Goal: Task Accomplishment & Management: Manage account settings

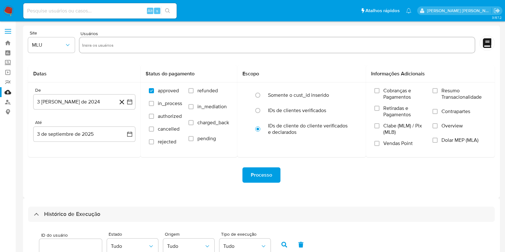
select select "10"
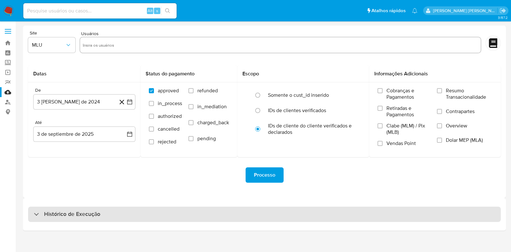
click at [93, 209] on div "Histórico de Execução" at bounding box center [264, 214] width 473 height 15
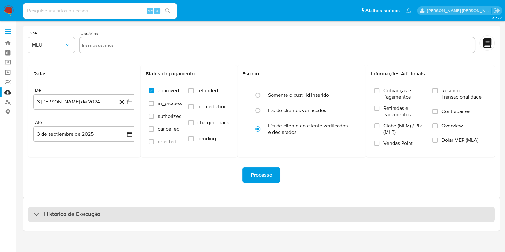
select select "10"
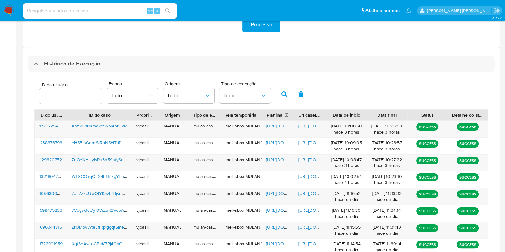
scroll to position [150, 0]
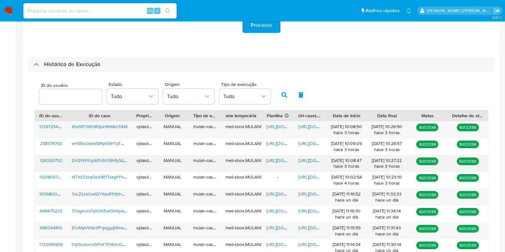
click at [311, 159] on span "https://docs.google.com/document/d/16GWIfKXia8yd1tRVYbWJAuDgxrPrAYCjD_MtpRGoTBU…" at bounding box center [320, 160] width 44 height 6
click at [271, 162] on span "https://docs.google.com/spreadsheets/d/1E77JsQfHmpPu-LUSL1SpBnKH_5tQHMmGlZX87vx…" at bounding box center [288, 160] width 44 height 6
click at [100, 161] on span "ZnQYKHUyIsPu5h59hfySdKQr" at bounding box center [101, 160] width 59 height 6
click at [315, 156] on div "https://docs.google.com/document/d/16GWIfKXia8yd1tRVYbWJAuDgxrPrAYCjD_MtpRGoTBU…" at bounding box center [310, 163] width 32 height 17
click at [314, 160] on span "https://docs.google.com/document/d/16GWIfKXia8yd1tRVYbWJAuDgxrPrAYCjD_MtpRGoTBU…" at bounding box center [320, 160] width 44 height 6
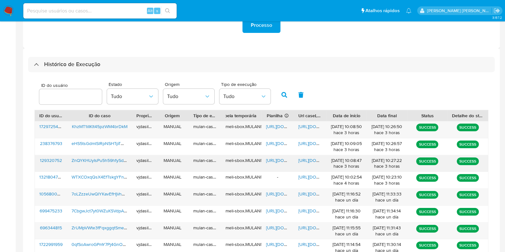
click at [278, 161] on span "https://docs.google.com/spreadsheets/d/1E77JsQfHmpPu-LUSL1SpBnKH_5tQHMmGlZX87vx…" at bounding box center [288, 160] width 44 height 6
click at [86, 159] on span "ZnQYKHUyIsPu5h59hfySdKQr" at bounding box center [101, 160] width 59 height 6
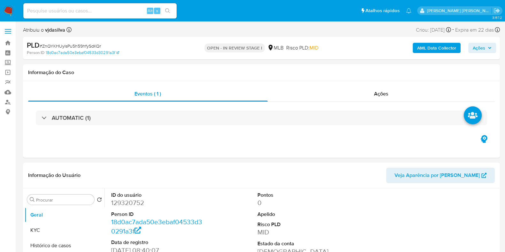
select select "10"
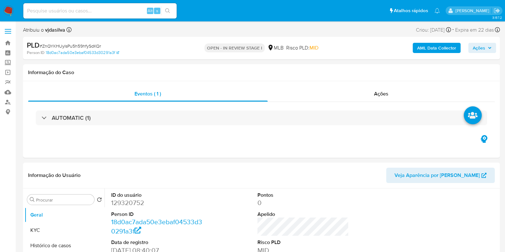
select select "10"
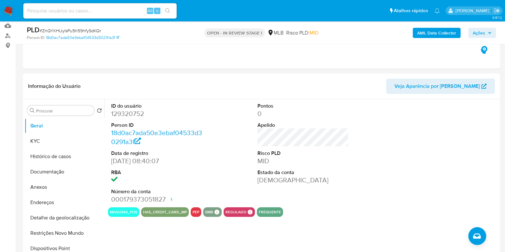
scroll to position [78, 0]
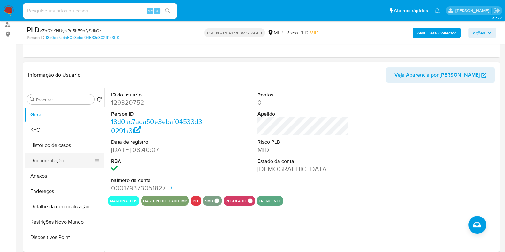
click at [58, 164] on button "Documentação" at bounding box center [62, 160] width 75 height 15
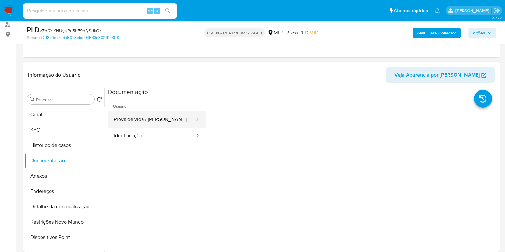
click at [168, 118] on button "Prova de vida / Selfie" at bounding box center [152, 120] width 88 height 16
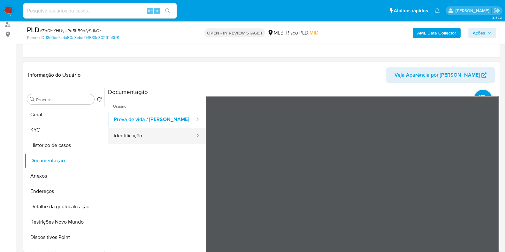
click at [174, 141] on button "Identificação" at bounding box center [152, 136] width 88 height 16
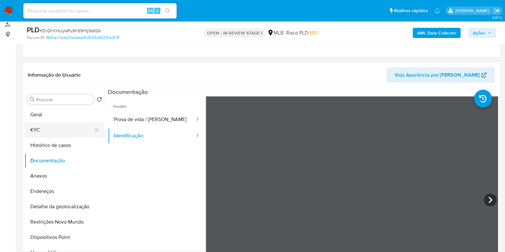
click at [85, 126] on button "KYC" at bounding box center [62, 129] width 75 height 15
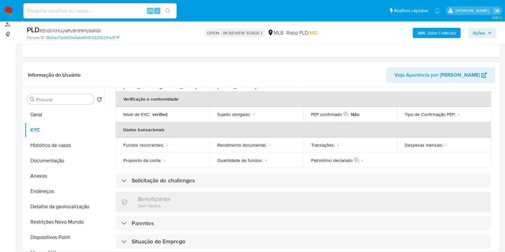
scroll to position [0, 0]
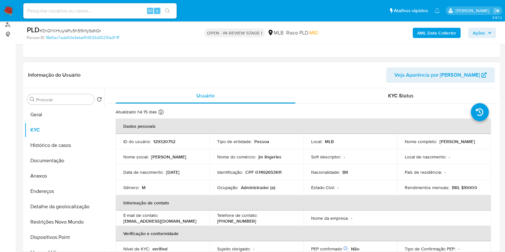
click at [267, 190] on td "Ocupação : Administrador (a)" at bounding box center [257, 187] width 94 height 15
copy div "Ocupação : Administrador (a)"
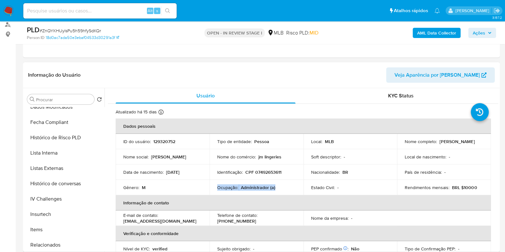
scroll to position [285, 0]
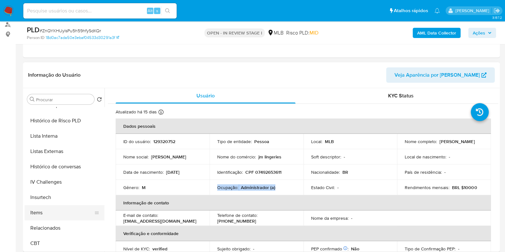
click at [79, 213] on button "Items" at bounding box center [62, 212] width 75 height 15
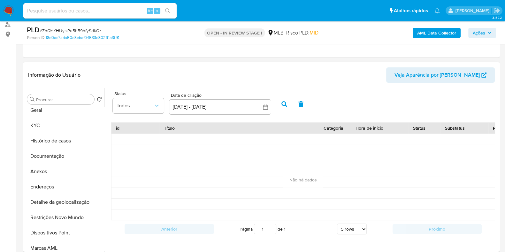
scroll to position [0, 0]
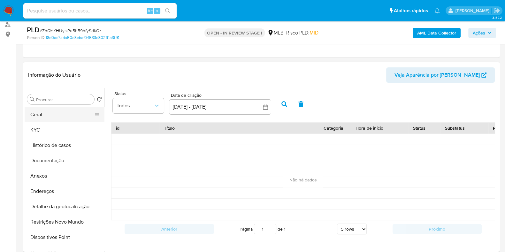
click at [74, 112] on button "Geral" at bounding box center [62, 114] width 75 height 15
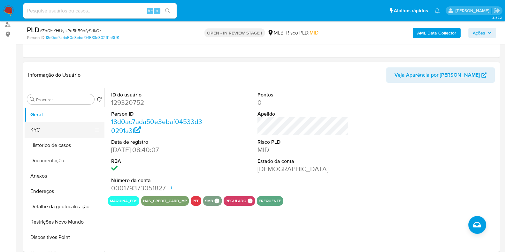
click at [60, 129] on button "KYC" at bounding box center [62, 129] width 75 height 15
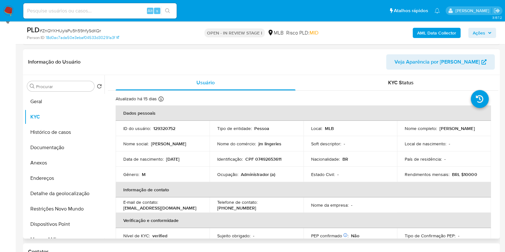
scroll to position [278, 0]
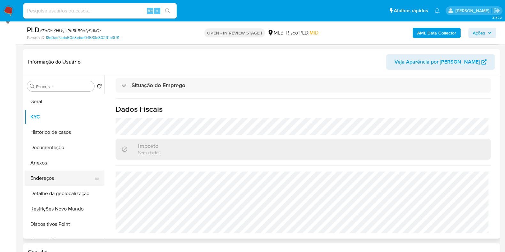
click at [70, 177] on button "Endereços" at bounding box center [62, 178] width 75 height 15
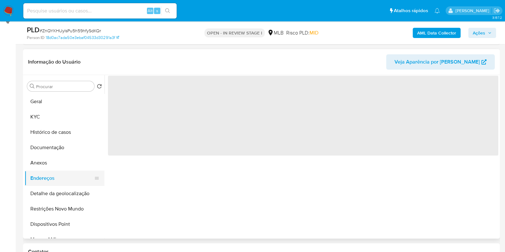
scroll to position [0, 0]
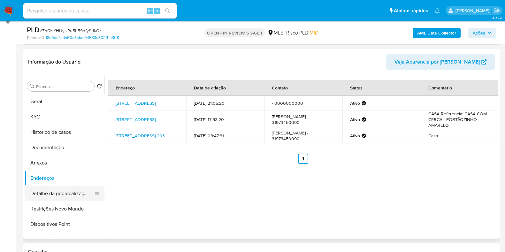
click at [69, 190] on button "Detalhe da geolocalização" at bounding box center [62, 193] width 75 height 15
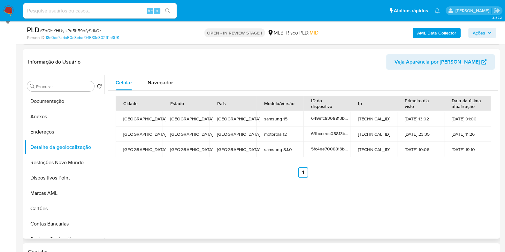
scroll to position [48, 0]
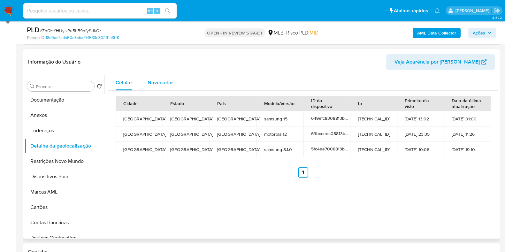
click at [168, 83] on span "Navegador" at bounding box center [161, 82] width 26 height 7
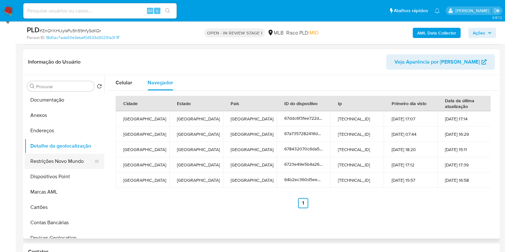
click at [63, 162] on button "Restrições Novo Mundo" at bounding box center [62, 161] width 75 height 15
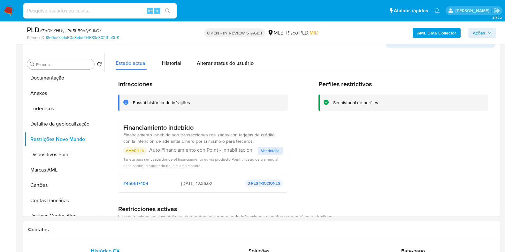
scroll to position [109, 0]
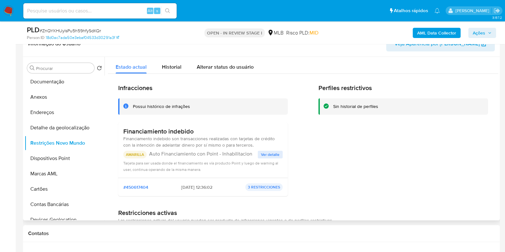
drag, startPoint x: 124, startPoint y: 131, endPoint x: 197, endPoint y: 128, distance: 72.6
click at [197, 128] on h3 "Financiamiento indebido" at bounding box center [202, 131] width 159 height 8
click at [79, 154] on button "Dispositivos Point" at bounding box center [62, 158] width 75 height 15
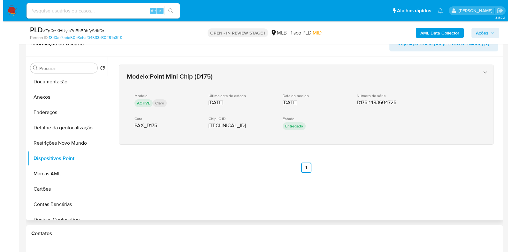
scroll to position [201, 0]
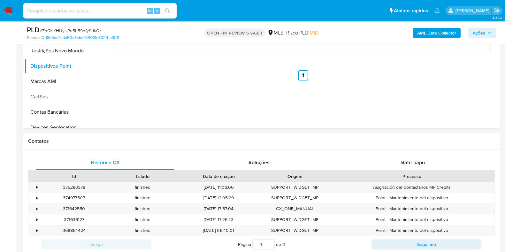
click at [444, 31] on b "AML Data Collector" at bounding box center [436, 33] width 39 height 10
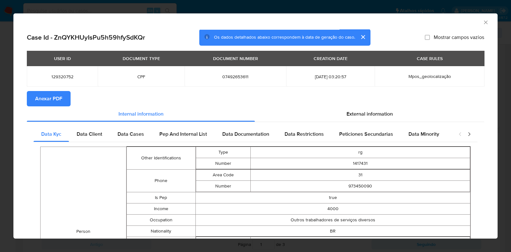
click at [41, 96] on span "Anexar PDF" at bounding box center [48, 99] width 27 height 14
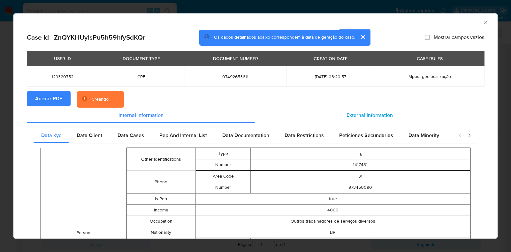
click at [362, 110] on div "External information" at bounding box center [369, 115] width 229 height 15
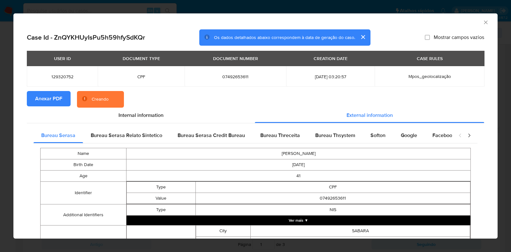
click at [371, 220] on button "Ver mais ▼" at bounding box center [299, 221] width 344 height 10
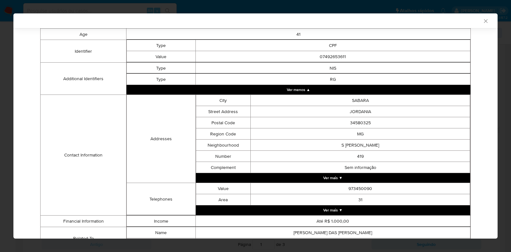
scroll to position [174, 0]
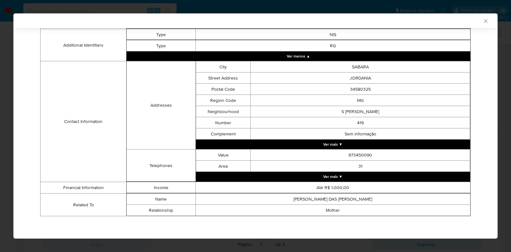
click at [429, 174] on button "Ver mais ▼" at bounding box center [333, 177] width 275 height 10
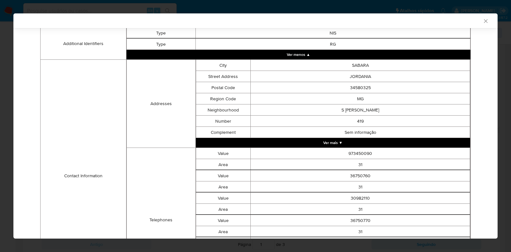
click at [421, 141] on button "Ver mais ▼" at bounding box center [333, 143] width 275 height 10
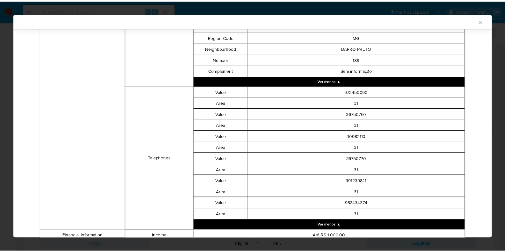
scroll to position [681, 0]
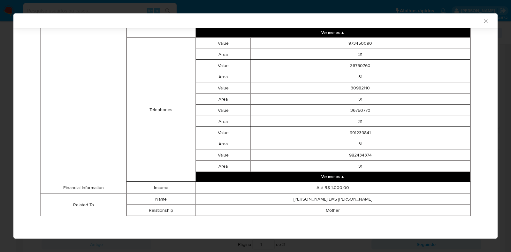
click at [483, 21] on icon "Fechar a janela" at bounding box center [486, 21] width 6 height 6
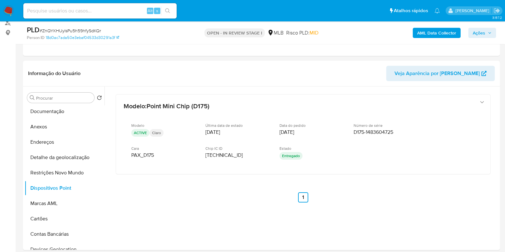
scroll to position [77, 0]
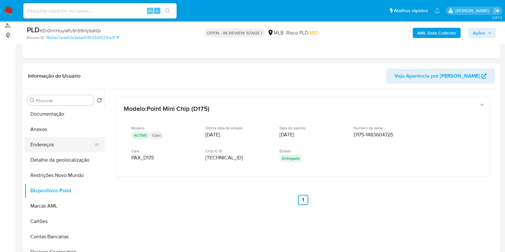
click at [62, 148] on button "Endereços" at bounding box center [62, 144] width 75 height 15
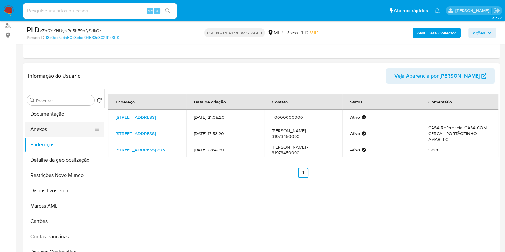
click at [61, 126] on button "Anexos" at bounding box center [62, 129] width 75 height 15
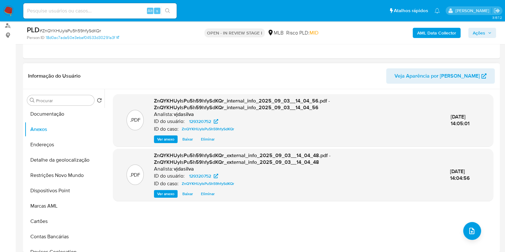
scroll to position [0, 0]
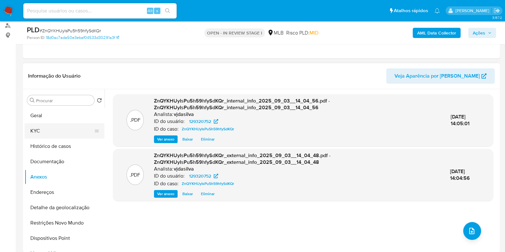
click at [72, 134] on button "KYC" at bounding box center [62, 130] width 75 height 15
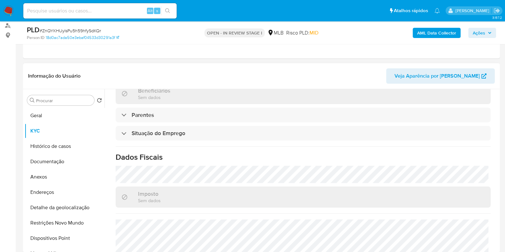
scroll to position [278, 0]
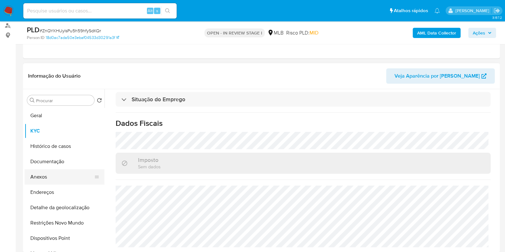
click at [64, 177] on button "Anexos" at bounding box center [62, 176] width 75 height 15
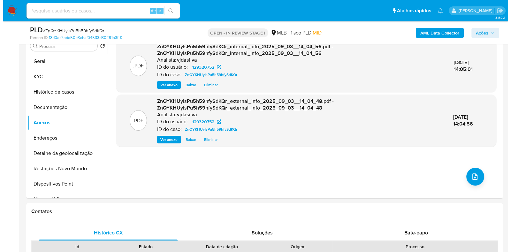
scroll to position [137, 0]
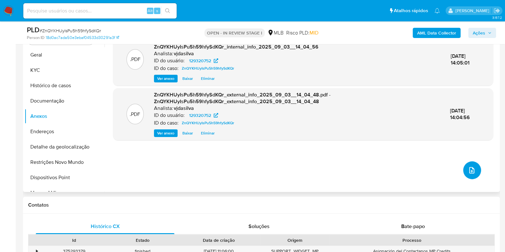
click at [470, 168] on icon "upload-file" at bounding box center [472, 170] width 8 height 8
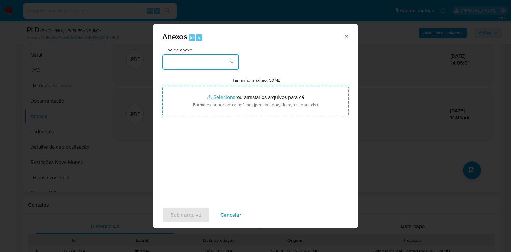
click at [230, 56] on button "button" at bounding box center [200, 61] width 77 height 15
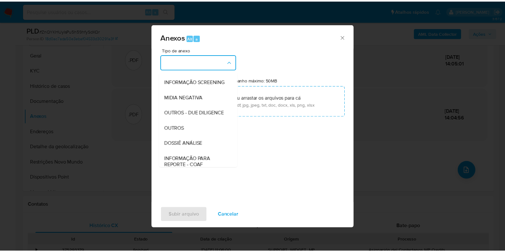
scroll to position [98, 0]
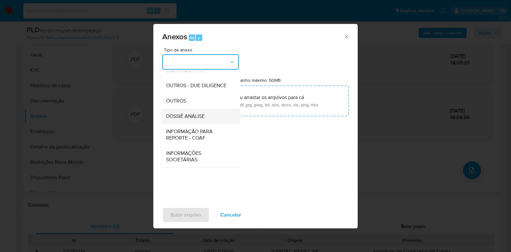
click at [217, 117] on div "DOSSIÊ ANÁLISE" at bounding box center [198, 116] width 65 height 15
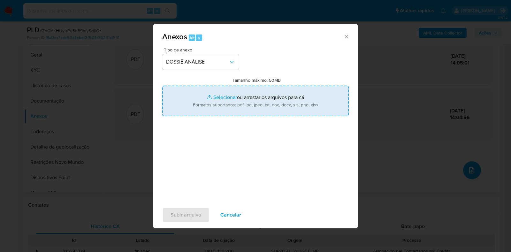
type input "C:\fakepath\SAR - XXXX - CPF 07492653611 - MARCIO DIEGO DE SOUZA.pdf"
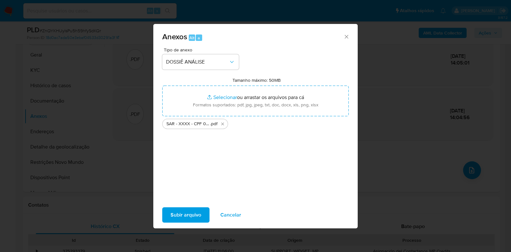
click at [192, 217] on span "Subir arquivo" at bounding box center [186, 215] width 31 height 14
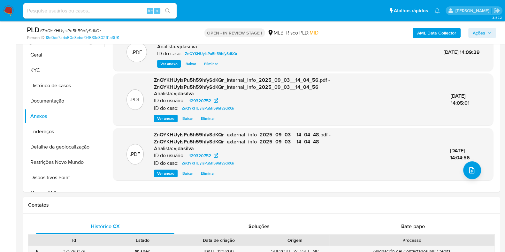
click at [484, 33] on span "Ações" at bounding box center [479, 33] width 12 height 10
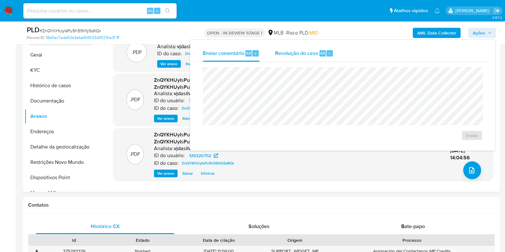
click at [306, 52] on span "Resolução do caso" at bounding box center [296, 52] width 43 height 7
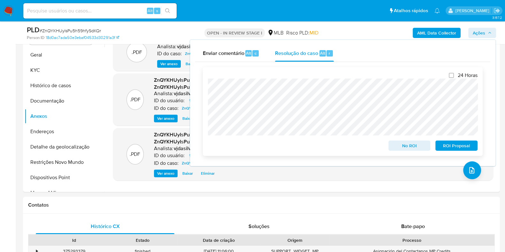
click at [464, 146] on span "ROI Proposal" at bounding box center [456, 145] width 33 height 9
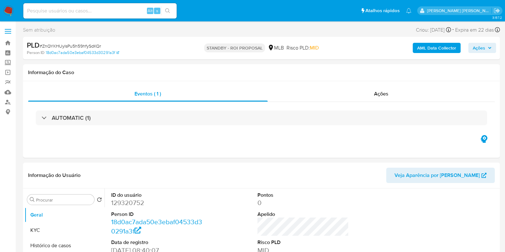
select select "10"
click at [121, 10] on input at bounding box center [99, 11] width 153 height 8
paste input "2ZvduzcFe6nfkbjuZ9Xwbujh"
type input "2ZvduzcFe6nfkbjuZ9Xwbujh"
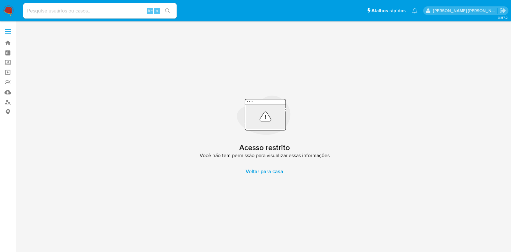
click at [124, 12] on input at bounding box center [99, 11] width 153 height 8
click at [9, 40] on link "Bandeja" at bounding box center [38, 43] width 76 height 10
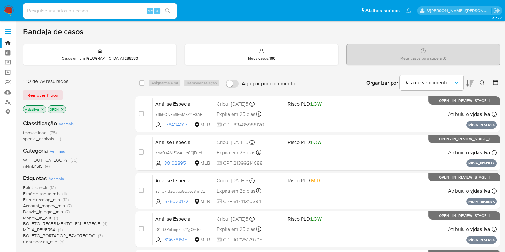
click at [485, 82] on icon at bounding box center [482, 83] width 5 height 5
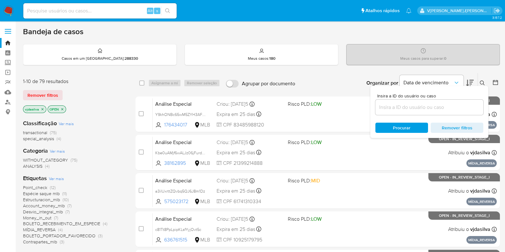
click at [403, 104] on input at bounding box center [429, 107] width 108 height 8
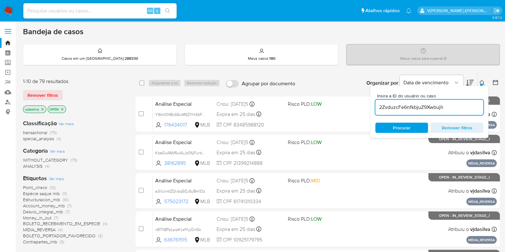
type input "2ZvduzcFe6nfkbjuZ9Xwbujh"
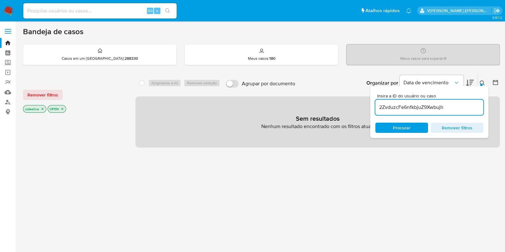
click at [133, 11] on input at bounding box center [99, 11] width 153 height 8
paste input "5ocST5l4pWcP5XJLNJqXNdrp"
type input "5ocST5l4pWcP5XJLNJqXNdrp"
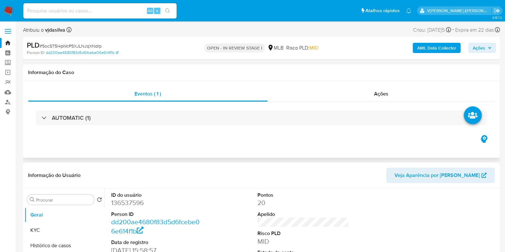
select select "10"
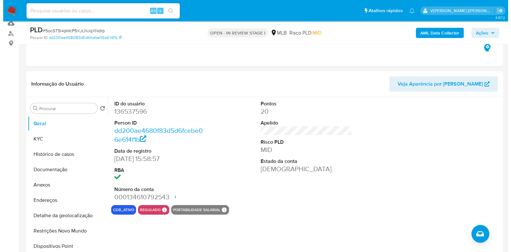
scroll to position [84, 0]
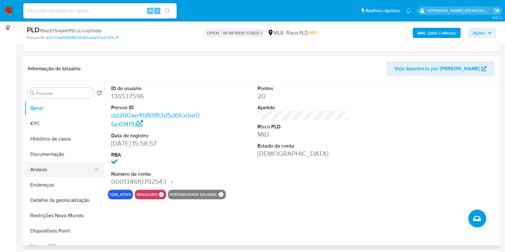
click at [52, 173] on button "Anexos" at bounding box center [62, 169] width 75 height 15
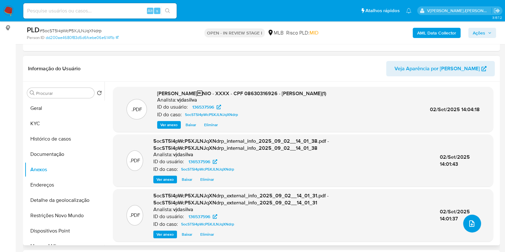
click at [473, 224] on span "upload-file" at bounding box center [472, 224] width 8 height 8
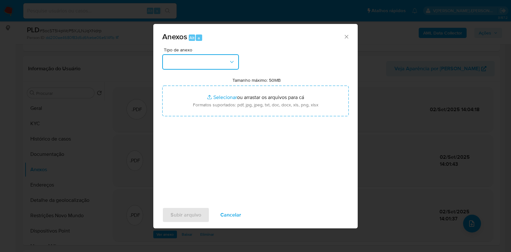
click at [216, 58] on button "button" at bounding box center [200, 61] width 77 height 15
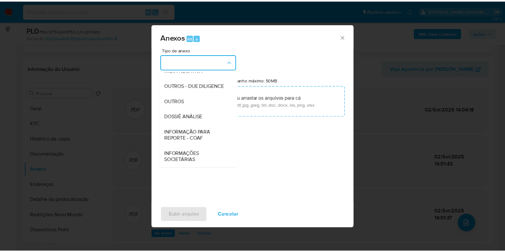
scroll to position [98, 0]
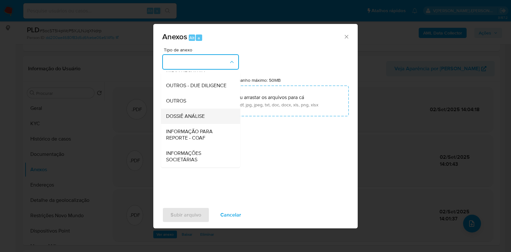
click at [212, 116] on div "DOSSIÊ ANÁLISE" at bounding box center [198, 116] width 65 height 15
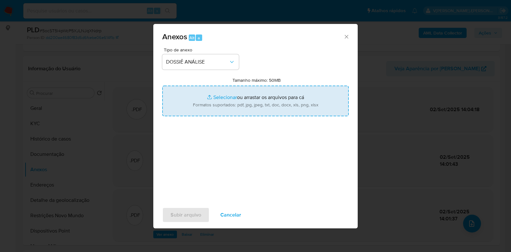
type input "C:\fakepath\DECLÍNIO - CPF 08630316926 - RENATO CARDOSO ZIMMER.pdf"
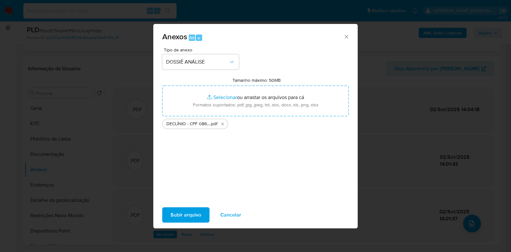
click at [185, 213] on span "Subir arquivo" at bounding box center [186, 215] width 31 height 14
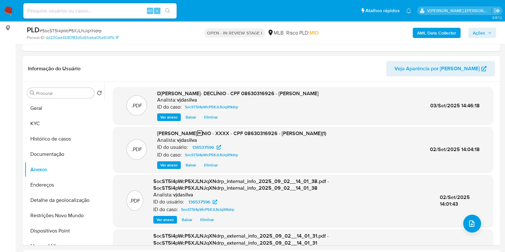
click at [466, 37] on div "AML Data Collector Ações" at bounding box center [419, 32] width 155 height 15
click at [478, 31] on span "Ações" at bounding box center [479, 33] width 12 height 10
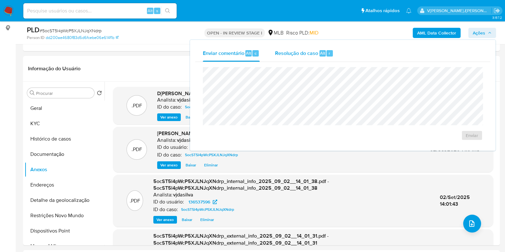
click at [294, 54] on span "Resolução do caso" at bounding box center [296, 52] width 43 height 7
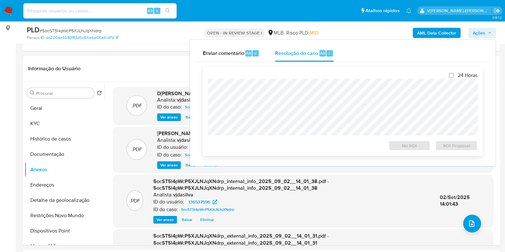
click at [278, 79] on div at bounding box center [343, 107] width 270 height 57
click at [411, 147] on span "No ROI" at bounding box center [409, 145] width 33 height 9
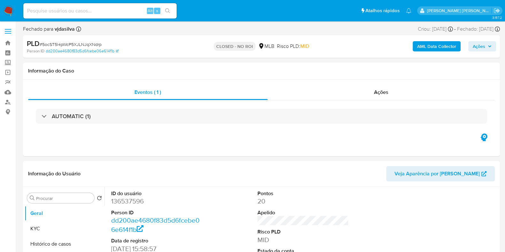
select select "10"
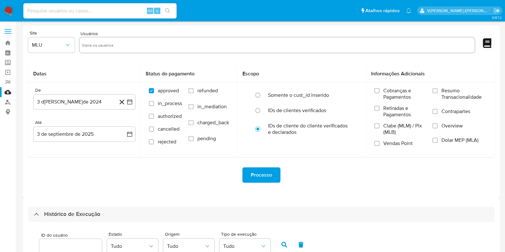
select select "10"
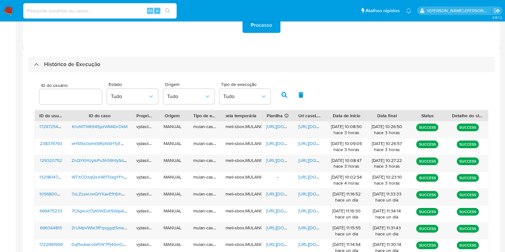
click at [125, 10] on input at bounding box center [99, 11] width 153 height 8
paste input "2ZvduzcFe6nfkbjuZ9Xwbujh"
type input "2ZvduzcFe6nfkbjuZ9Xwbujh"
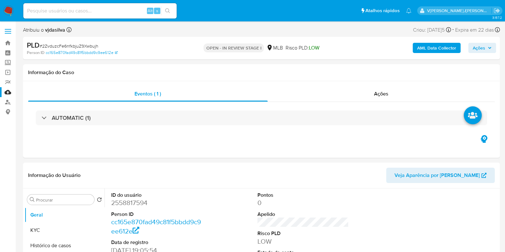
select select "10"
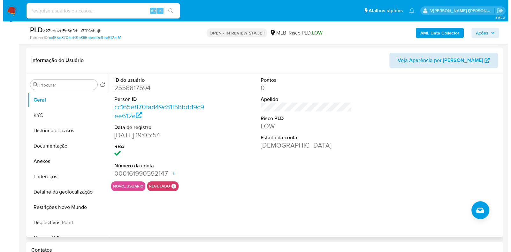
scroll to position [102, 0]
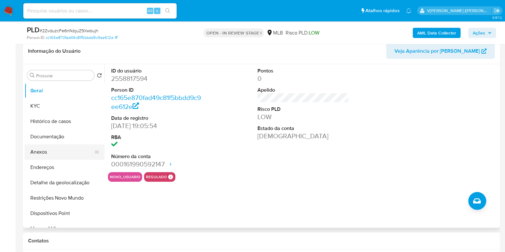
click at [81, 147] on button "Anexos" at bounding box center [62, 151] width 75 height 15
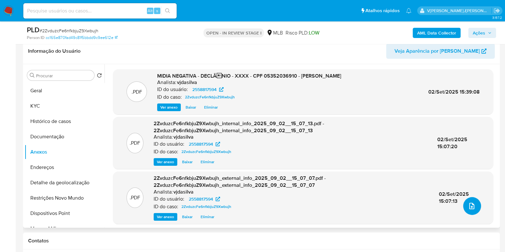
click at [470, 203] on icon "upload-file" at bounding box center [471, 206] width 5 height 6
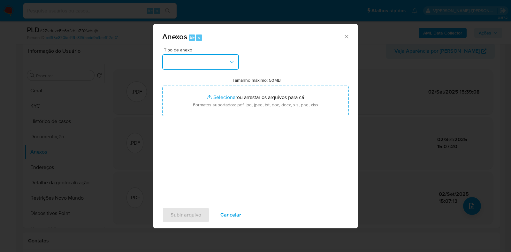
click at [225, 60] on button "button" at bounding box center [200, 61] width 77 height 15
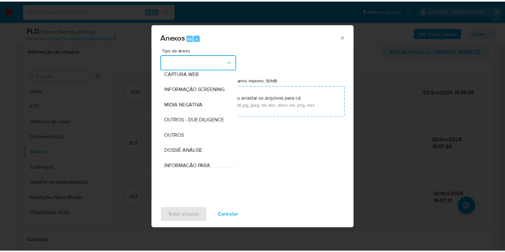
scroll to position [98, 0]
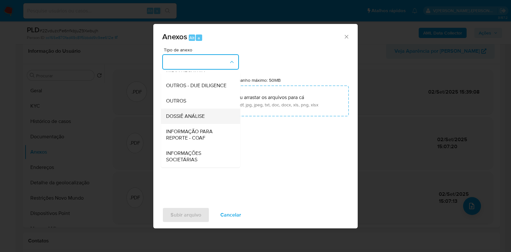
click at [201, 116] on span "DOSSIÊ ANÁLISE" at bounding box center [185, 116] width 39 height 6
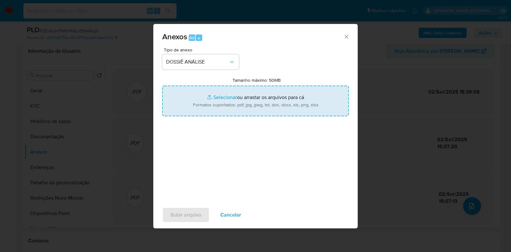
type input "C:\fakepath\DECLÍNIO - CPF 05352036910 - FLAVIO REBLIN.pdf"
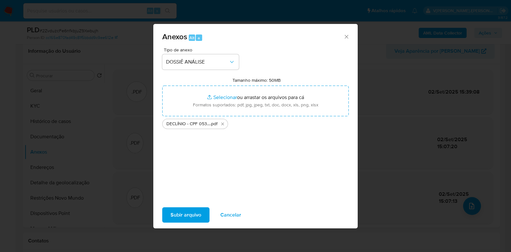
click at [178, 220] on span "Subir arquivo" at bounding box center [186, 215] width 31 height 14
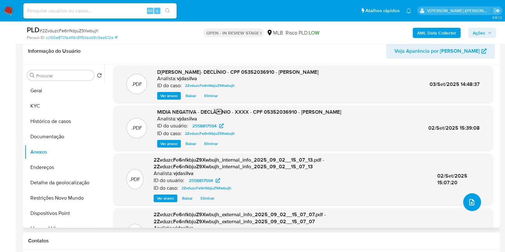
scroll to position [0, 0]
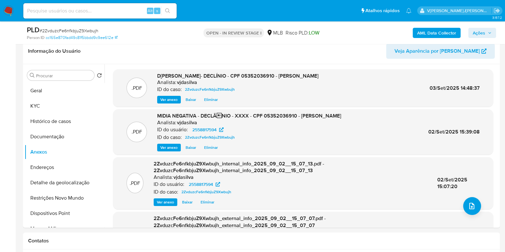
click at [480, 35] on span "Ações" at bounding box center [479, 33] width 12 height 10
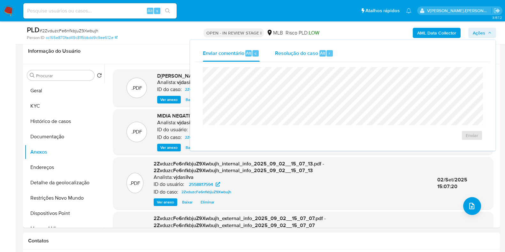
click at [297, 50] on span "Resolução do caso" at bounding box center [296, 52] width 43 height 7
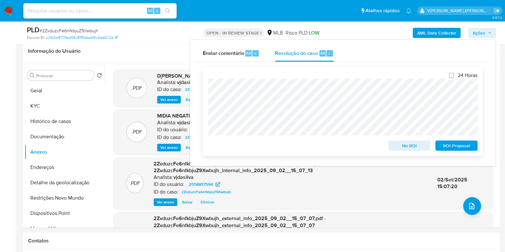
click at [412, 149] on span "No ROI" at bounding box center [409, 145] width 33 height 9
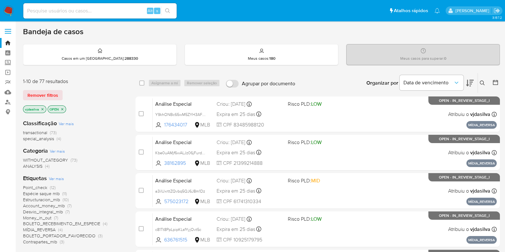
click at [58, 178] on span "Ver mais" at bounding box center [56, 179] width 15 height 6
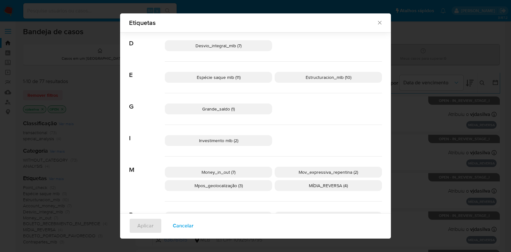
scroll to position [134, 0]
click at [339, 170] on span "Mov_expressiva_repentina (2)" at bounding box center [328, 173] width 59 height 6
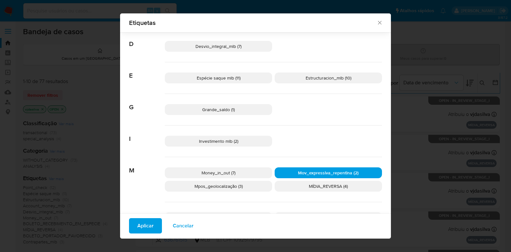
click at [146, 226] on span "Aplicar" at bounding box center [145, 226] width 16 height 14
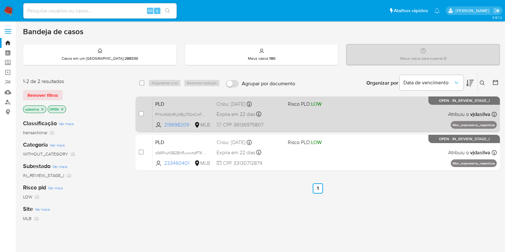
click at [356, 108] on div "PLD PYhcNXjhRUXBy17OnCmTufly 219698209 MLB Risco PLD: LOW Criou: [DATE] Criou: …" at bounding box center [325, 114] width 344 height 32
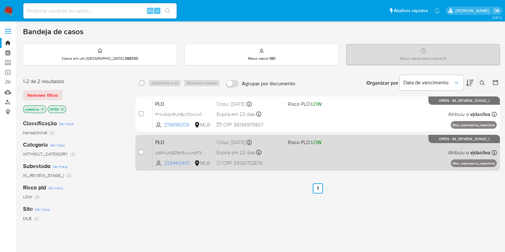
click at [295, 148] on div "PLD z9APwjh582BhRuwwtqP7KLux 233460401 MLB Risco PLD: LOW Criou: [DATE] Criou: …" at bounding box center [325, 152] width 344 height 32
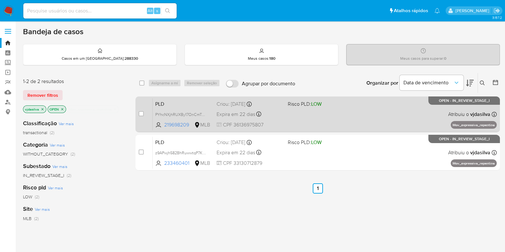
click at [350, 106] on span "Risco PLD: LOW" at bounding box center [321, 103] width 66 height 8
click at [204, 112] on span "PYhcNXjhRUXBy17OnCmTufly" at bounding box center [181, 114] width 52 height 7
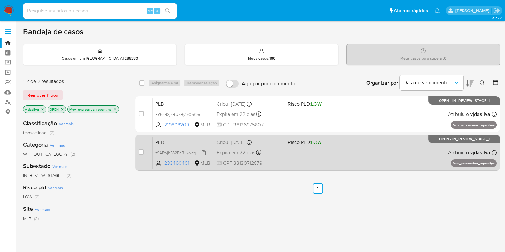
click at [204, 153] on span "z9APwjh582BhRuwwtqP7KLux" at bounding box center [181, 152] width 53 height 7
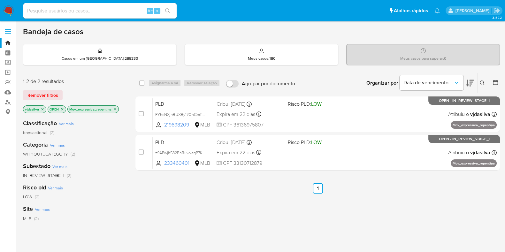
click at [114, 111] on p "Mov_expressiva_repentina" at bounding box center [93, 109] width 51 height 7
click at [115, 109] on icon "close-filter" at bounding box center [115, 109] width 4 height 4
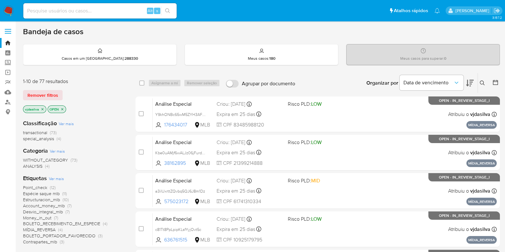
click at [53, 179] on span "Ver mais" at bounding box center [56, 179] width 15 height 6
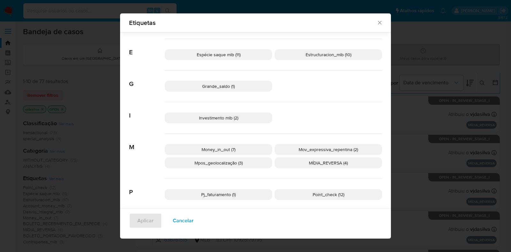
scroll to position [163, 0]
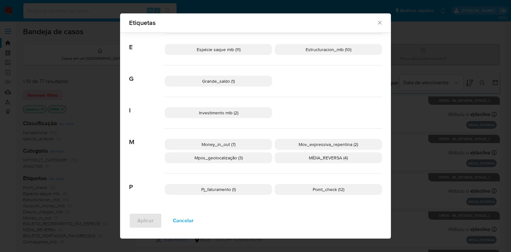
click at [225, 155] on span "Mpos_geolocalização (3)" at bounding box center [219, 158] width 48 height 6
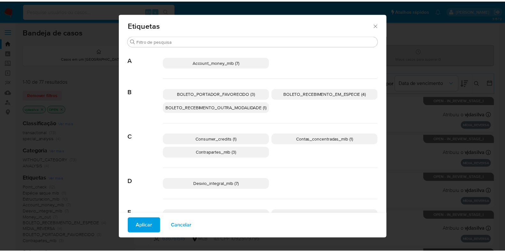
scroll to position [0, 0]
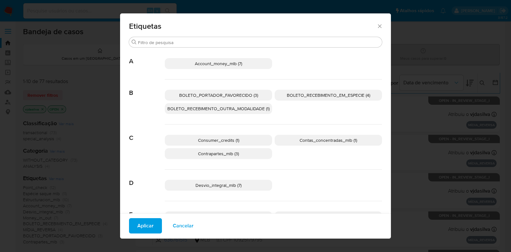
click at [220, 60] on span "Account_money_mlb (7)" at bounding box center [218, 63] width 47 height 6
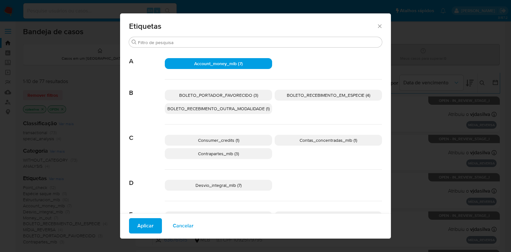
click at [138, 229] on span "Aplicar" at bounding box center [145, 226] width 16 height 14
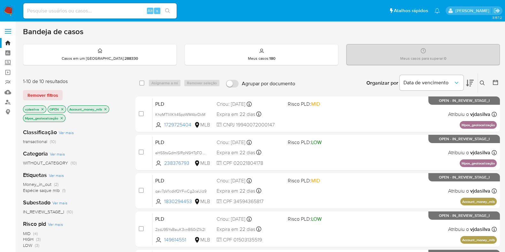
click at [472, 81] on icon at bounding box center [470, 83] width 8 height 7
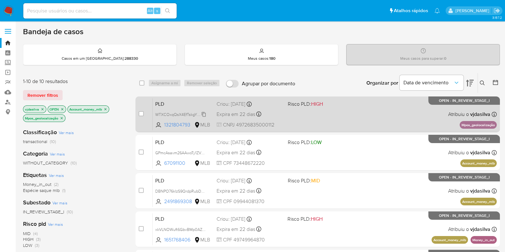
click at [204, 114] on span "WTXCOxqQsX4EfTskgYFnch6N" at bounding box center [183, 114] width 56 height 7
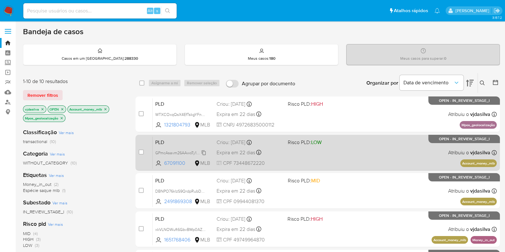
click at [204, 152] on span "GPmcAsavm26AAwoTy1ZVZdg9" at bounding box center [182, 152] width 55 height 7
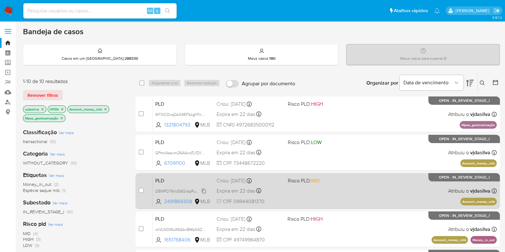
click at [204, 192] on span "DBNPO76klzS9QrdpRubDLCcU" at bounding box center [183, 190] width 56 height 7
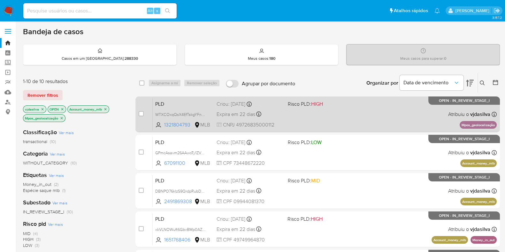
click at [365, 110] on div "PLD WTXCOxqQsX4EfTskgYFnch6N 1321804793 MLB Risco PLD: HIGH Criou: 12/08/2025 C…" at bounding box center [325, 114] width 344 height 32
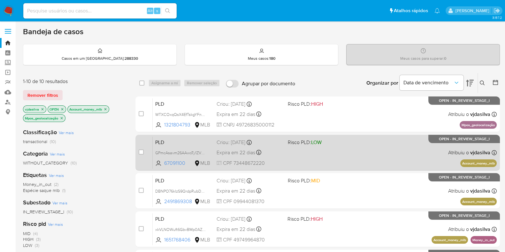
click at [338, 154] on div "PLD GPmcAsavm26AAwoTy1ZVZdg9 67091100 MLB Risco PLD: LOW Criou: 12/08/2025 Crio…" at bounding box center [325, 152] width 344 height 32
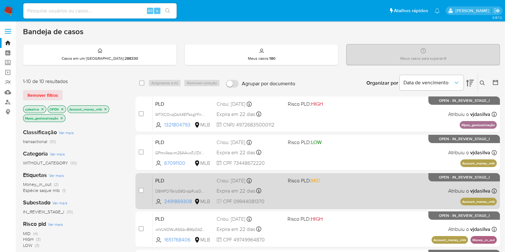
click at [350, 183] on span "Risco PLD: MID" at bounding box center [321, 180] width 66 height 8
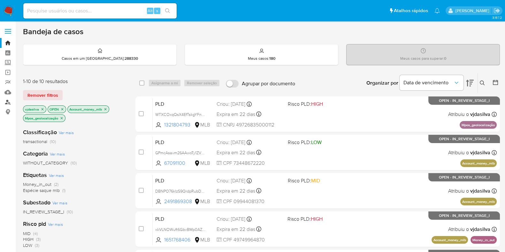
click at [9, 100] on link "Localizador de pessoas" at bounding box center [38, 102] width 76 height 10
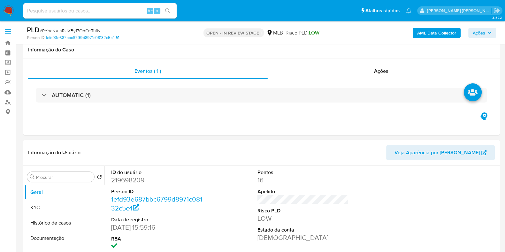
scroll to position [118, 0]
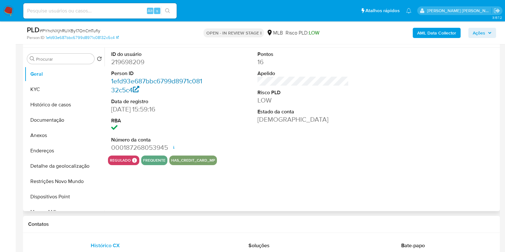
select select "10"
click at [46, 134] on button "Anexos" at bounding box center [62, 135] width 75 height 15
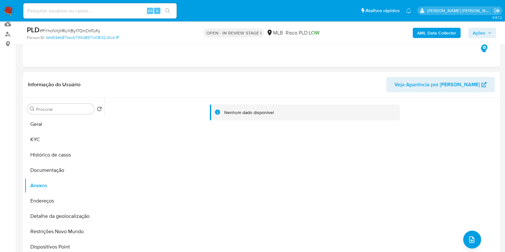
scroll to position [64, 0]
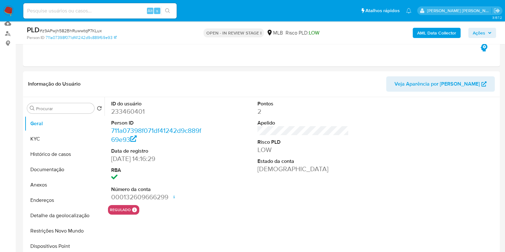
select select "10"
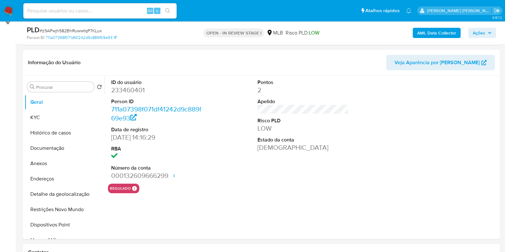
scroll to position [96, 0]
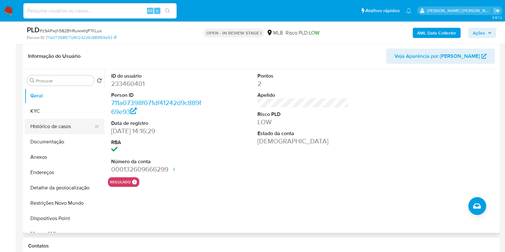
click at [50, 129] on button "Histórico de casos" at bounding box center [62, 126] width 75 height 15
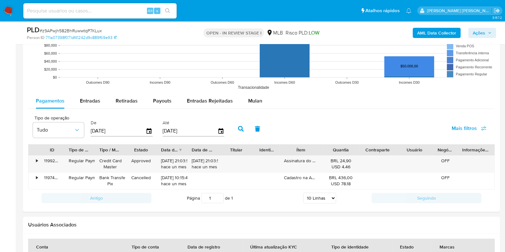
scroll to position [625, 0]
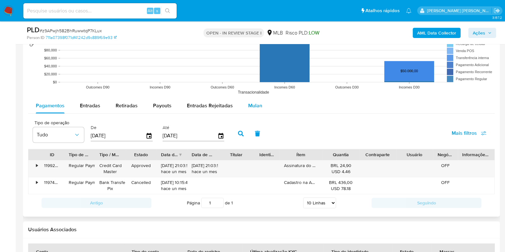
click at [248, 103] on span "Mulan" at bounding box center [255, 105] width 14 height 7
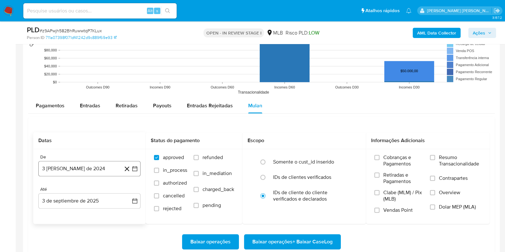
click at [90, 163] on button "3 [PERSON_NAME] de 2024" at bounding box center [89, 168] width 102 height 15
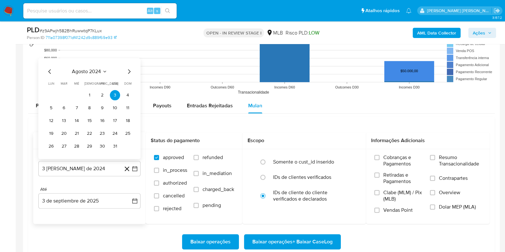
click at [99, 71] on span "agosto 2024" at bounding box center [86, 71] width 29 height 6
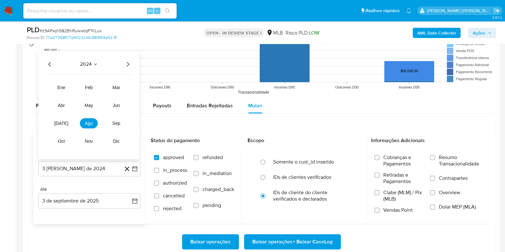
click at [129, 64] on icon "Año siguiente" at bounding box center [128, 64] width 8 height 8
click at [62, 92] on button "ene" at bounding box center [61, 87] width 18 height 10
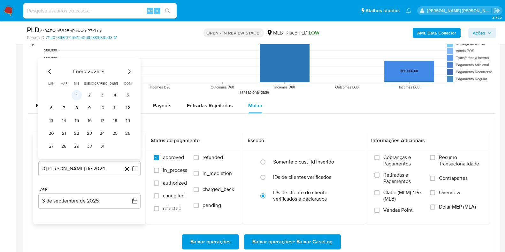
click at [72, 90] on td "1" at bounding box center [77, 95] width 10 height 10
click at [76, 96] on button "1" at bounding box center [77, 95] width 10 height 10
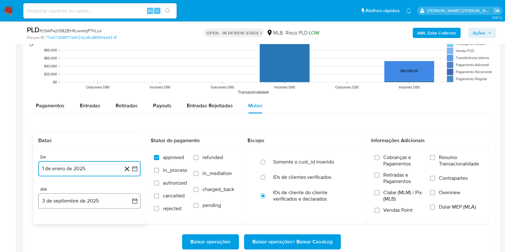
click at [96, 200] on button "3 de septiembre de 2025" at bounding box center [89, 200] width 102 height 15
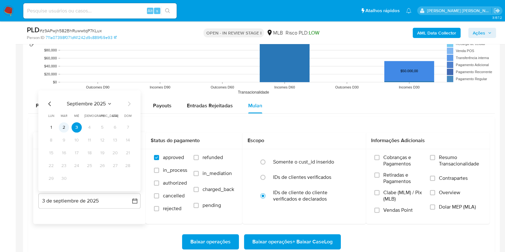
click at [67, 126] on button "2" at bounding box center [64, 127] width 10 height 10
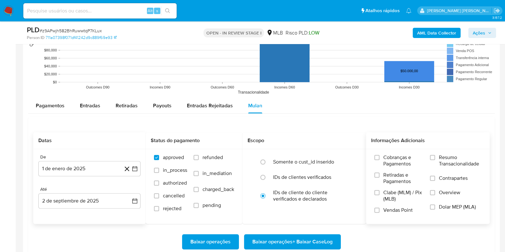
click at [437, 159] on label "Resumo Transacionalidade" at bounding box center [455, 164] width 51 height 21
click at [435, 159] on input "Resumo Transacionalidade" at bounding box center [432, 157] width 5 height 5
click at [438, 179] on label "Contrapartes" at bounding box center [455, 182] width 51 height 14
click at [435, 179] on input "Contrapartes" at bounding box center [432, 178] width 5 height 5
click at [318, 239] on span "Baixar operações + Baixar CaseLog" at bounding box center [292, 242] width 80 height 14
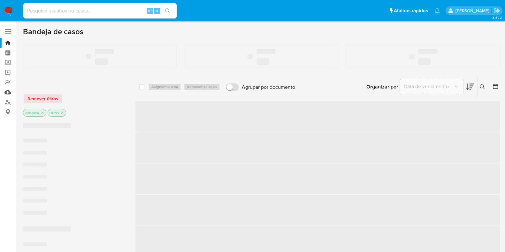
click at [7, 95] on link "Mulan" at bounding box center [38, 92] width 76 height 10
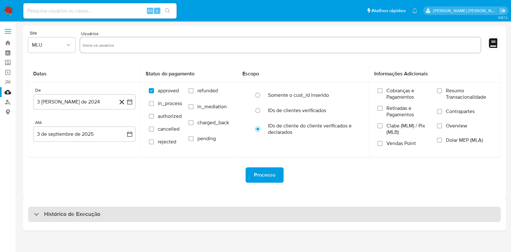
click at [195, 219] on div "Histórico de Execução" at bounding box center [264, 214] width 473 height 15
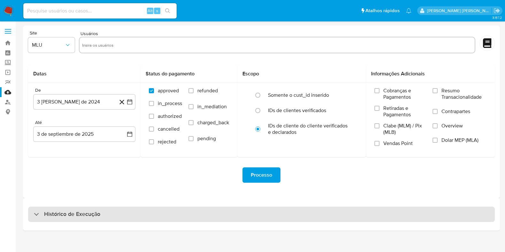
select select "10"
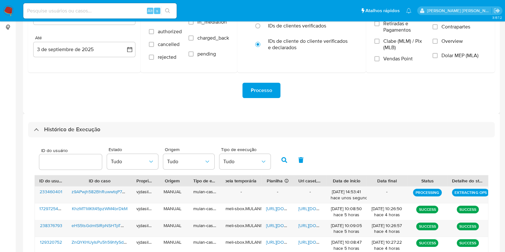
scroll to position [85, 0]
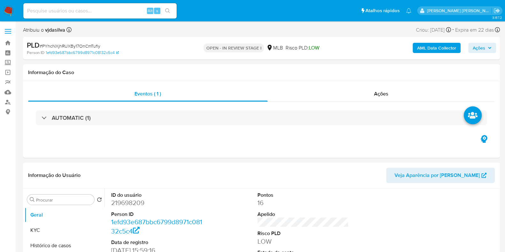
select select "10"
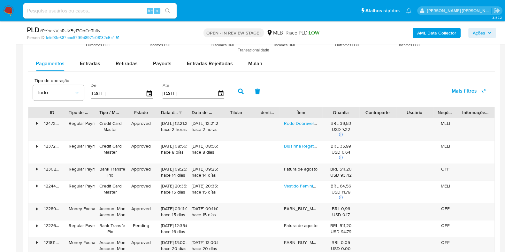
scroll to position [709, 0]
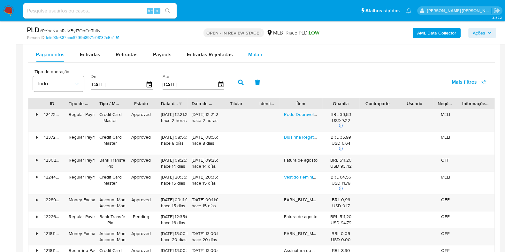
click at [241, 51] on button "Mulan" at bounding box center [255, 54] width 29 height 15
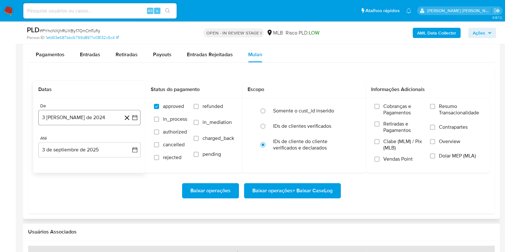
click at [99, 117] on button "3 [PERSON_NAME] de 2024" at bounding box center [89, 117] width 102 height 15
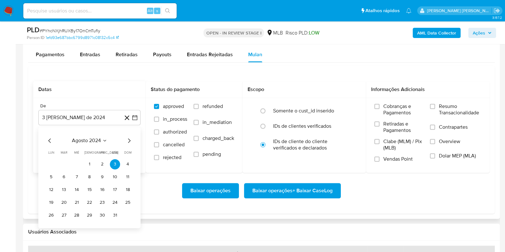
click at [90, 138] on span "agosto 2024" at bounding box center [86, 140] width 29 height 6
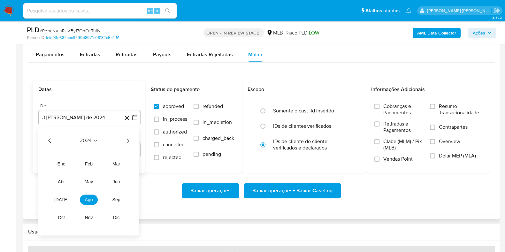
click at [127, 140] on icon "Año siguiente" at bounding box center [128, 141] width 8 height 8
click at [64, 165] on span "ene" at bounding box center [62, 163] width 8 height 5
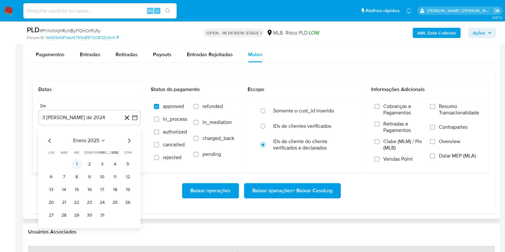
click at [78, 165] on button "1" at bounding box center [77, 164] width 10 height 10
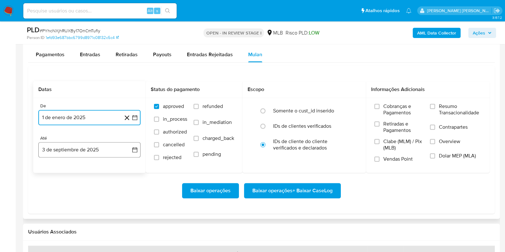
click at [85, 152] on button "3 de septiembre de 2025" at bounding box center [89, 149] width 102 height 15
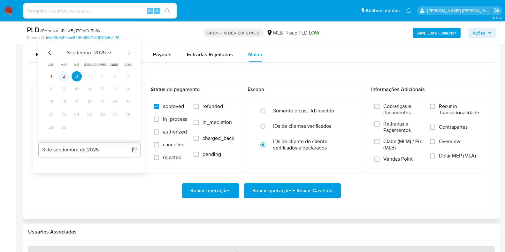
click at [65, 75] on button "2" at bounding box center [64, 76] width 10 height 10
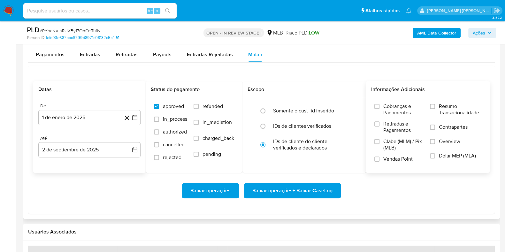
click at [455, 101] on div "Cobranças e Pagamentos Retiradas e Pagamentos Clabe (MLM) / Pix (MLB) Vendas Po…" at bounding box center [428, 135] width 124 height 74
click at [448, 111] on span "Resumo Transacionalidade" at bounding box center [460, 109] width 42 height 13
click at [435, 109] on input "Resumo Transacionalidade" at bounding box center [432, 106] width 5 height 5
click at [441, 133] on label "Contrapartes" at bounding box center [455, 131] width 51 height 14
click at [435, 130] on input "Contrapartes" at bounding box center [432, 127] width 5 height 5
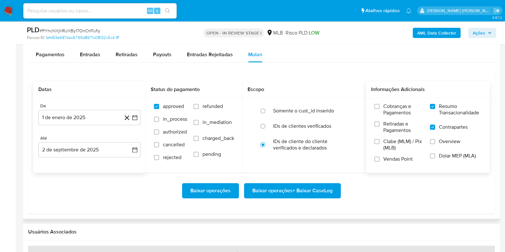
click at [317, 189] on span "Baixar operações + Baixar CaseLog" at bounding box center [292, 191] width 80 height 14
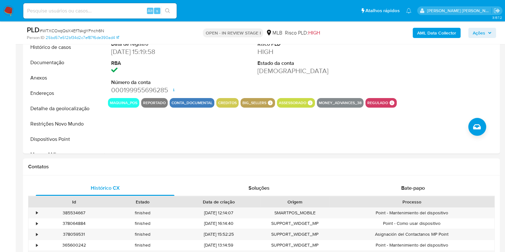
select select "10"
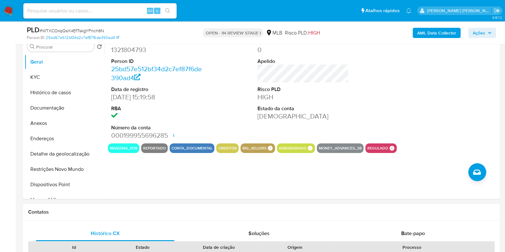
scroll to position [129, 0]
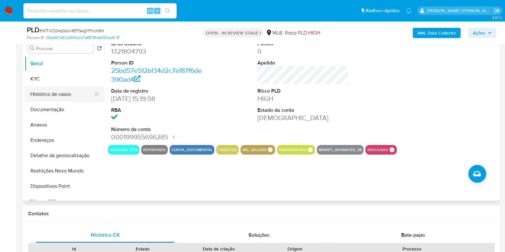
click at [62, 95] on button "Histórico de casos" at bounding box center [62, 94] width 75 height 15
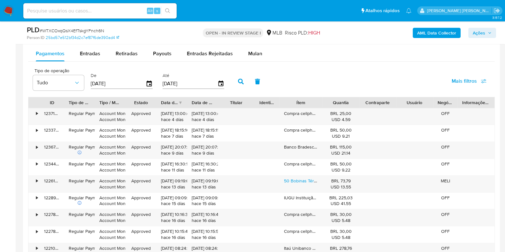
scroll to position [708, 0]
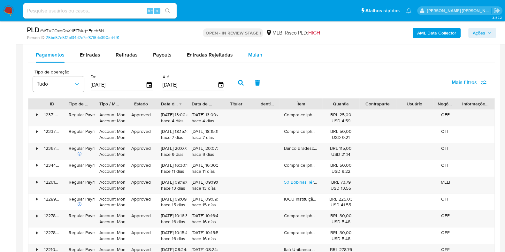
click at [249, 53] on span "Mulan" at bounding box center [255, 54] width 14 height 7
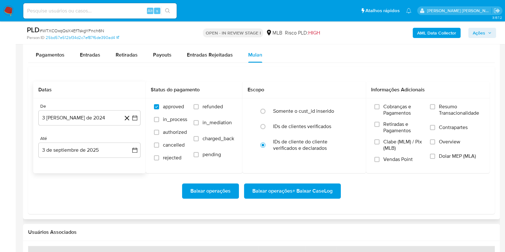
click at [104, 108] on div "De" at bounding box center [89, 107] width 102 height 6
click at [104, 117] on button "3 [PERSON_NAME] de 2024" at bounding box center [89, 117] width 102 height 15
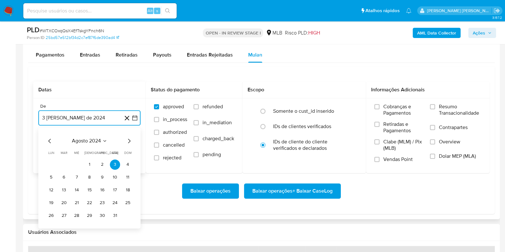
click at [94, 138] on span "agosto 2024" at bounding box center [86, 141] width 29 height 6
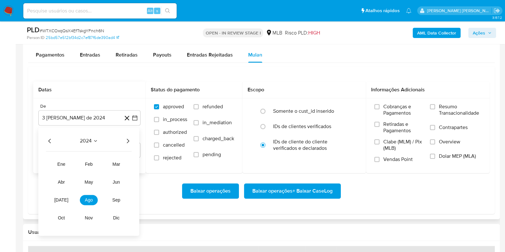
click at [129, 139] on icon "Año siguiente" at bounding box center [128, 141] width 8 height 8
click at [62, 195] on button "[DATE]" at bounding box center [61, 200] width 18 height 10
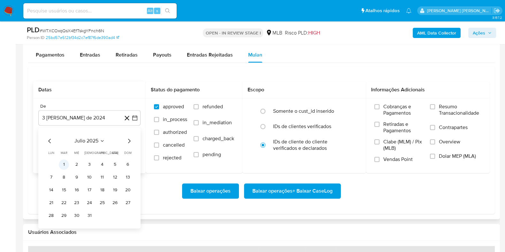
click at [67, 163] on button "1" at bounding box center [64, 164] width 10 height 10
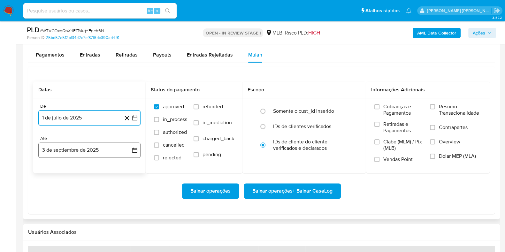
click at [73, 152] on button "3 de septiembre de 2025" at bounding box center [89, 149] width 102 height 15
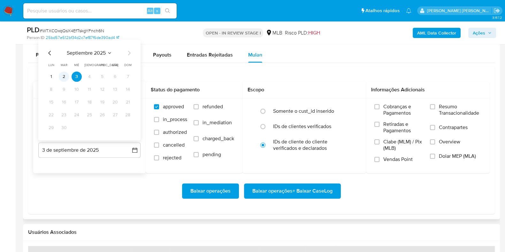
click at [67, 74] on button "2" at bounding box center [64, 76] width 10 height 10
click at [443, 104] on span "Resumo Transacionalidade" at bounding box center [460, 110] width 42 height 13
click at [435, 104] on input "Resumo Transacionalidade" at bounding box center [432, 106] width 5 height 5
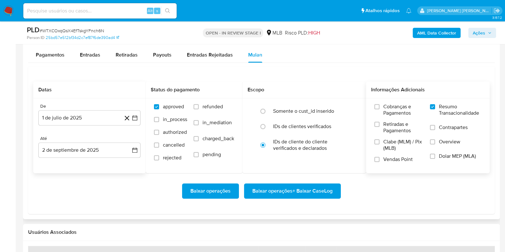
click at [444, 127] on span "Contrapartes" at bounding box center [453, 127] width 29 height 6
click at [435, 127] on input "Contrapartes" at bounding box center [432, 127] width 5 height 5
click at [310, 189] on span "Baixar operações + Baixar CaseLog" at bounding box center [292, 191] width 80 height 14
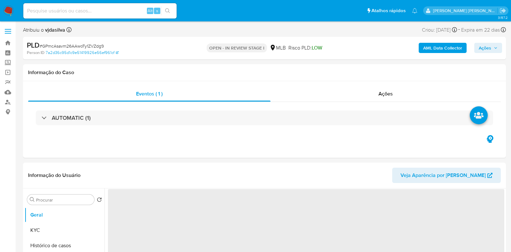
select select "10"
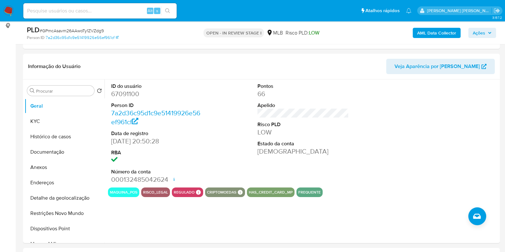
scroll to position [89, 0]
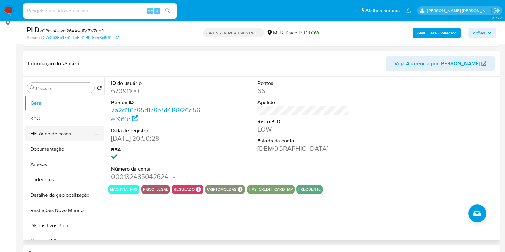
click at [75, 131] on button "Histórico de casos" at bounding box center [62, 133] width 75 height 15
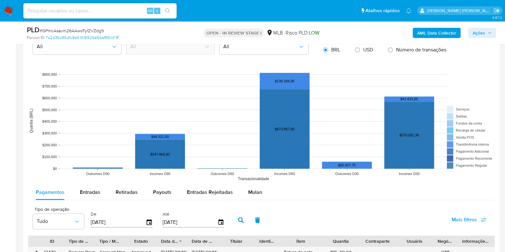
scroll to position [581, 0]
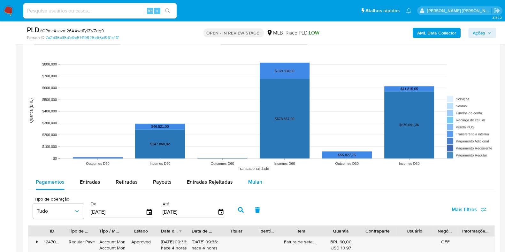
click at [253, 184] on span "Mulan" at bounding box center [255, 181] width 14 height 7
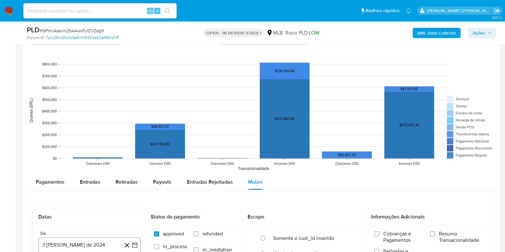
click at [117, 238] on button "3 [PERSON_NAME] de 2024" at bounding box center [89, 244] width 102 height 15
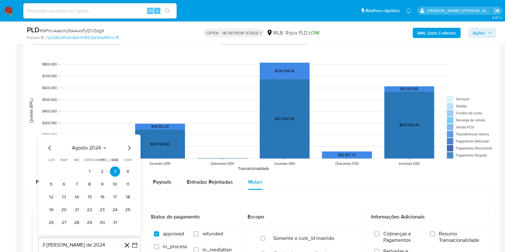
click at [72, 148] on span "agosto 2024" at bounding box center [86, 147] width 29 height 6
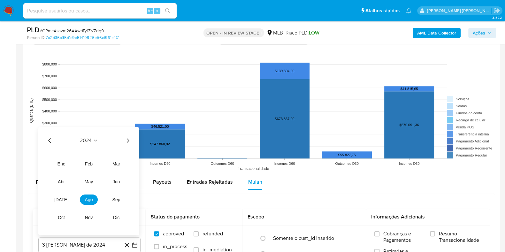
click at [130, 141] on icon "Año siguiente" at bounding box center [128, 140] width 8 height 8
click at [63, 199] on span "jul" at bounding box center [61, 199] width 14 height 5
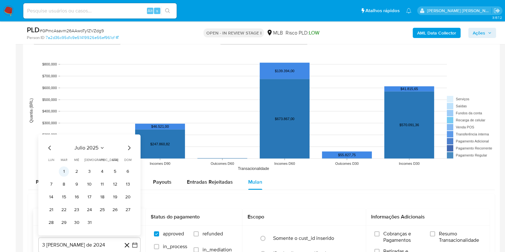
click at [65, 170] on button "1" at bounding box center [64, 171] width 10 height 10
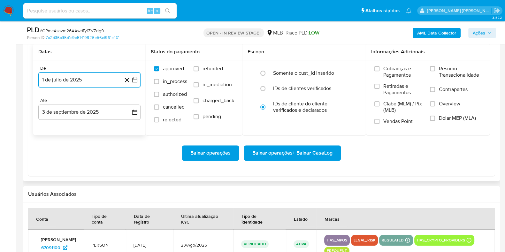
scroll to position [750, 0]
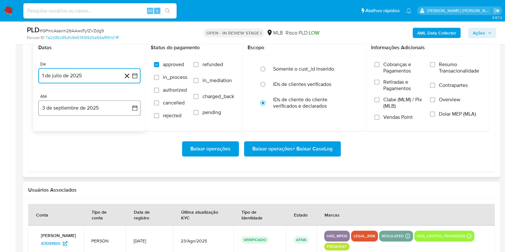
click at [112, 107] on button "3 de septiembre de 2025" at bounding box center [89, 107] width 102 height 15
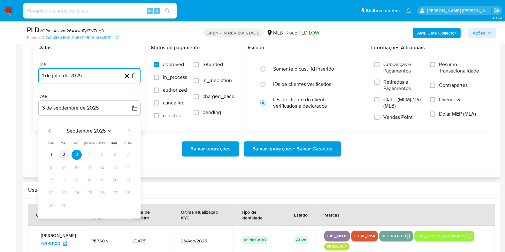
click at [65, 154] on button "2" at bounding box center [64, 155] width 10 height 10
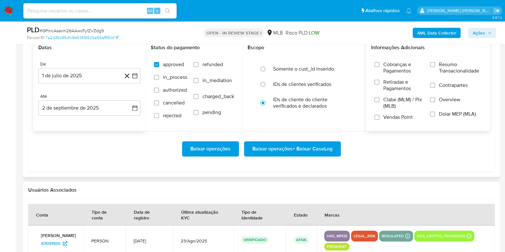
click at [453, 61] on span "Resumo Transacionalidade" at bounding box center [460, 67] width 42 height 13
click at [435, 62] on input "Resumo Transacionalidade" at bounding box center [432, 64] width 5 height 5
click at [437, 89] on label "Contrapartes" at bounding box center [455, 89] width 51 height 14
click at [435, 88] on input "Contrapartes" at bounding box center [432, 85] width 5 height 5
click at [278, 156] on div "Baixar operações Baixar operações + Baixar CaseLog" at bounding box center [261, 149] width 457 height 36
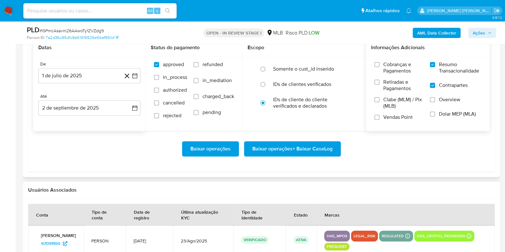
click at [281, 144] on span "Baixar operações + Baixar CaseLog" at bounding box center [292, 149] width 80 height 14
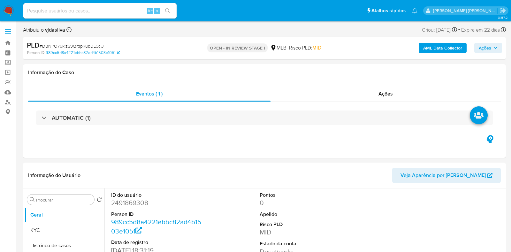
select select "10"
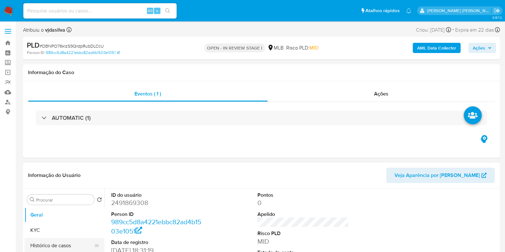
click at [70, 245] on button "Histórico de casos" at bounding box center [62, 245] width 75 height 15
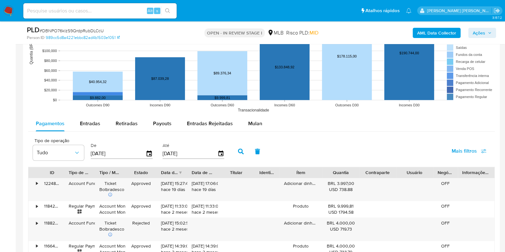
scroll to position [642, 0]
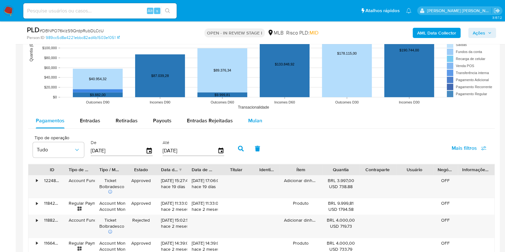
click at [253, 121] on span "Mulan" at bounding box center [255, 120] width 14 height 7
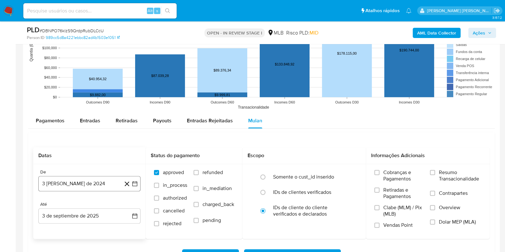
click at [95, 186] on button "3 [PERSON_NAME] de 2024" at bounding box center [89, 183] width 102 height 15
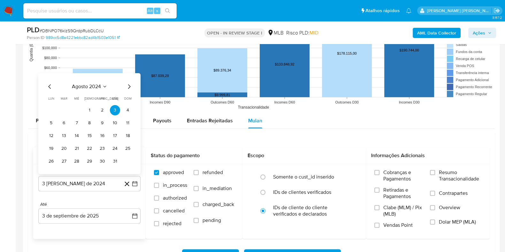
click at [96, 85] on span "agosto 2024" at bounding box center [86, 86] width 29 height 6
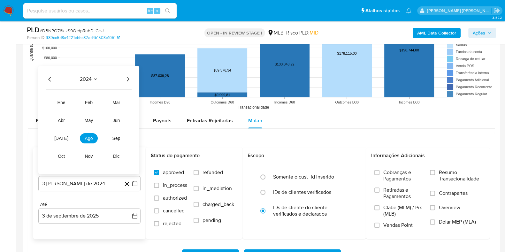
click at [132, 80] on div "2024 2024 ene feb mar abr may jun jul ago sep oct nov dic" at bounding box center [88, 119] width 101 height 108
click at [126, 77] on icon "Año siguiente" at bounding box center [128, 79] width 8 height 8
click at [60, 139] on span "jul" at bounding box center [61, 137] width 14 height 5
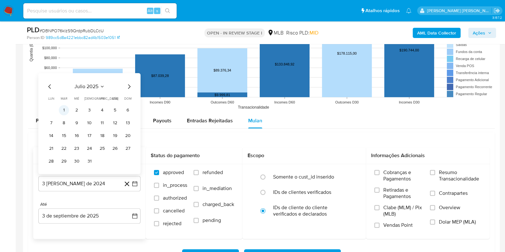
click at [65, 110] on button "1" at bounding box center [64, 110] width 10 height 10
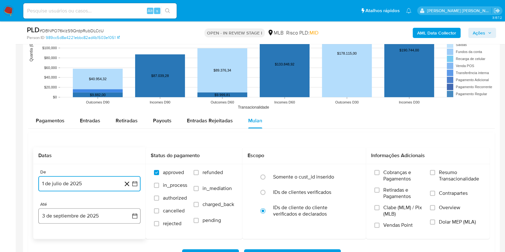
click at [90, 216] on button "3 de septiembre de 2025" at bounding box center [89, 215] width 102 height 15
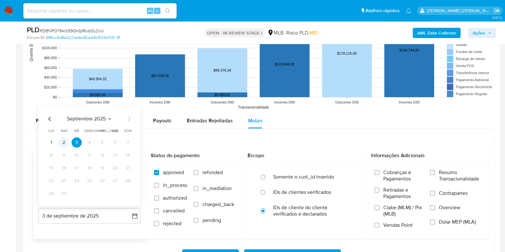
click at [64, 140] on button "2" at bounding box center [64, 142] width 10 height 10
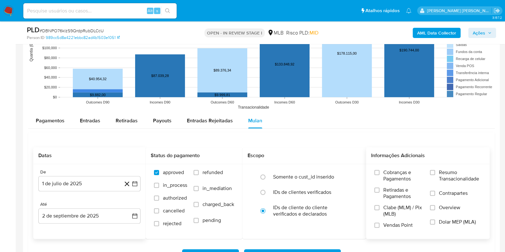
click at [464, 180] on span "Resumo Transacionalidade" at bounding box center [460, 175] width 42 height 13
click at [435, 175] on input "Resumo Transacionalidade" at bounding box center [432, 172] width 5 height 5
click at [454, 193] on span "Contrapartes" at bounding box center [453, 193] width 29 height 6
click at [435, 193] on input "Contrapartes" at bounding box center [432, 193] width 5 height 5
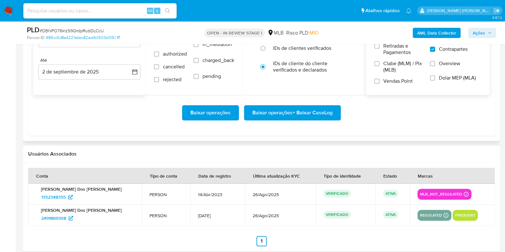
scroll to position [805, 0]
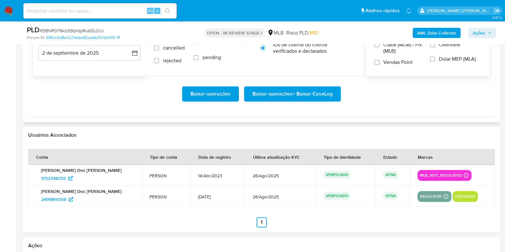
click at [294, 98] on span "Baixar operações + Baixar CaseLog" at bounding box center [292, 94] width 80 height 14
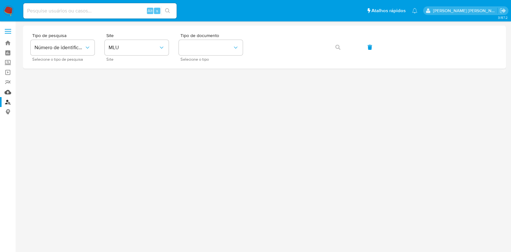
click at [7, 91] on link "Mulan" at bounding box center [38, 92] width 76 height 10
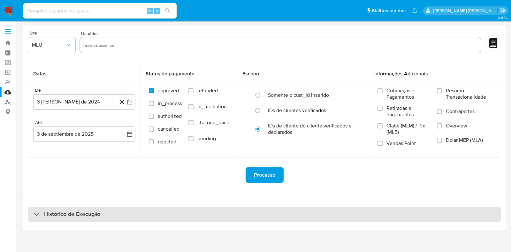
click at [104, 210] on div "Histórico de Execução" at bounding box center [264, 214] width 473 height 15
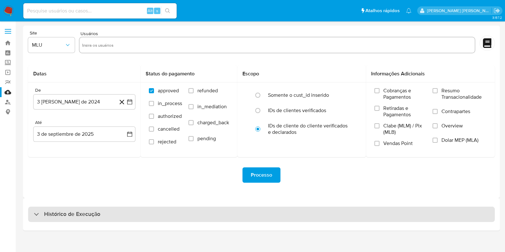
select select "10"
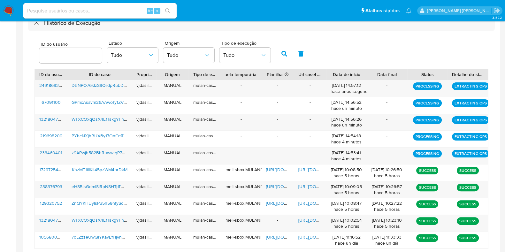
scroll to position [202, 0]
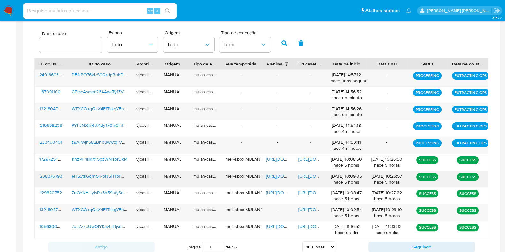
click at [308, 173] on span "https://docs.google.com/document/d/1_rU4QUufncmfzArXQQgird2JSgxEBZUfi1_eAVVk9_I…" at bounding box center [320, 176] width 44 height 6
click at [273, 177] on span "https://docs.google.com/spreadsheets/d/18ltfi9Fw3PIT-C3w9UPWSAw4GOMV8yX7REIjpJd…" at bounding box center [288, 176] width 44 height 6
click at [105, 174] on span "eHS5tsGdmlSlRpNSHTpTOB91" at bounding box center [102, 176] width 60 height 6
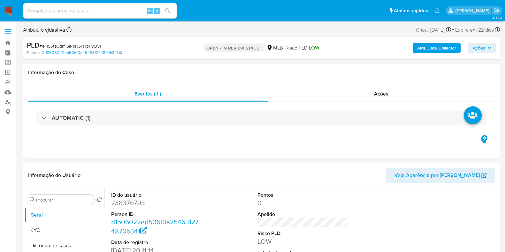
select select "10"
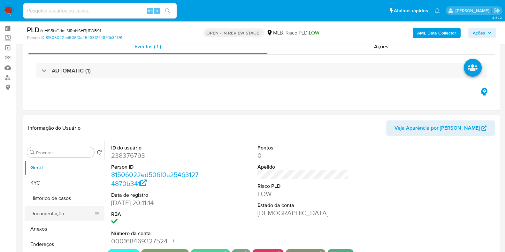
click at [71, 211] on button "Documentação" at bounding box center [62, 213] width 75 height 15
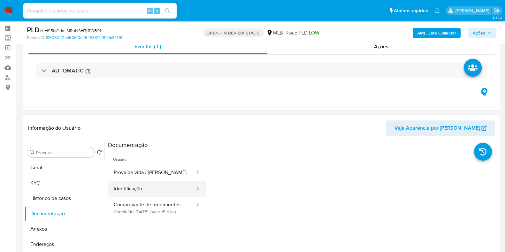
click at [139, 193] on button "Identificação" at bounding box center [152, 189] width 88 height 16
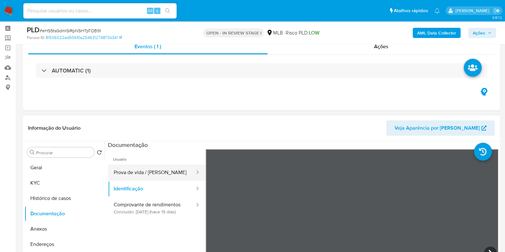
click at [136, 173] on button "Prova de vida / [PERSON_NAME]" at bounding box center [152, 173] width 88 height 16
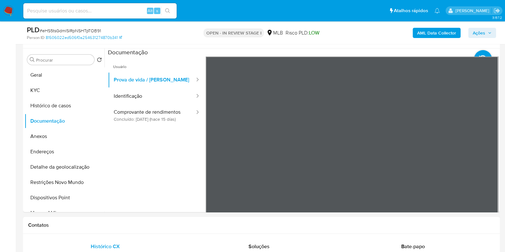
scroll to position [119, 0]
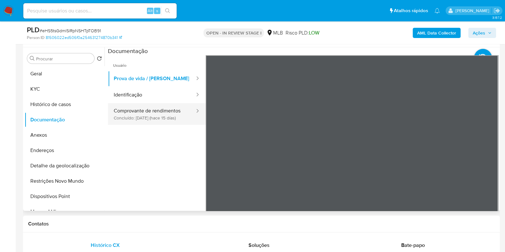
click at [153, 110] on button "Comprovante de rendimentos Concluído: [DATE] (hace 15 días)" at bounding box center [152, 114] width 88 height 22
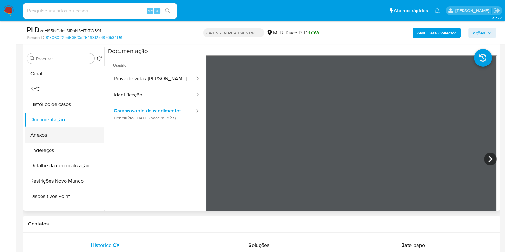
click at [68, 138] on button "Anexos" at bounding box center [62, 134] width 75 height 15
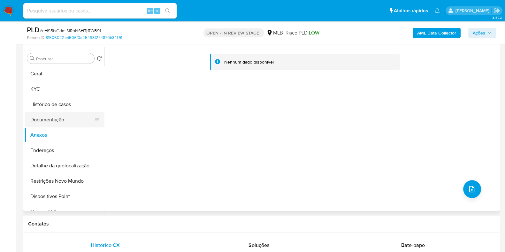
click at [70, 114] on button "Documentação" at bounding box center [62, 119] width 75 height 15
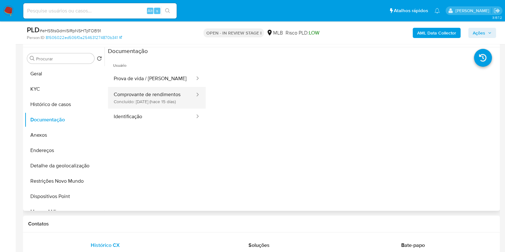
click at [145, 98] on button "Comprovante de rendimentos Concluído: 19/08/2025 (hace 15 días)" at bounding box center [152, 98] width 88 height 22
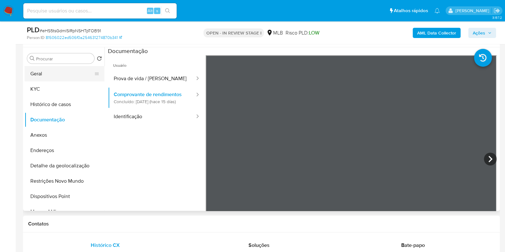
click at [35, 76] on button "Geral" at bounding box center [62, 73] width 75 height 15
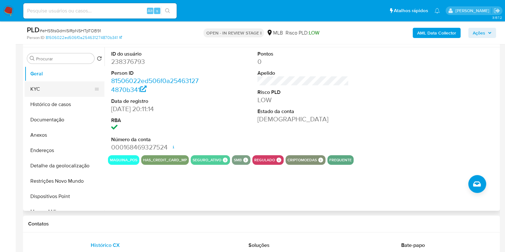
click at [55, 89] on button "KYC" at bounding box center [62, 88] width 75 height 15
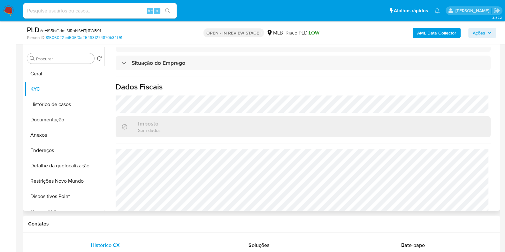
scroll to position [278, 0]
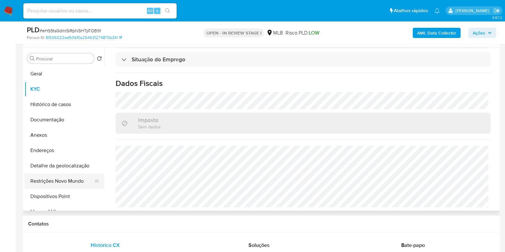
click at [68, 181] on button "Restrições Novo Mundo" at bounding box center [62, 180] width 75 height 15
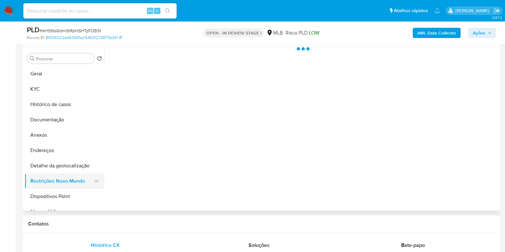
scroll to position [0, 0]
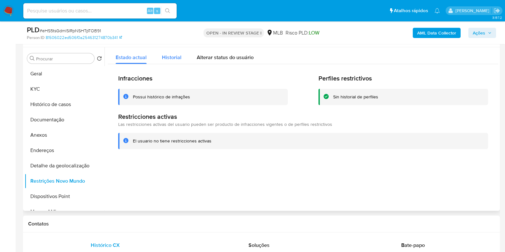
click at [175, 57] on span "Historial" at bounding box center [171, 57] width 19 height 7
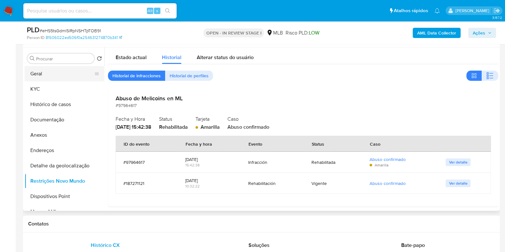
click at [53, 74] on button "Geral" at bounding box center [62, 73] width 75 height 15
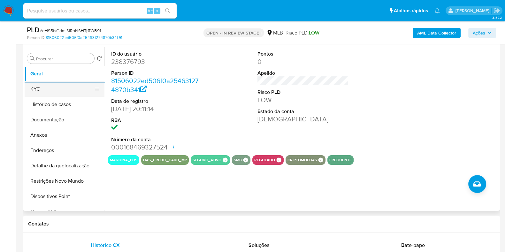
click at [49, 89] on button "KYC" at bounding box center [62, 88] width 75 height 15
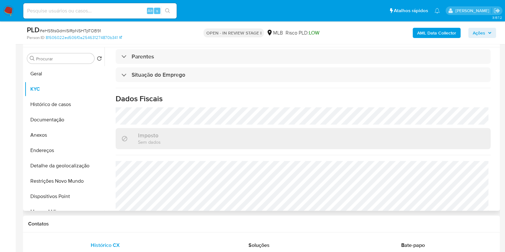
scroll to position [278, 0]
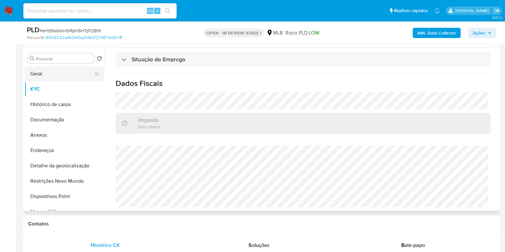
click at [75, 73] on button "Geral" at bounding box center [62, 73] width 75 height 15
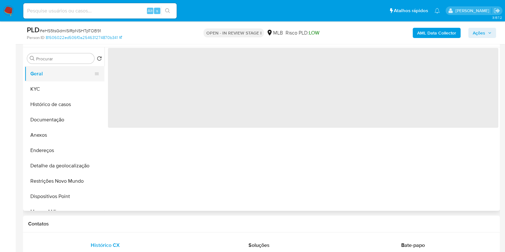
scroll to position [0, 0]
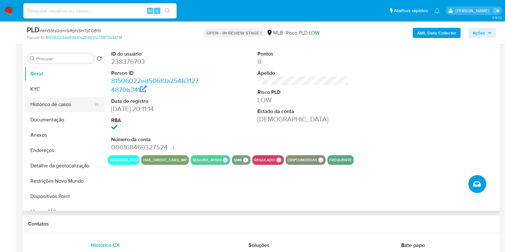
click at [55, 97] on button "Histórico de casos" at bounding box center [62, 104] width 75 height 15
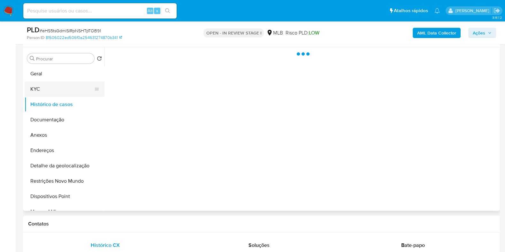
click at [53, 92] on button "KYC" at bounding box center [62, 88] width 75 height 15
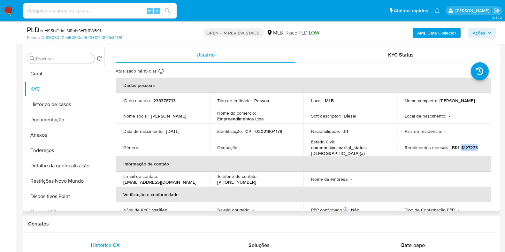
drag, startPoint x: 459, startPoint y: 146, endPoint x: 482, endPoint y: 147, distance: 23.0
click at [482, 147] on td "Rendimentos mensais : BRL $127273" at bounding box center [444, 147] width 94 height 17
copy p "$127273"
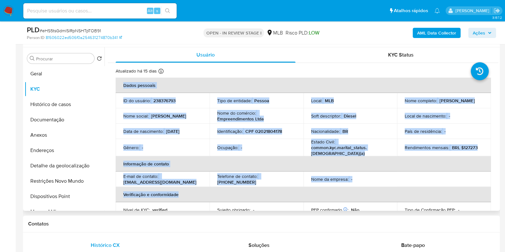
drag, startPoint x: 495, startPoint y: 104, endPoint x: 488, endPoint y: 181, distance: 76.7
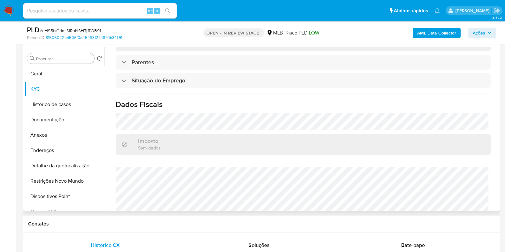
scroll to position [260, 0]
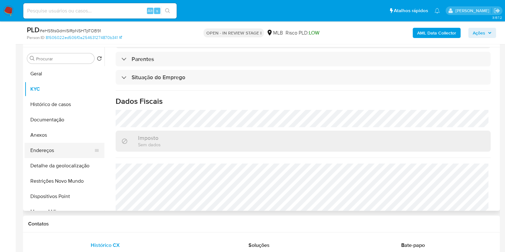
click at [64, 150] on button "Endereços" at bounding box center [62, 150] width 75 height 15
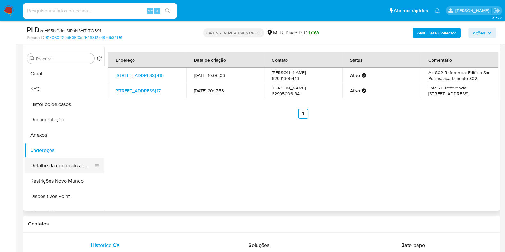
click at [57, 164] on button "Detalhe da geolocalização" at bounding box center [62, 165] width 75 height 15
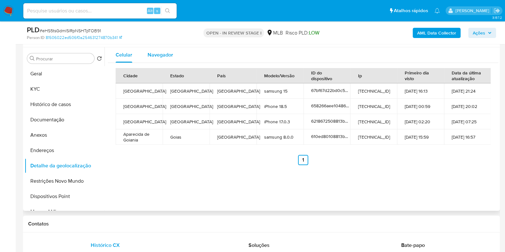
click at [158, 55] on span "Navegador" at bounding box center [161, 54] width 26 height 7
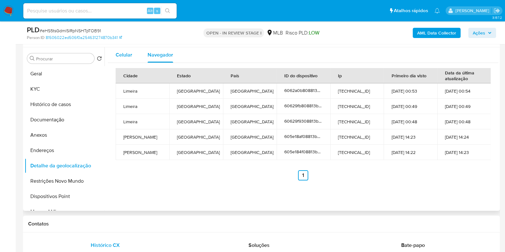
click at [125, 61] on div "Celular" at bounding box center [124, 54] width 17 height 15
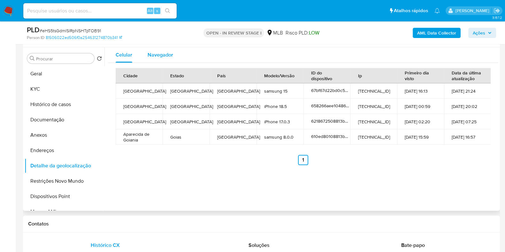
click at [153, 53] on span "Navegador" at bounding box center [161, 54] width 26 height 7
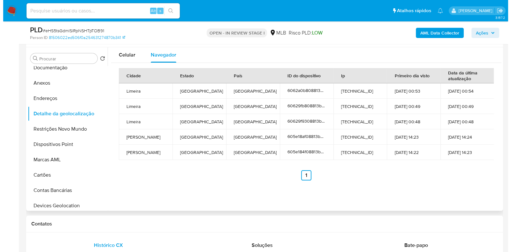
scroll to position [54, 0]
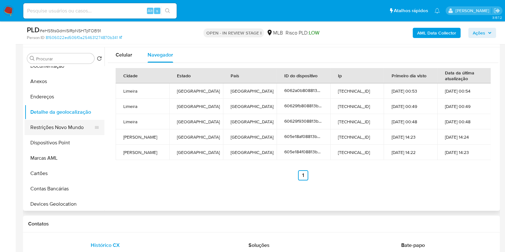
click at [70, 127] on button "Restrições Novo Mundo" at bounding box center [62, 127] width 75 height 15
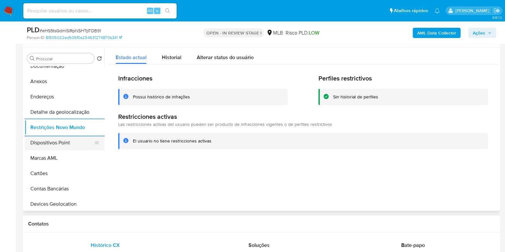
click at [65, 145] on button "Dispositivos Point" at bounding box center [62, 142] width 75 height 15
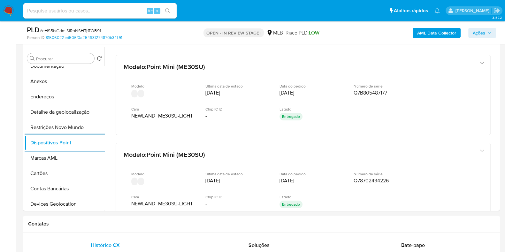
click at [444, 35] on b "AML Data Collector" at bounding box center [436, 33] width 39 height 10
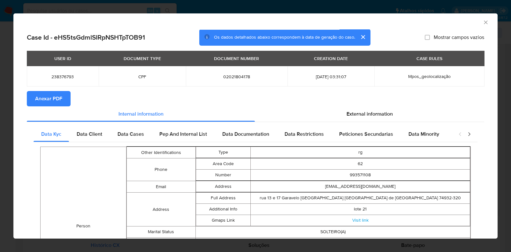
click at [35, 96] on button "Anexar PDF" at bounding box center [49, 98] width 44 height 15
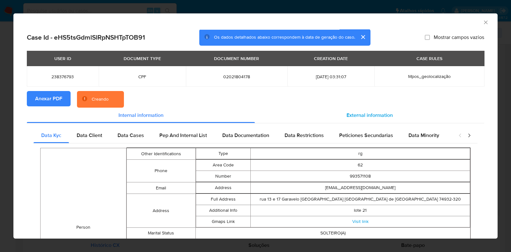
click at [348, 116] on span "External information" at bounding box center [370, 115] width 46 height 7
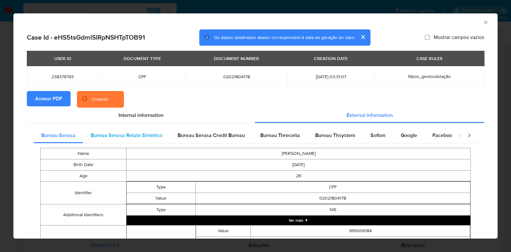
click at [146, 142] on div "Bureau Serasa Relato Sintetico" at bounding box center [126, 135] width 87 height 15
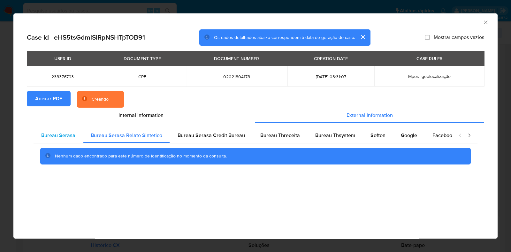
click at [60, 136] on span "Bureau Serasa" at bounding box center [58, 135] width 34 height 7
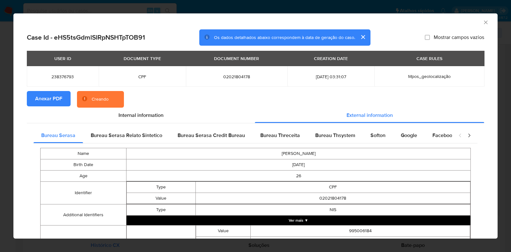
click at [273, 223] on button "Ver mais ▼" at bounding box center [299, 221] width 344 height 10
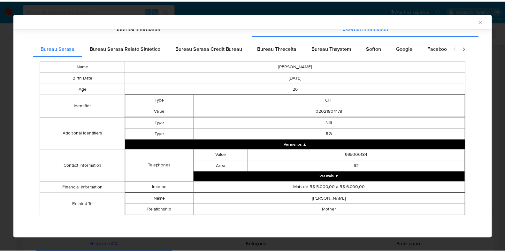
scroll to position [86, 0]
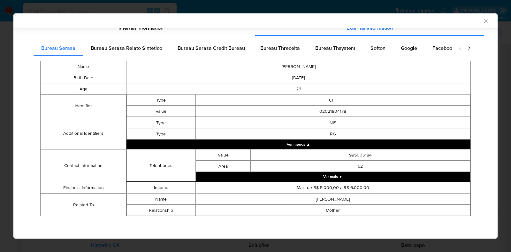
click at [366, 175] on button "Ver mais ▼" at bounding box center [333, 177] width 275 height 10
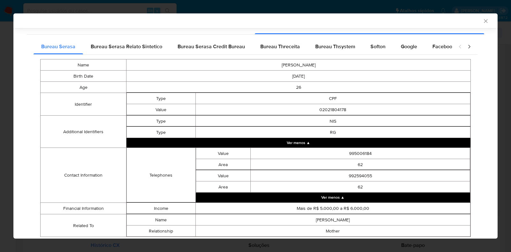
click at [500, 143] on div "AML Data Collector Case Id - eHS5tsGdmlSlRpNSHTpTOB91 Os dados detalhados abaix…" at bounding box center [255, 126] width 511 height 252
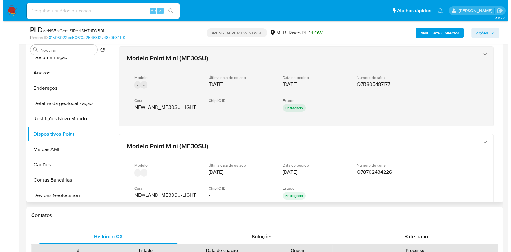
scroll to position [127, 0]
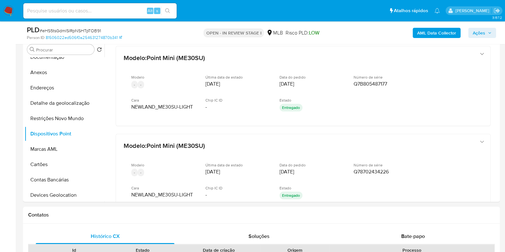
click at [434, 28] on b "AML Data Collector" at bounding box center [436, 33] width 39 height 10
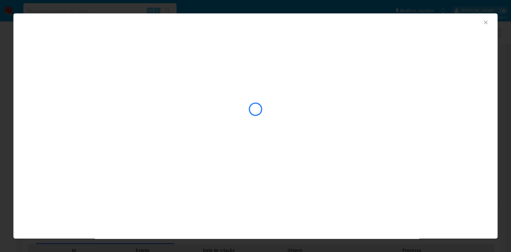
click at [209, 92] on div "closure-recommendation-modal" at bounding box center [256, 109] width 458 height 64
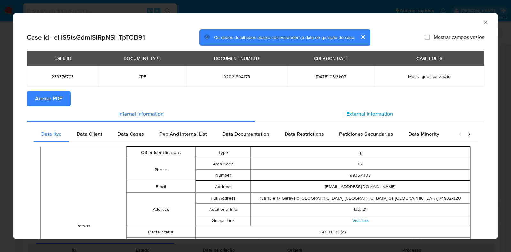
click at [381, 112] on span "External information" at bounding box center [370, 113] width 46 height 7
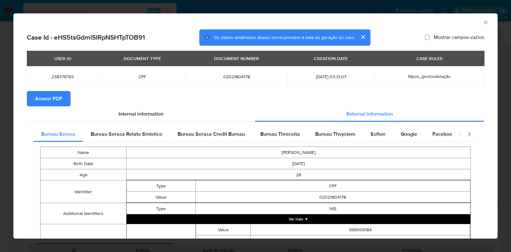
click at [385, 218] on button "Ver mais ▼" at bounding box center [299, 219] width 344 height 10
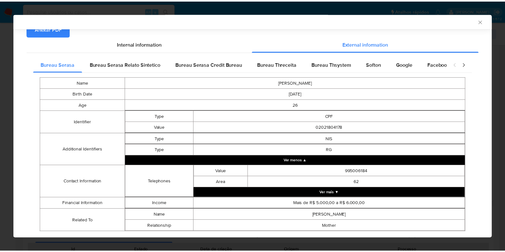
scroll to position [71, 0]
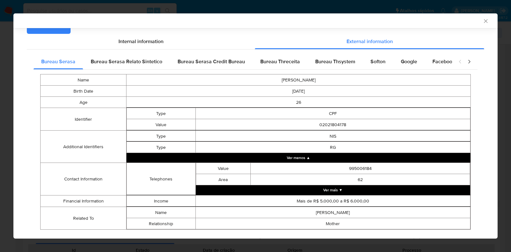
click at [483, 23] on icon "Fechar a janela" at bounding box center [486, 21] width 6 height 6
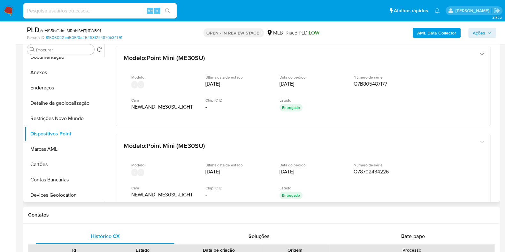
drag, startPoint x: 102, startPoint y: 79, endPoint x: 101, endPoint y: 52, distance: 26.5
click at [101, 52] on div "Procurar Retornar ao pedido padrão Geral KYC Histórico de casos Documentação An…" at bounding box center [65, 120] width 80 height 163
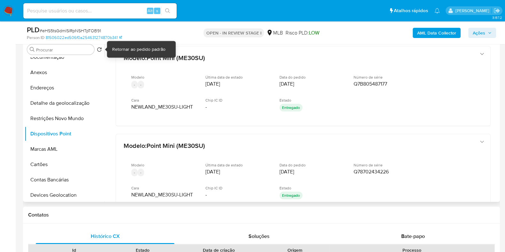
click at [101, 52] on button "Retornar ao pedido padrão" at bounding box center [99, 50] width 5 height 7
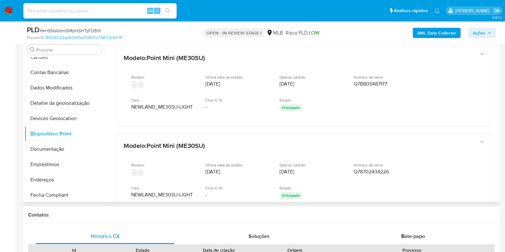
click at [103, 55] on div "Procurar Adiantamentos de Dinheiro Anexos CBT Cartões Contas Bancárias Dados Mo…" at bounding box center [65, 120] width 80 height 163
click at [99, 82] on button "Dados Modificados" at bounding box center [62, 87] width 75 height 15
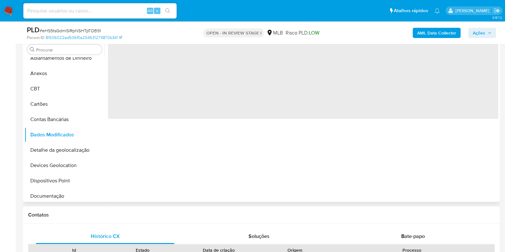
scroll to position [0, 0]
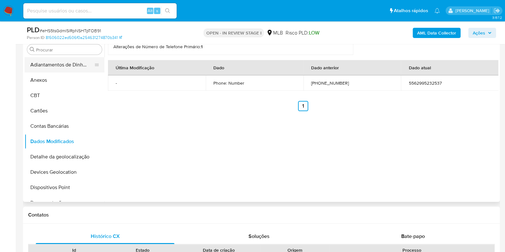
click at [99, 60] on button "Adiantamentos de Dinheiro" at bounding box center [62, 64] width 75 height 15
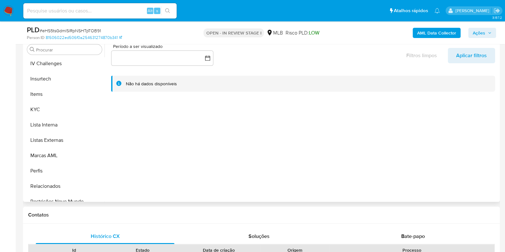
scroll to position [278, 0]
click at [60, 105] on button "KYC" at bounding box center [62, 109] width 75 height 15
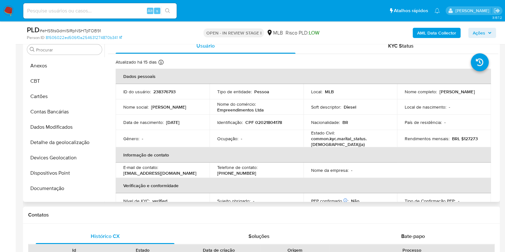
scroll to position [0, 0]
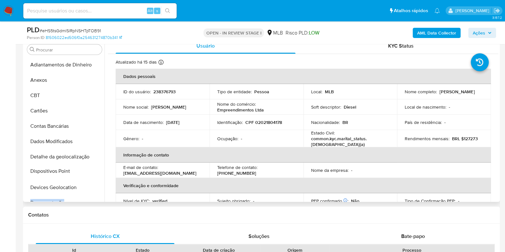
drag, startPoint x: 97, startPoint y: 186, endPoint x: 96, endPoint y: 170, distance: 16.0
click at [96, 170] on ul "Adiantamentos de Dinheiro Anexos CBT Cartões Contas Bancárias Dados Modificados…" at bounding box center [65, 129] width 80 height 144
drag, startPoint x: 105, startPoint y: 96, endPoint x: 105, endPoint y: 112, distance: 16.6
click at [105, 112] on div "Usuário KYC Status Atualizado há 15 dias Criado: 16/03/2020 09:10:09 Atualizado…" at bounding box center [301, 120] width 394 height 164
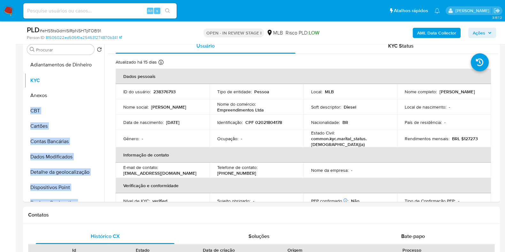
drag, startPoint x: 96, startPoint y: 101, endPoint x: 96, endPoint y: 79, distance: 22.1
click at [96, 79] on ul "Adiantamentos de Dinheiro Anexos CBT Cartões Contas Bancárias Dados Modificados…" at bounding box center [65, 129] width 80 height 144
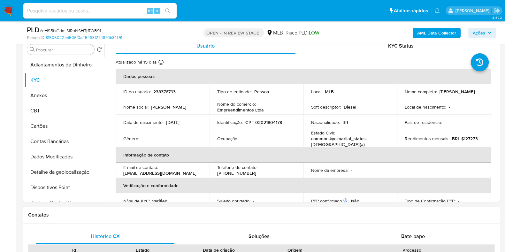
drag, startPoint x: 105, startPoint y: 90, endPoint x: 104, endPoint y: 96, distance: 6.1
click at [104, 96] on div "Usuário KYC Status Atualizado há 15 dias Criado: 16/03/2020 09:10:09 Atualizado…" at bounding box center [301, 120] width 394 height 164
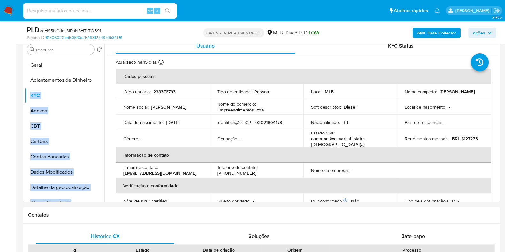
drag, startPoint x: 95, startPoint y: 155, endPoint x: 91, endPoint y: 64, distance: 91.4
click at [91, 64] on ul "Adiantamentos de Dinheiro KYC Anexos CBT Cartões Contas Bancárias Dados Modific…" at bounding box center [65, 129] width 80 height 144
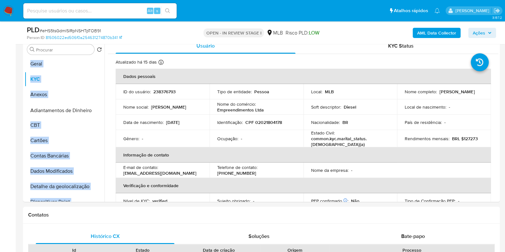
click at [85, 111] on ul "Geral Adiantamentos de Dinheiro KYC Anexos CBT Cartões Contas Bancárias Dados M…" at bounding box center [65, 129] width 80 height 144
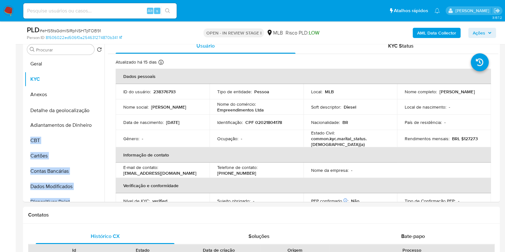
drag, startPoint x: 94, startPoint y: 184, endPoint x: 95, endPoint y: 106, distance: 78.3
click at [95, 106] on ul "Geral KYC Anexos Adiantamentos de Dinheiro CBT Cartões Contas Bancárias Dados M…" at bounding box center [65, 129] width 80 height 144
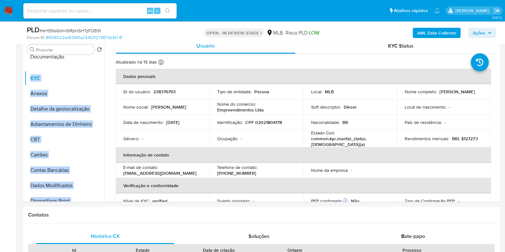
scroll to position [0, 0]
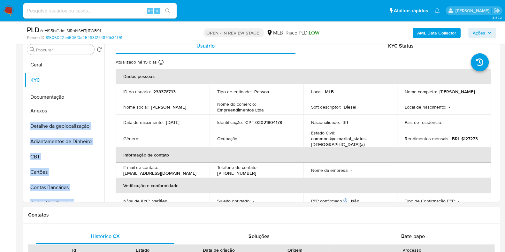
drag, startPoint x: 94, startPoint y: 142, endPoint x: 95, endPoint y: 97, distance: 44.4
click at [95, 97] on ul "Geral KYC Anexos Detalhe da geolocalização Adiantamentos de Dinheiro CBT Cartõe…" at bounding box center [65, 129] width 80 height 144
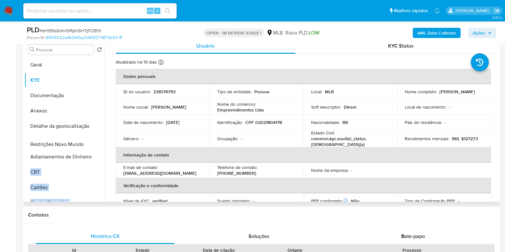
drag, startPoint x: 92, startPoint y: 192, endPoint x: 98, endPoint y: 143, distance: 49.2
click at [98, 143] on ul "Geral KYC Documentação Anexos Detalhe da geolocalização Adiantamentos de Dinhei…" at bounding box center [65, 129] width 80 height 144
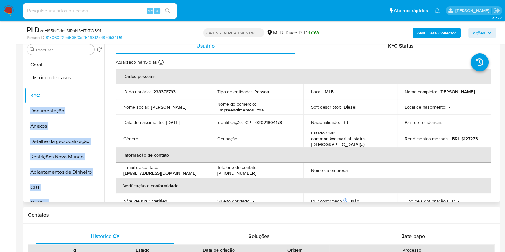
drag, startPoint x: 96, startPoint y: 160, endPoint x: 101, endPoint y: 77, distance: 83.2
click at [101, 77] on ul "Geral KYC Documentação Anexos Detalhe da geolocalização Restrições Novo Mundo A…" at bounding box center [65, 129] width 80 height 144
click at [70, 96] on ul "Geral Histórico de casos KYC Documentação Anexos Detalhe da geolocalização Rest…" at bounding box center [65, 129] width 80 height 144
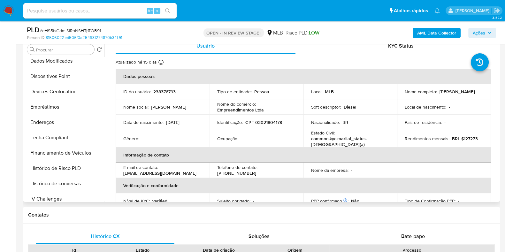
scroll to position [171, 0]
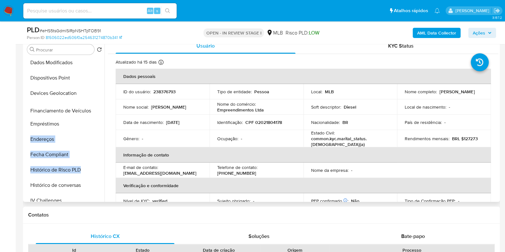
drag, startPoint x: 97, startPoint y: 154, endPoint x: 93, endPoint y: 111, distance: 43.3
click at [93, 111] on ul "Geral KYC Histórico de casos Documentação Anexos Detalhe da geolocalização Rest…" at bounding box center [65, 129] width 80 height 144
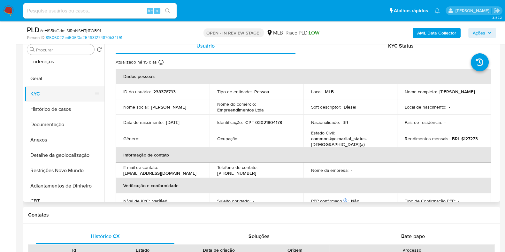
scroll to position [0, 0]
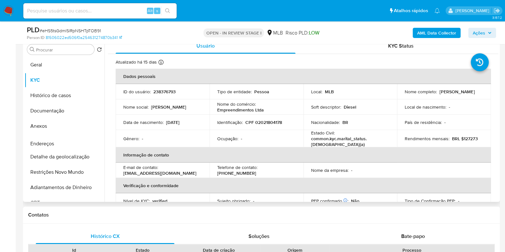
click at [97, 144] on ul "Geral KYC Histórico de casos Documentação Anexos Detalhe da geolocalização Rest…" at bounding box center [65, 129] width 80 height 144
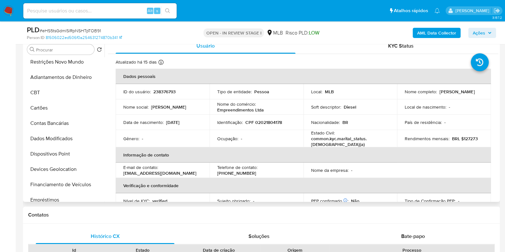
scroll to position [112, 0]
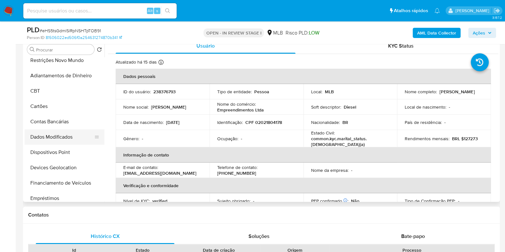
drag, startPoint x: 70, startPoint y: 152, endPoint x: 70, endPoint y: 137, distance: 15.7
click at [70, 137] on ul "Geral KYC Histórico de casos Documentação Anexos Endereços Detalhe da geolocali…" at bounding box center [65, 129] width 80 height 144
drag, startPoint x: 97, startPoint y: 152, endPoint x: 98, endPoint y: 137, distance: 14.7
click at [98, 137] on ul "Geral KYC Histórico de casos Documentação Anexos Endereços Detalhe da geolocali…" at bounding box center [65, 129] width 80 height 144
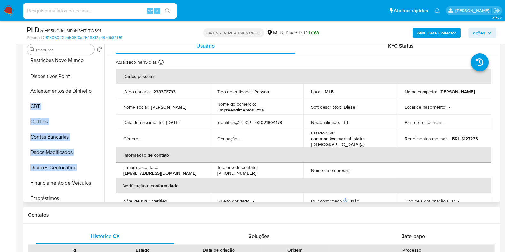
drag, startPoint x: 92, startPoint y: 152, endPoint x: 94, endPoint y: 76, distance: 76.1
click at [94, 76] on ul "Geral KYC Histórico de casos Documentação Anexos Endereços Detalhe da geolocali…" at bounding box center [65, 129] width 80 height 144
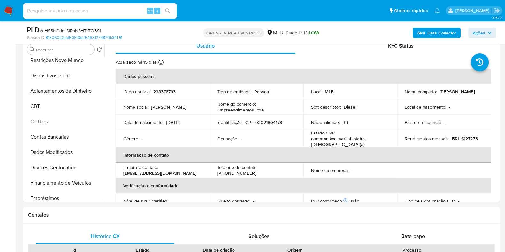
drag, startPoint x: 107, startPoint y: 112, endPoint x: 105, endPoint y: 130, distance: 17.9
click at [105, 130] on div "Usuário KYC Status Atualizado há 15 dias Criado: 16/03/2020 09:10:09 Atualizado…" at bounding box center [301, 120] width 394 height 164
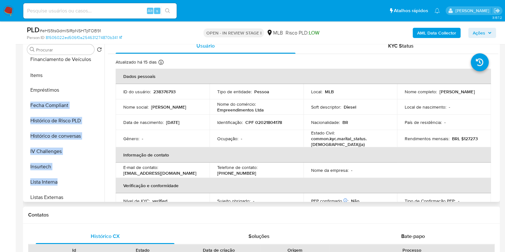
drag, startPoint x: 96, startPoint y: 167, endPoint x: 95, endPoint y: 76, distance: 91.4
click at [95, 76] on ul "Geral KYC Histórico de casos Documentação Anexos Endereços Detalhe da geolocali…" at bounding box center [65, 129] width 80 height 144
click at [99, 146] on button "IV Challenges" at bounding box center [62, 151] width 75 height 15
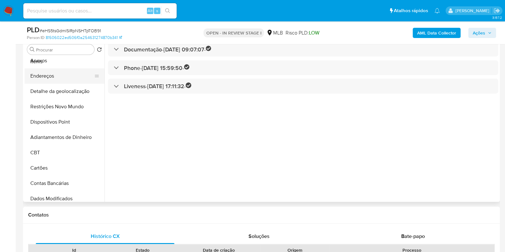
scroll to position [71, 0]
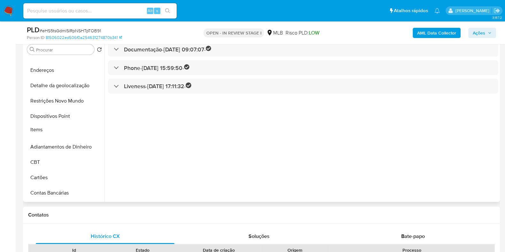
click at [90, 131] on ul "Geral KYC Histórico de casos Documentação Anexos Endereços Detalhe da geolocali…" at bounding box center [65, 129] width 80 height 144
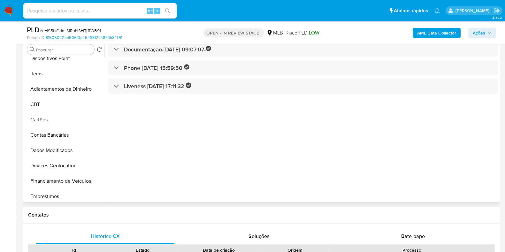
scroll to position [130, 0]
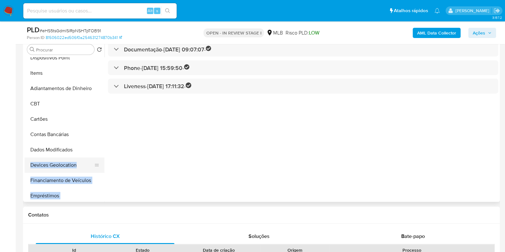
drag, startPoint x: 92, startPoint y: 191, endPoint x: 91, endPoint y: 162, distance: 28.8
click at [91, 162] on ul "Geral KYC Histórico de casos Documentação Anexos Endereços Detalhe da geolocali…" at bounding box center [65, 129] width 80 height 144
click at [74, 195] on button "Empréstimos" at bounding box center [62, 195] width 75 height 15
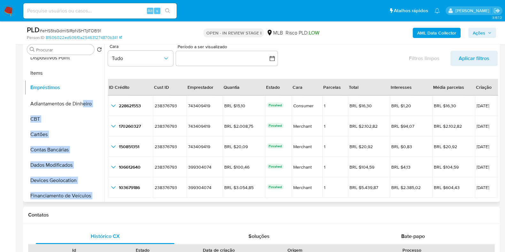
drag, startPoint x: 94, startPoint y: 196, endPoint x: 83, endPoint y: 88, distance: 108.6
click at [83, 88] on ul "Geral KYC Histórico de casos Documentação Anexos Endereços Detalhe da geolocali…" at bounding box center [65, 129] width 80 height 144
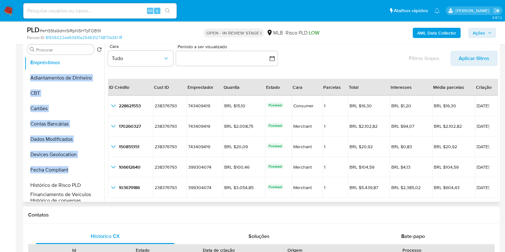
scroll to position [167, 0]
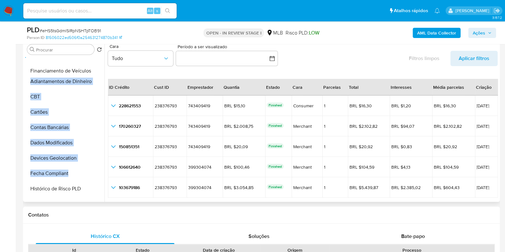
click at [89, 73] on ul "Geral KYC Histórico de casos Documentação Anexos Endereços Detalhe da geolocali…" at bounding box center [65, 129] width 80 height 144
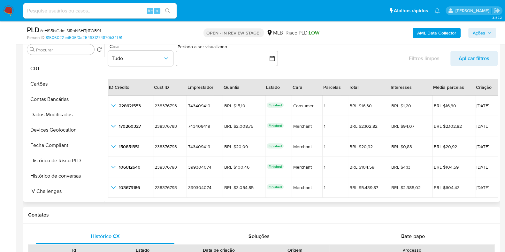
scroll to position [197, 0]
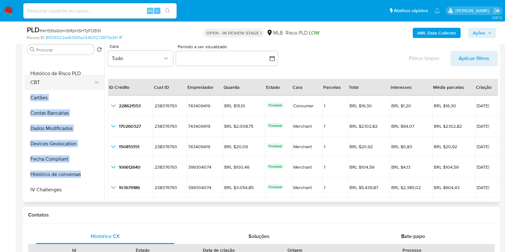
drag, startPoint x: 93, startPoint y: 160, endPoint x: 91, endPoint y: 74, distance: 86.3
click at [91, 74] on ul "Geral KYC Histórico de casos Documentação Anexos Endereços Detalhe da geolocali…" at bounding box center [65, 129] width 80 height 144
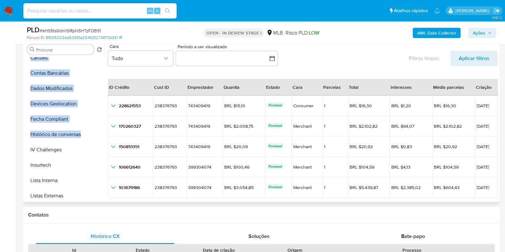
scroll to position [243, 0]
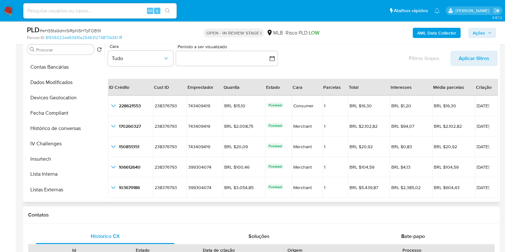
click at [96, 174] on icon at bounding box center [96, 174] width 5 height 5
drag, startPoint x: 97, startPoint y: 174, endPoint x: 91, endPoint y: 102, distance: 71.8
click at [91, 102] on ul "Geral KYC Histórico de casos Documentação Anexos Endereços Detalhe da geolocali…" at bounding box center [65, 129] width 80 height 144
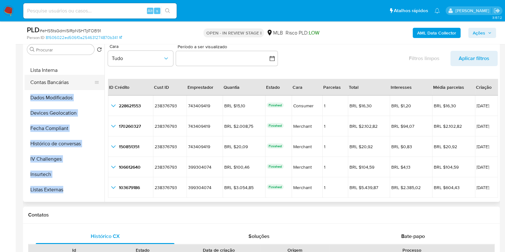
drag, startPoint x: 92, startPoint y: 173, endPoint x: 84, endPoint y: 69, distance: 104.5
click at [84, 69] on ul "Geral KYC Histórico de casos Documentação Anexos Endereços Detalhe da geolocali…" at bounding box center [65, 129] width 80 height 144
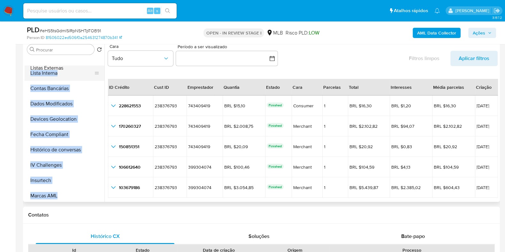
scroll to position [249, 0]
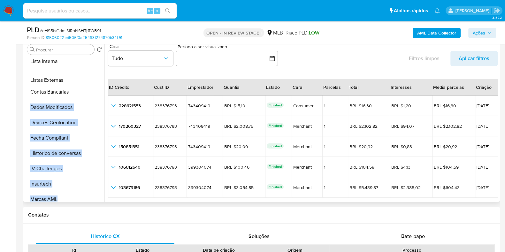
drag, startPoint x: 94, startPoint y: 147, endPoint x: 94, endPoint y: 79, distance: 67.4
click at [94, 79] on ul "Geral KYC Histórico de casos Documentação Anexos Endereços Detalhe da geolocali…" at bounding box center [65, 129] width 80 height 144
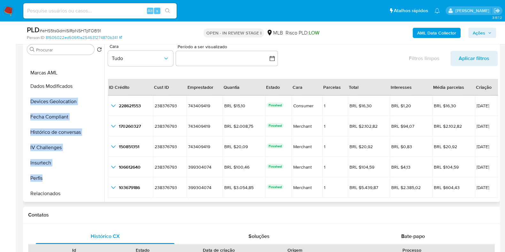
drag, startPoint x: 94, startPoint y: 162, endPoint x: 93, endPoint y: 72, distance: 90.1
click at [93, 72] on ul "Geral KYC Histórico de casos Documentação Anexos Endereços Detalhe da geolocali…" at bounding box center [65, 129] width 80 height 144
click at [99, 166] on button "Insurtech" at bounding box center [62, 162] width 75 height 15
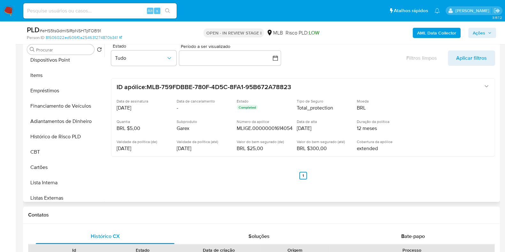
scroll to position [132, 0]
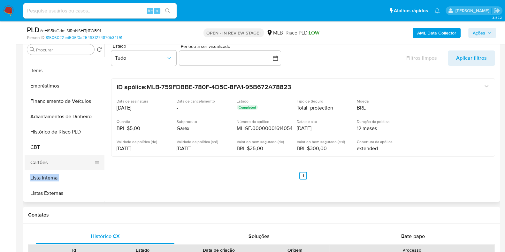
drag, startPoint x: 95, startPoint y: 181, endPoint x: 94, endPoint y: 164, distance: 16.6
click at [94, 164] on ul "Geral KYC Histórico de casos Documentação Anexos Endereços Detalhe da geolocali…" at bounding box center [65, 129] width 80 height 144
drag, startPoint x: 95, startPoint y: 176, endPoint x: 89, endPoint y: 145, distance: 31.5
click at [89, 145] on ul "Geral KYC Histórico de casos Documentação Anexos Endereços Detalhe da geolocali…" at bounding box center [65, 129] width 80 height 144
drag, startPoint x: 92, startPoint y: 193, endPoint x: 86, endPoint y: 157, distance: 37.3
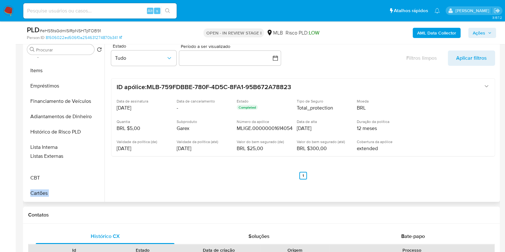
click at [86, 157] on ul "Geral KYC Histórico de casos Documentação Anexos Endereços Detalhe da geolocali…" at bounding box center [65, 129] width 80 height 144
click at [89, 89] on ul "Geral KYC Histórico de casos Documentação Anexos Endereços Detalhe da geolocali…" at bounding box center [65, 129] width 80 height 144
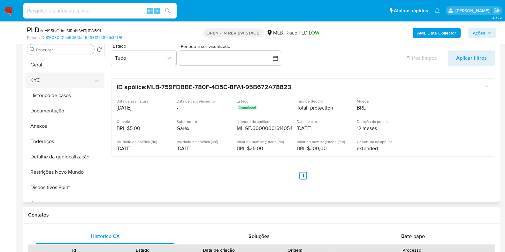
click at [80, 77] on button "KYC" at bounding box center [62, 80] width 75 height 15
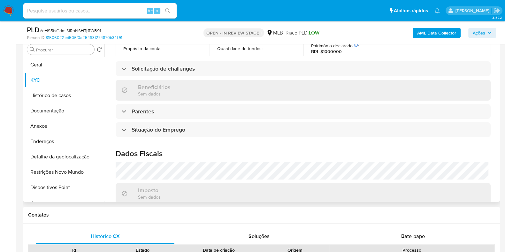
scroll to position [278, 0]
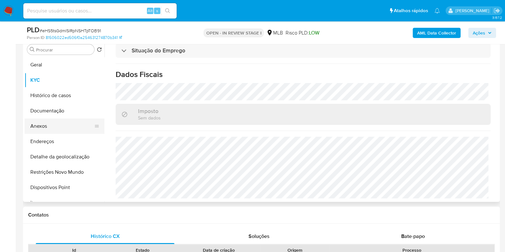
click at [64, 129] on button "Anexos" at bounding box center [62, 126] width 75 height 15
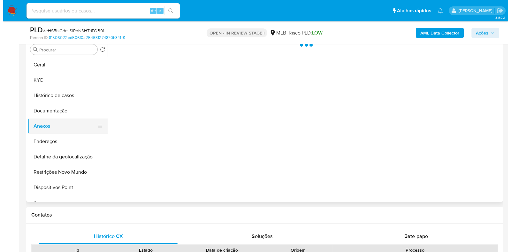
scroll to position [0, 0]
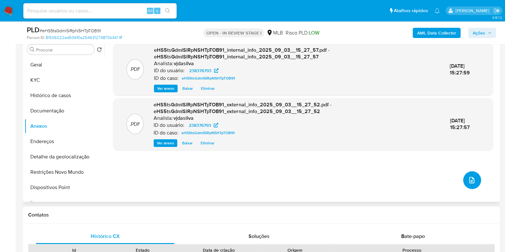
click at [473, 179] on icon "upload-file" at bounding box center [472, 180] width 8 height 8
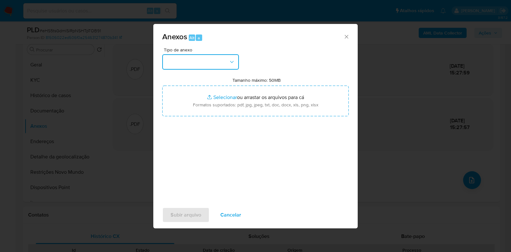
click at [230, 60] on icon "button" at bounding box center [232, 62] width 6 height 6
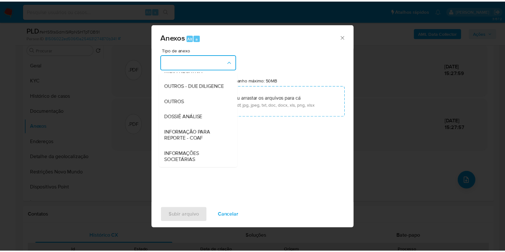
scroll to position [98, 0]
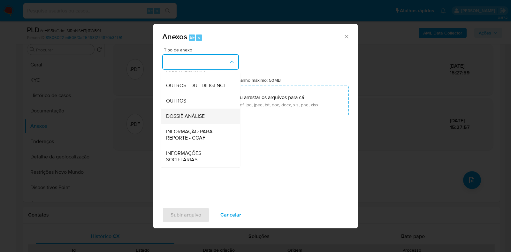
click at [203, 118] on span "DOSSIÊ ANÁLISE" at bounding box center [185, 116] width 39 height 6
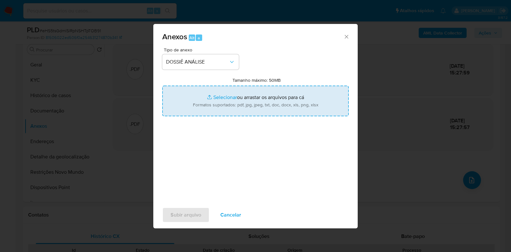
type input "C:\fakepath\SAR - XXXX - CPF 02021804178 - JENNIFER FERREIRA DE OLIVEIRA.pdf"
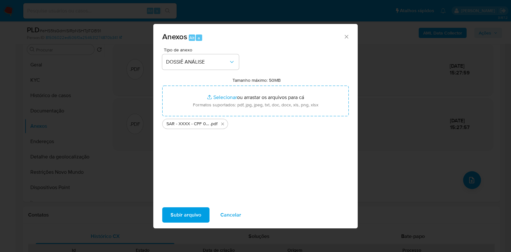
click at [195, 217] on span "Subir arquivo" at bounding box center [186, 215] width 31 height 14
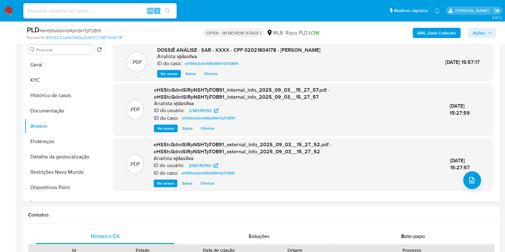
click at [483, 31] on span "Ações" at bounding box center [479, 33] width 12 height 10
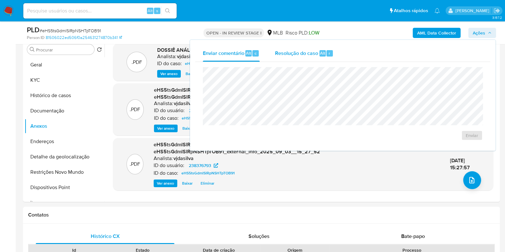
click at [311, 54] on span "Resolução do caso" at bounding box center [296, 52] width 43 height 7
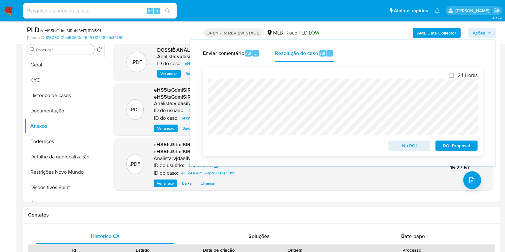
click at [449, 144] on span "ROI Proposal" at bounding box center [456, 145] width 33 height 9
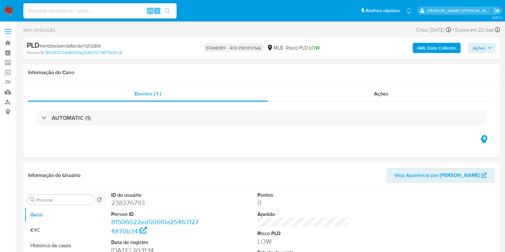
select select "10"
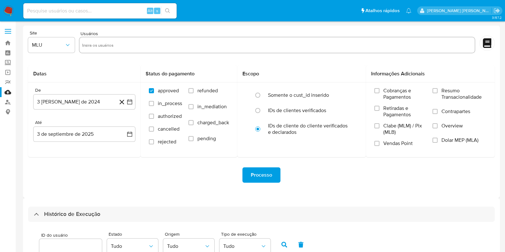
select select "10"
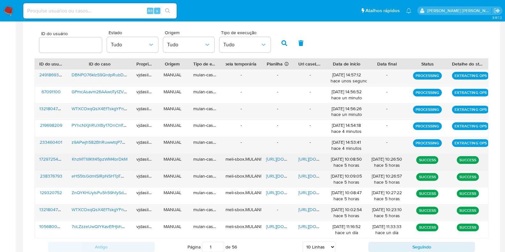
click at [306, 157] on span "https://docs.google.com/document/d/1prlKIfLVNZI8GFuWlwTL_mK9LZ0riagZUHUxszpWmQI…" at bounding box center [320, 159] width 44 height 6
click at [279, 156] on span "https://docs.google.com/spreadsheets/d/18ipnv-bTcXexq-yvMFVJnu1V3Ch-26Gvg2Kanke…" at bounding box center [288, 159] width 44 height 6
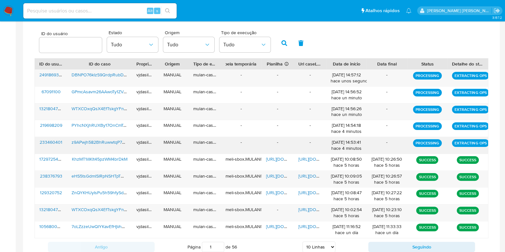
click at [104, 149] on div "z9APwjh582BhRuwwtqP7KLux" at bounding box center [99, 145] width 65 height 17
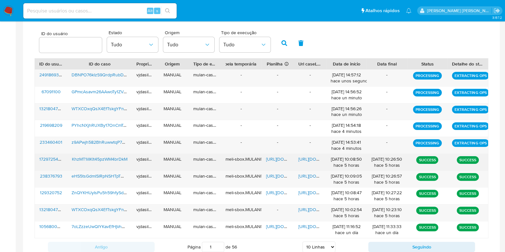
click at [104, 159] on span "KhzMT1ilIKlt45pzWM4brDkM" at bounding box center [100, 159] width 56 height 6
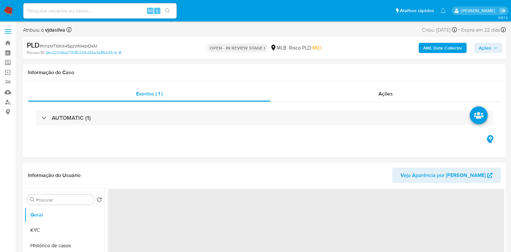
select select "10"
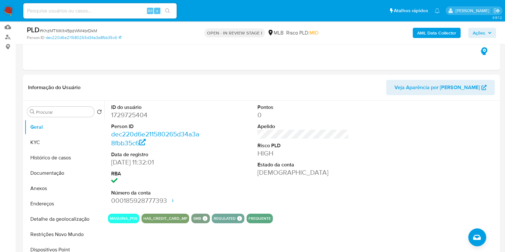
scroll to position [68, 0]
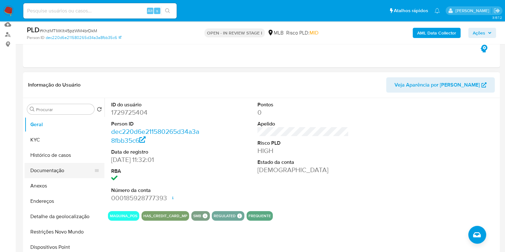
click at [56, 166] on button "Documentação" at bounding box center [62, 170] width 75 height 15
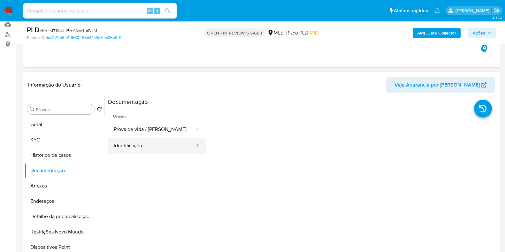
click at [178, 152] on button "Identificação" at bounding box center [152, 146] width 88 height 16
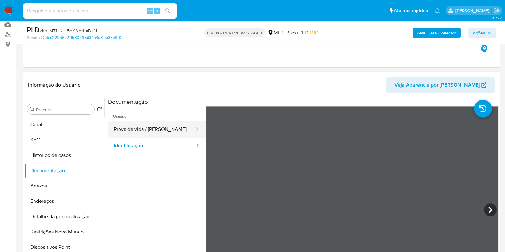
click at [178, 132] on button "Prova de vida / [PERSON_NAME]" at bounding box center [152, 129] width 88 height 16
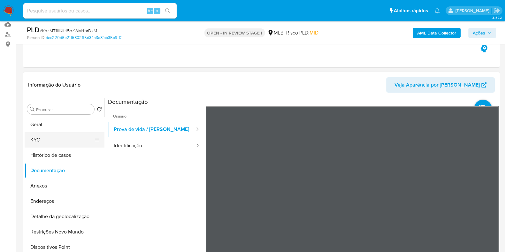
click at [71, 141] on button "KYC" at bounding box center [62, 139] width 75 height 15
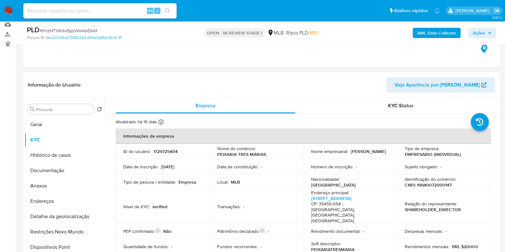
drag, startPoint x: 498, startPoint y: 129, endPoint x: 491, endPoint y: 204, distance: 75.4
click at [492, 216] on div "Procurar Retornar ao pedido padrão Geral KYC Histórico de casos Documentação An…" at bounding box center [261, 180] width 477 height 164
click at [81, 232] on button "Restrições Novo Mundo" at bounding box center [62, 231] width 75 height 15
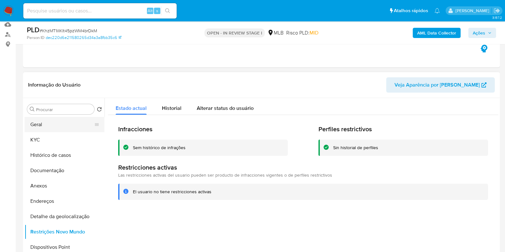
click at [88, 125] on button "Geral" at bounding box center [62, 124] width 75 height 15
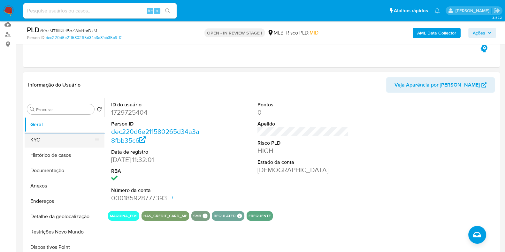
click at [76, 138] on button "KYC" at bounding box center [62, 139] width 75 height 15
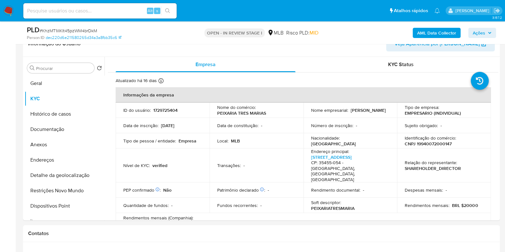
scroll to position [112, 0]
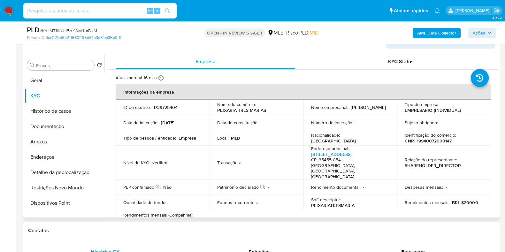
drag, startPoint x: 496, startPoint y: 94, endPoint x: 496, endPoint y: 107, distance: 13.5
click at [497, 114] on div "Empresa KYC Status Atualizado há 16 dias Criado: 15/03/2024 12:32:08 Atualizado…" at bounding box center [301, 136] width 394 height 164
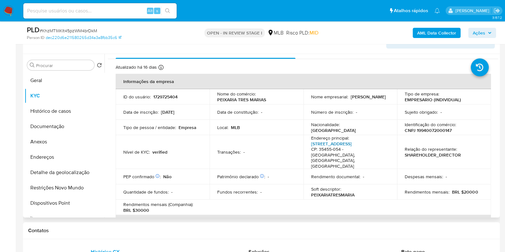
click at [352, 144] on link "Rua Capitão Serafim 590, Santa Efigênia" at bounding box center [331, 144] width 41 height 6
drag, startPoint x: 498, startPoint y: 101, endPoint x: 502, endPoint y: 171, distance: 69.7
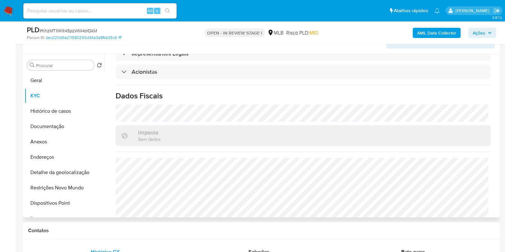
scroll to position [381, 0]
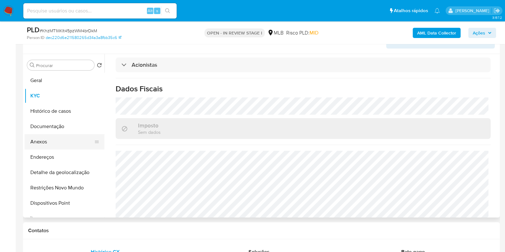
click at [64, 140] on button "Anexos" at bounding box center [62, 141] width 75 height 15
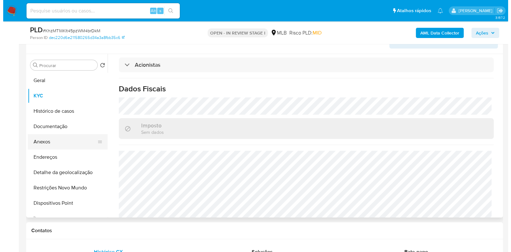
scroll to position [0, 0]
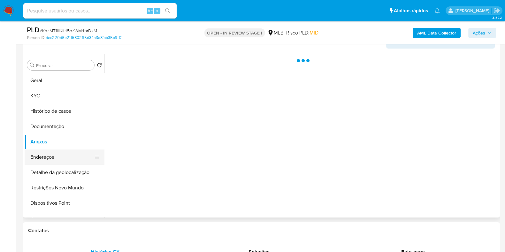
click at [66, 157] on button "Endereços" at bounding box center [62, 157] width 75 height 15
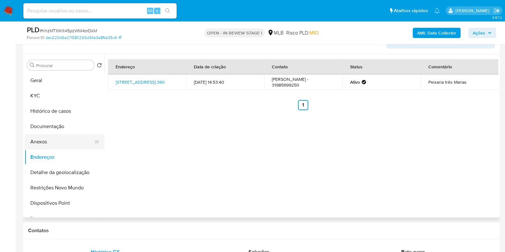
click at [59, 142] on button "Anexos" at bounding box center [62, 141] width 75 height 15
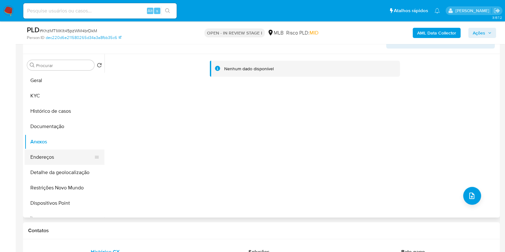
click at [64, 156] on button "Endereços" at bounding box center [62, 157] width 75 height 15
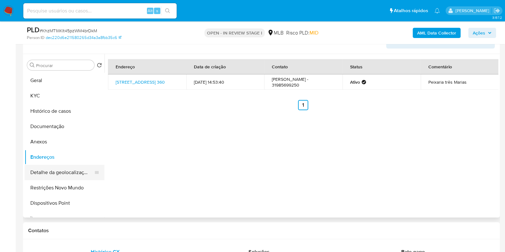
click at [59, 175] on button "Detalhe da geolocalização" at bounding box center [62, 172] width 75 height 15
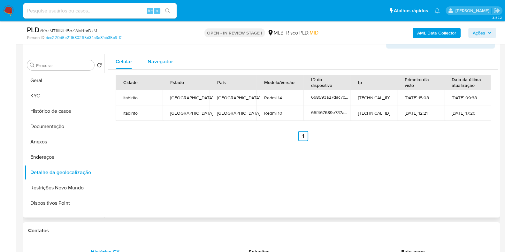
click at [161, 57] on div "Navegador" at bounding box center [161, 61] width 26 height 15
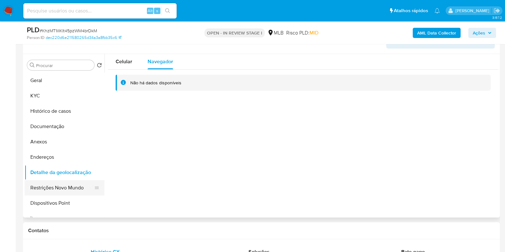
click at [46, 184] on button "Restrições Novo Mundo" at bounding box center [62, 187] width 75 height 15
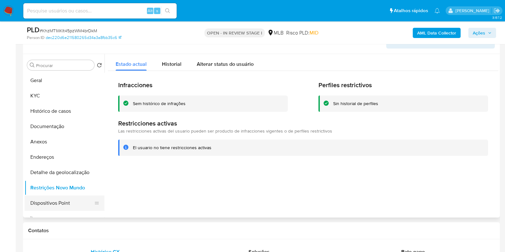
click at [63, 204] on button "Dispositivos Point" at bounding box center [62, 203] width 75 height 15
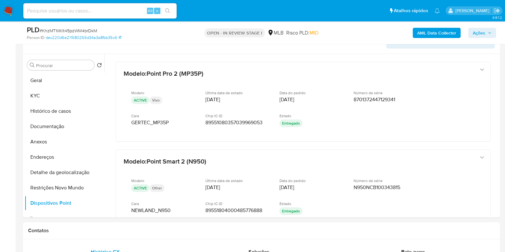
click at [415, 25] on div "PLD # KhzMT1ilIKlt45pzWM4brDkM Person ID dec220d6e211580265d34a3a8fbb35c6 OPEN …" at bounding box center [261, 32] width 477 height 23
click at [419, 32] on b "AML Data Collector" at bounding box center [436, 33] width 39 height 10
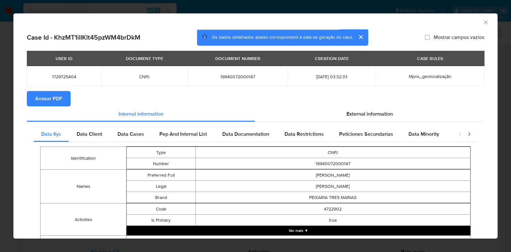
click at [64, 99] on button "Anexar PDF" at bounding box center [49, 98] width 44 height 15
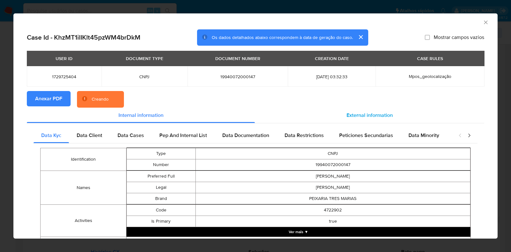
click at [366, 116] on span "External information" at bounding box center [370, 115] width 46 height 7
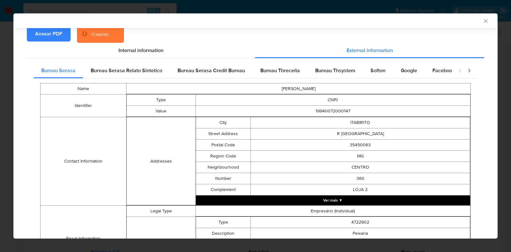
scroll to position [95, 0]
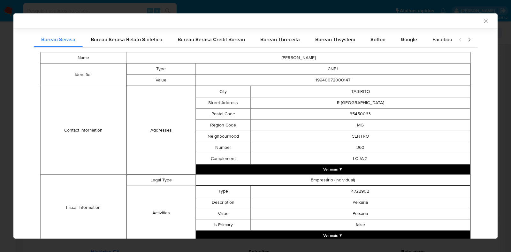
click at [414, 167] on button "Ver mais ▼" at bounding box center [333, 170] width 275 height 10
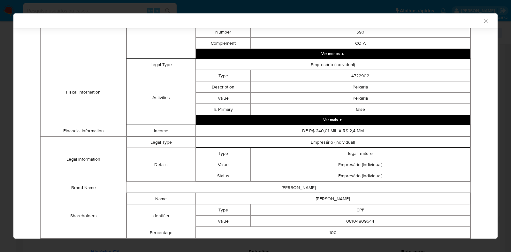
scroll to position [604, 0]
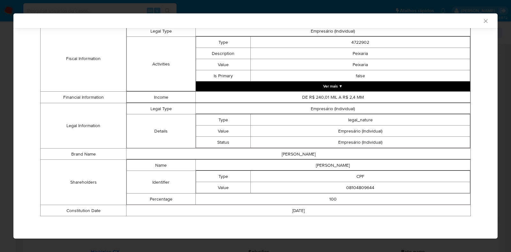
click at [484, 21] on icon "Fechar a janela" at bounding box center [486, 21] width 4 height 4
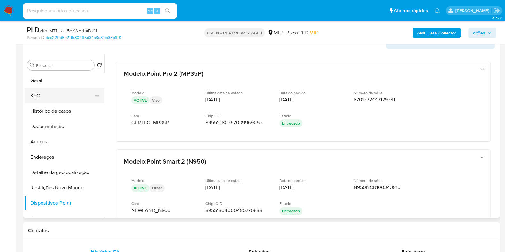
click at [71, 95] on button "KYC" at bounding box center [62, 95] width 75 height 15
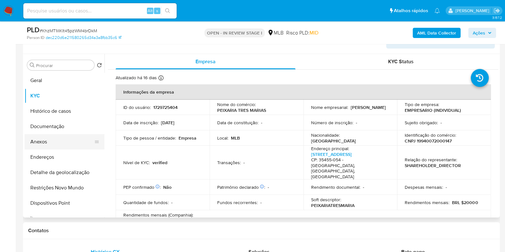
click at [70, 140] on button "Anexos" at bounding box center [62, 141] width 75 height 15
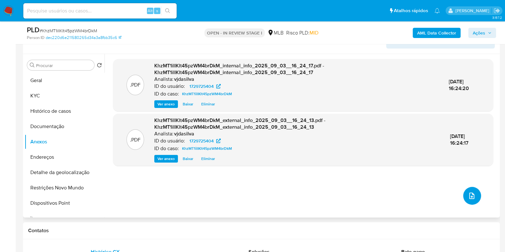
click at [475, 195] on button "upload-file" at bounding box center [472, 196] width 18 height 18
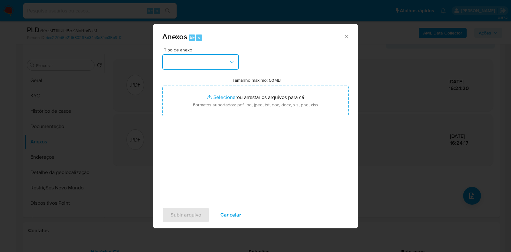
click at [230, 59] on icon "button" at bounding box center [232, 62] width 6 height 6
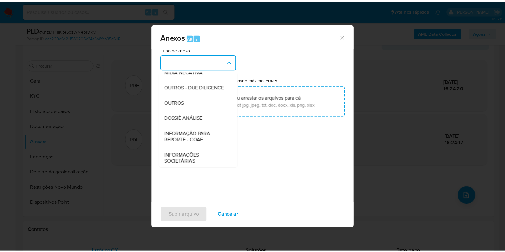
scroll to position [98, 0]
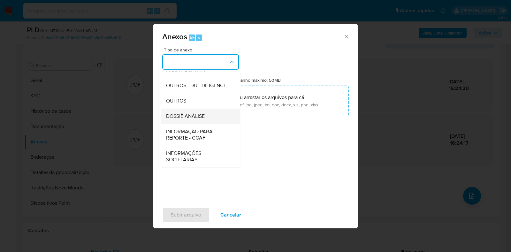
click at [213, 113] on div "DOSSIÊ ANÁLISE" at bounding box center [198, 116] width 65 height 15
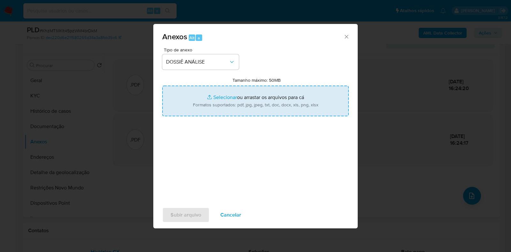
type input "C:\fakepath\SAR - XXXX - CNPJ 19940072000147 - LUANA FRANCIELE PEREIRA.pdf"
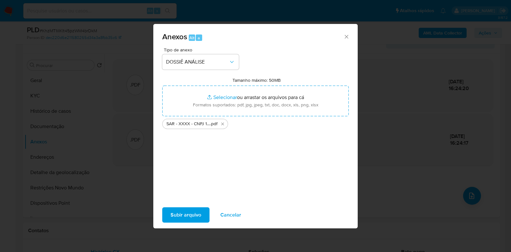
click at [192, 218] on span "Subir arquivo" at bounding box center [186, 215] width 31 height 14
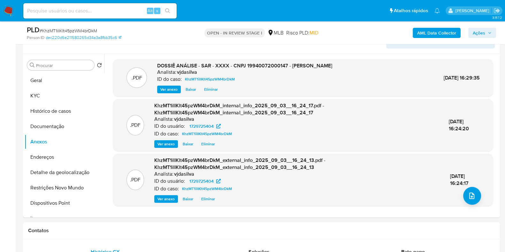
click at [481, 30] on span "Ações" at bounding box center [479, 33] width 12 height 10
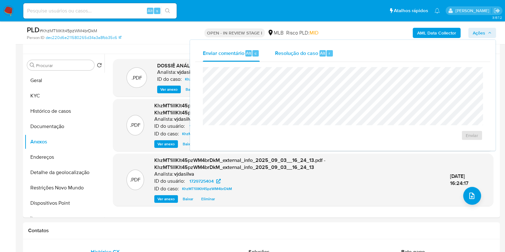
click at [292, 52] on span "Resolução do caso" at bounding box center [296, 52] width 43 height 7
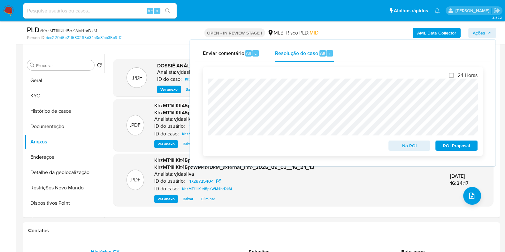
click at [456, 146] on span "ROI Proposal" at bounding box center [456, 145] width 33 height 9
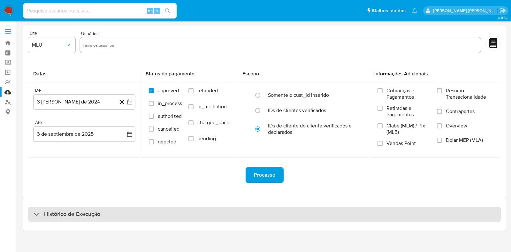
click at [101, 212] on div "Histórico de Execução" at bounding box center [264, 214] width 473 height 15
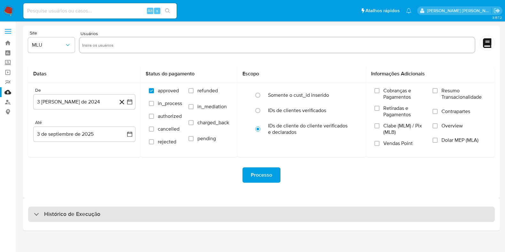
select select "10"
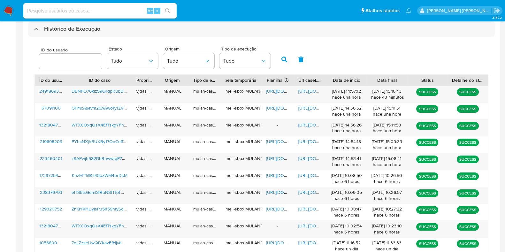
scroll to position [186, 0]
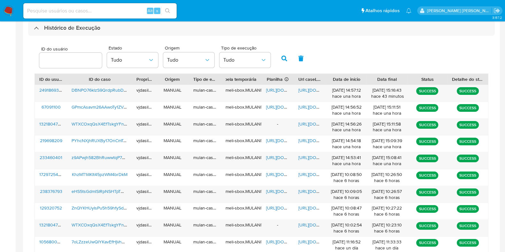
drag, startPoint x: 500, startPoint y: 165, endPoint x: 500, endPoint y: 172, distance: 7.0
click at [500, 172] on main "3.157.2" at bounding box center [252, 52] width 505 height 476
click at [114, 224] on span "WTXCOxqQsX4EfTskgYFnch6N" at bounding box center [103, 225] width 63 height 6
click at [119, 122] on span "WTXCOxqQsX4EfTskgYFnch6N" at bounding box center [103, 124] width 63 height 6
click at [305, 122] on span "https://docs.google.com/document/d/1P2wdmzLActl3wRTzGIvLx0uTa-Bz-WRqbcCjcDpm93M…" at bounding box center [320, 124] width 44 height 6
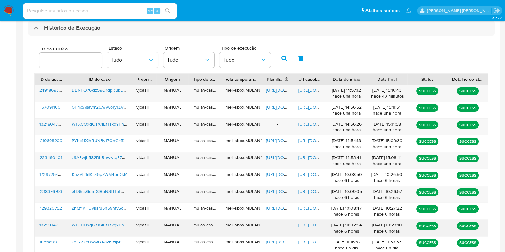
click at [317, 222] on span "https://docs.google.com/document/d/1QPX6LeNsYnmWKAbEpxOkxCa6_Cwuj8B1SMzopMxVxVI…" at bounding box center [320, 225] width 44 height 6
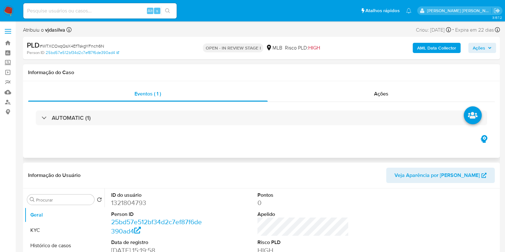
select select "10"
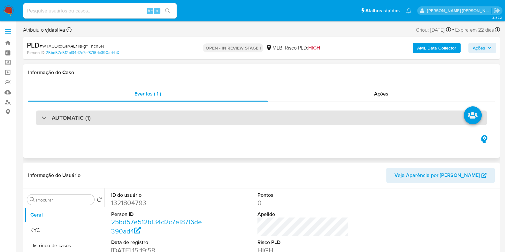
click at [416, 112] on div "AUTOMATIC (1)" at bounding box center [261, 118] width 451 height 15
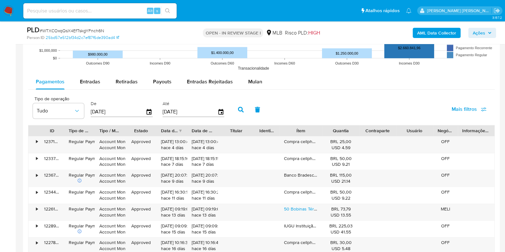
scroll to position [951, 0]
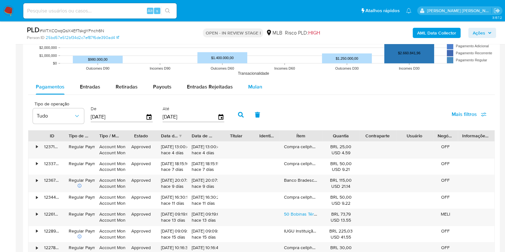
click at [258, 88] on span "Mulan" at bounding box center [255, 86] width 14 height 7
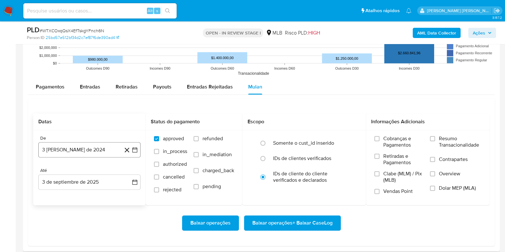
click at [107, 146] on button "3 [PERSON_NAME] de 2024" at bounding box center [89, 149] width 102 height 15
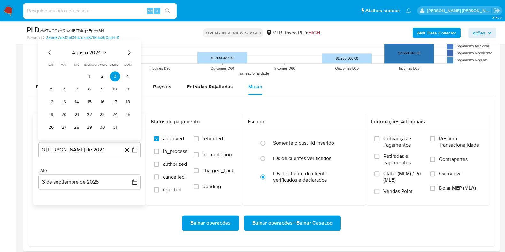
click at [96, 49] on div "agosto 2024" at bounding box center [89, 53] width 87 height 8
click at [99, 50] on span "agosto 2024" at bounding box center [86, 53] width 29 height 6
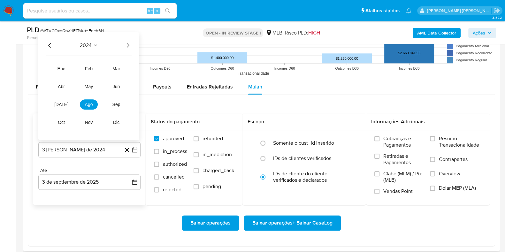
click at [130, 45] on icon "Año siguiente" at bounding box center [128, 46] width 8 height 8
click at [64, 103] on span "[DATE]" at bounding box center [61, 104] width 14 height 5
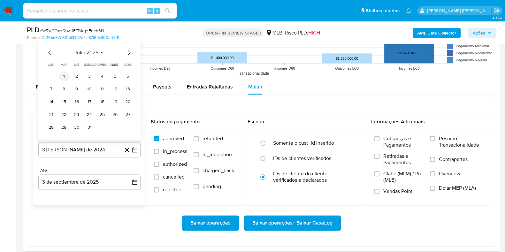
click at [65, 73] on button "1" at bounding box center [64, 76] width 10 height 10
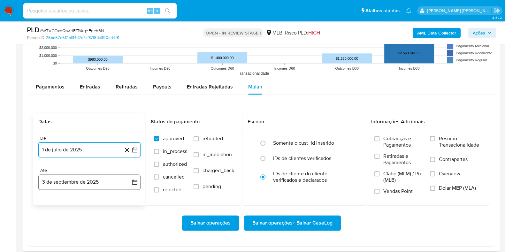
click at [82, 183] on button "3 de septiembre de 2025" at bounding box center [89, 181] width 102 height 15
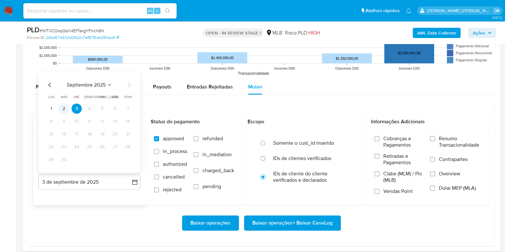
click at [62, 108] on button "2" at bounding box center [64, 109] width 10 height 10
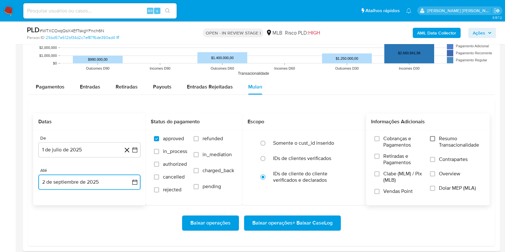
click at [433, 139] on input "Resumo Transacionalidade" at bounding box center [432, 138] width 5 height 5
click at [437, 158] on label "Contrapartes" at bounding box center [455, 163] width 51 height 14
click at [435, 158] on input "Contrapartes" at bounding box center [432, 159] width 5 height 5
click at [222, 221] on span "Baixar operações" at bounding box center [210, 223] width 40 height 14
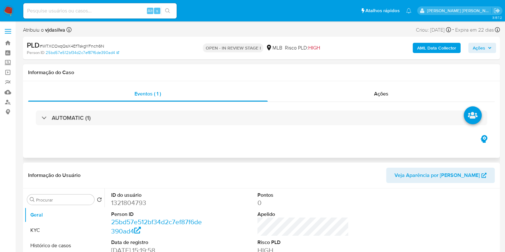
click at [370, 127] on div "AUTOMATIC (1)" at bounding box center [261, 118] width 467 height 32
select select "10"
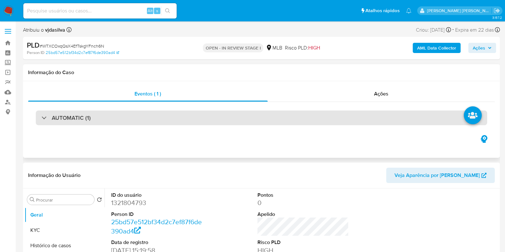
click at [367, 119] on div "AUTOMATIC (1)" at bounding box center [261, 118] width 451 height 15
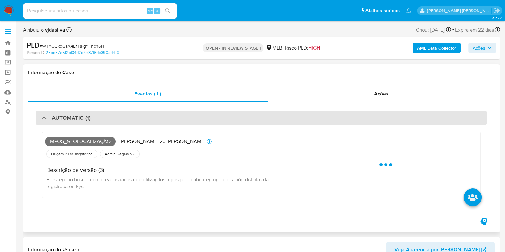
click at [367, 119] on div "AUTOMATIC (1)" at bounding box center [261, 118] width 451 height 15
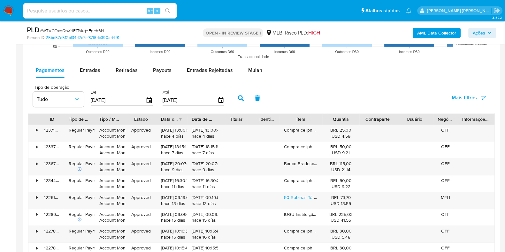
scroll to position [690, 0]
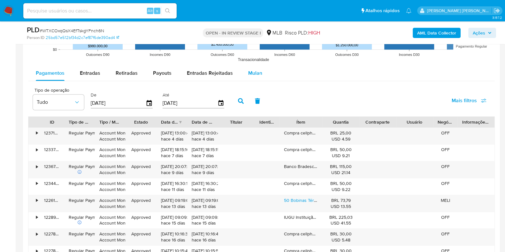
click at [256, 69] on span "Mulan" at bounding box center [255, 72] width 14 height 7
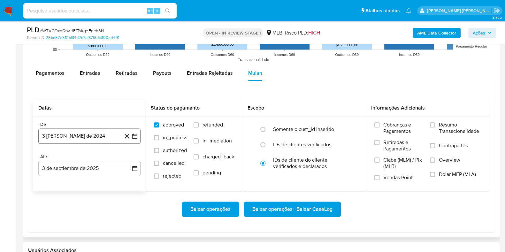
click at [110, 135] on button "3 [PERSON_NAME] de 2024" at bounding box center [89, 135] width 102 height 15
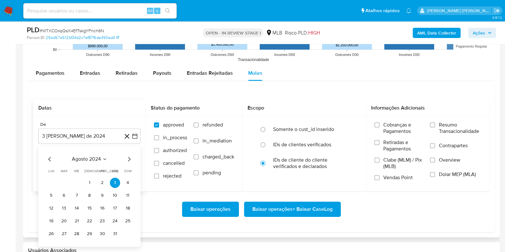
click at [95, 159] on span "agosto 2024" at bounding box center [86, 159] width 29 height 6
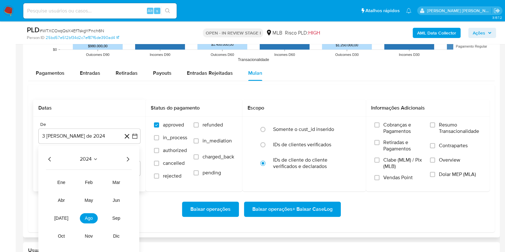
click at [128, 161] on icon "Año siguiente" at bounding box center [128, 159] width 8 height 8
click at [61, 218] on span "[DATE]" at bounding box center [61, 218] width 14 height 5
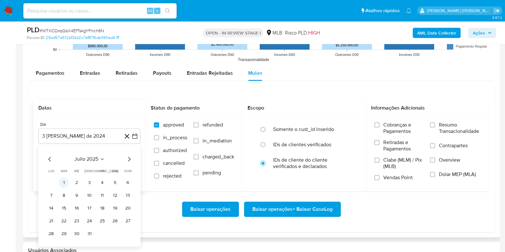
click at [63, 182] on button "1" at bounding box center [64, 183] width 10 height 10
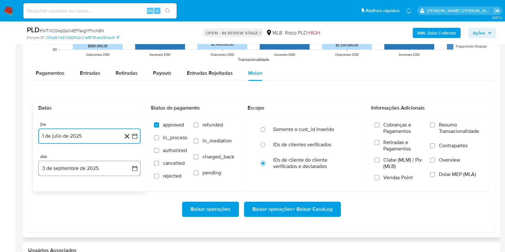
click at [82, 166] on button "3 de septiembre de 2025" at bounding box center [89, 168] width 102 height 15
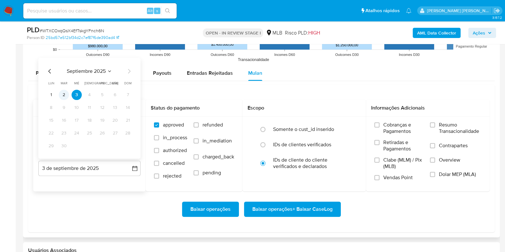
click at [66, 92] on button "2" at bounding box center [64, 94] width 10 height 10
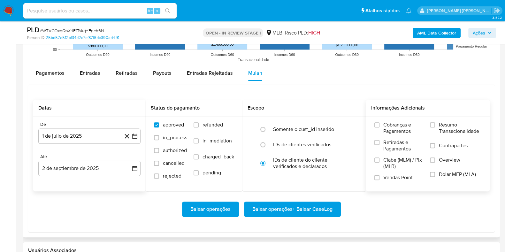
click at [471, 127] on span "Resumo Transacionalidade" at bounding box center [460, 128] width 42 height 13
click at [435, 127] on input "Resumo Transacionalidade" at bounding box center [432, 124] width 5 height 5
click at [441, 142] on span "Contrapartes" at bounding box center [453, 145] width 29 height 6
click at [435, 143] on input "Contrapartes" at bounding box center [432, 145] width 5 height 5
click at [219, 207] on span "Baixar operações" at bounding box center [210, 209] width 40 height 14
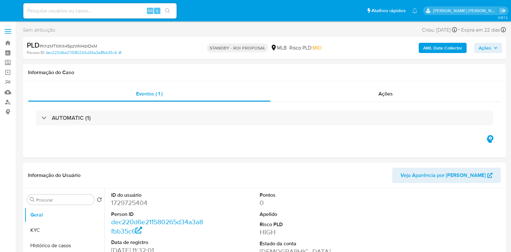
select select "10"
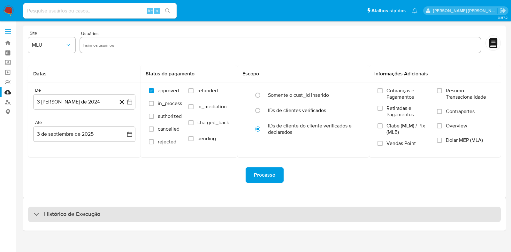
click at [131, 215] on div "Histórico de Execução" at bounding box center [264, 214] width 473 height 15
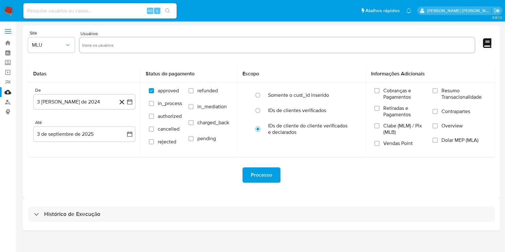
select select "10"
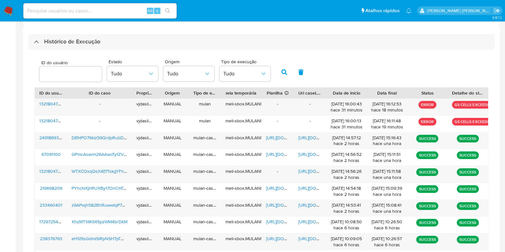
scroll to position [173, 0]
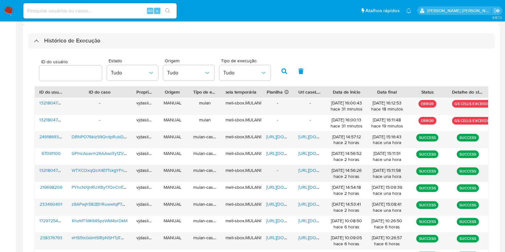
click at [105, 169] on span "WTXCOxqQsX4EfTskgYFnch6N" at bounding box center [103, 170] width 63 height 6
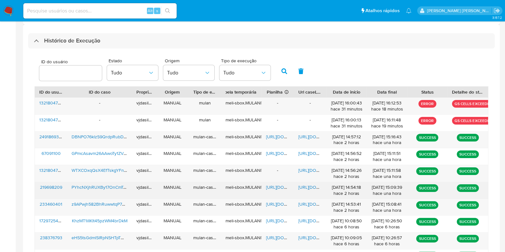
click at [302, 187] on span "[URL][DOMAIN_NAME]" at bounding box center [320, 187] width 44 height 6
click at [282, 187] on span "https://docs.google.com/spreadsheets/d/17n4j_VGHCUITK3FJx80CTGDBLoKwbvFE9gAmwlv…" at bounding box center [288, 187] width 44 height 6
click at [100, 187] on span "PYhcNXjhRUXBy17OnCmTufly" at bounding box center [101, 187] width 59 height 6
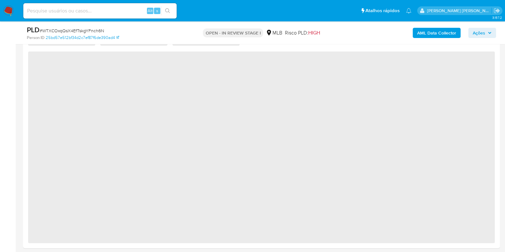
select select "10"
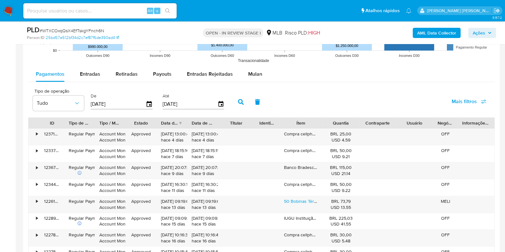
scroll to position [688, 0]
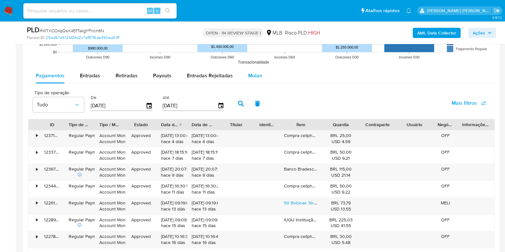
click at [253, 74] on span "Mulan" at bounding box center [255, 75] width 14 height 7
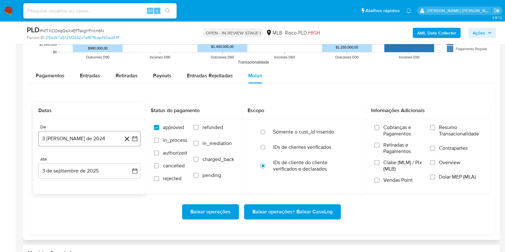
click at [93, 134] on button "3 [PERSON_NAME] de 2024" at bounding box center [89, 138] width 102 height 15
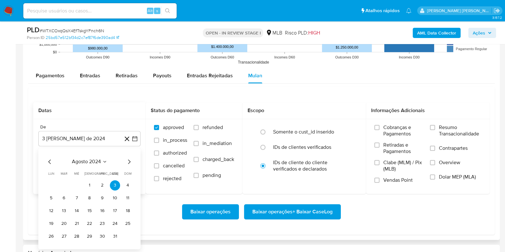
click at [85, 158] on span "agosto 2024" at bounding box center [86, 161] width 29 height 6
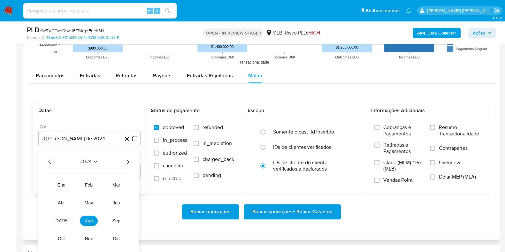
click at [129, 163] on icon "Año siguiente" at bounding box center [128, 162] width 8 height 8
click at [66, 218] on button "jul" at bounding box center [61, 221] width 18 height 10
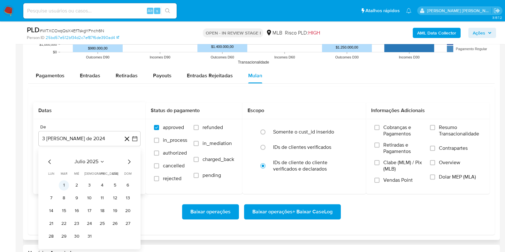
click at [65, 187] on button "1" at bounding box center [64, 185] width 10 height 10
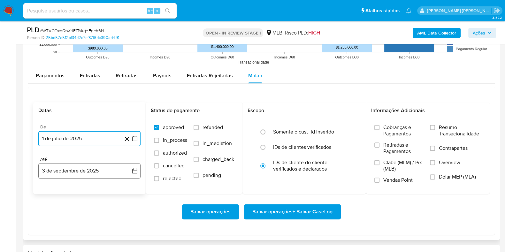
click at [90, 171] on button "3 de septiembre de 2025" at bounding box center [89, 170] width 102 height 15
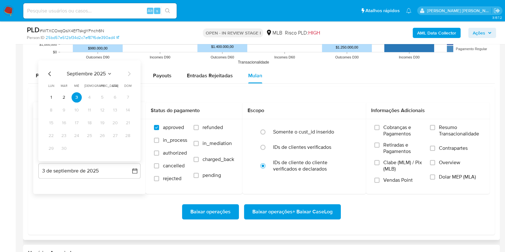
click at [49, 74] on icon "Mes anterior" at bounding box center [50, 74] width 8 height 8
click at [88, 150] on button "31" at bounding box center [89, 148] width 10 height 10
click at [437, 132] on label "Resumo Transacionalidade" at bounding box center [455, 134] width 51 height 21
click at [435, 130] on input "Resumo Transacionalidade" at bounding box center [432, 127] width 5 height 5
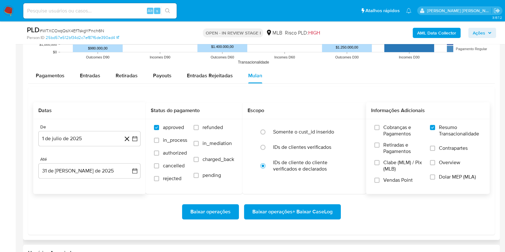
click at [435, 151] on label "Contrapartes" at bounding box center [455, 152] width 51 height 14
click at [435, 151] on input "Contrapartes" at bounding box center [432, 148] width 5 height 5
click at [311, 205] on span "Baixar operações + Baixar CaseLog" at bounding box center [292, 212] width 80 height 14
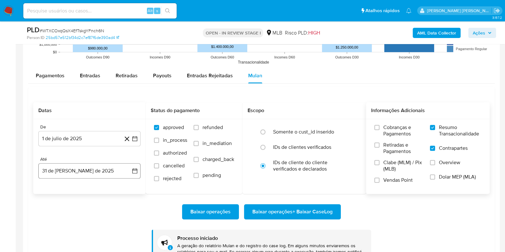
click at [105, 170] on button "31 de julio de 2025" at bounding box center [89, 170] width 102 height 15
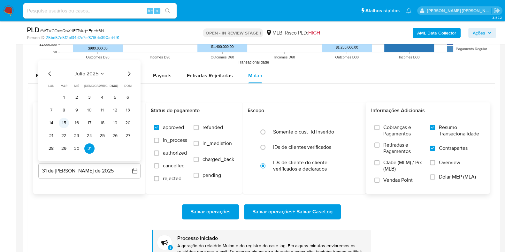
click at [62, 122] on button "15" at bounding box center [64, 123] width 10 height 10
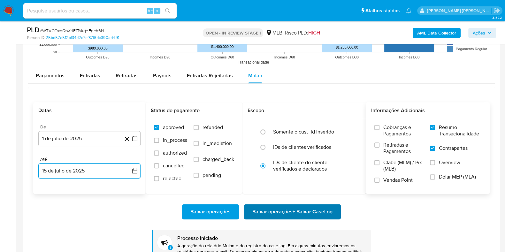
click at [311, 205] on span "Baixar operações + Baixar CaseLog" at bounding box center [292, 212] width 80 height 14
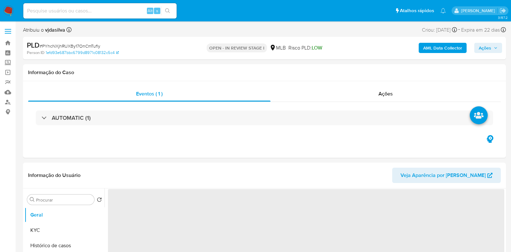
select select "10"
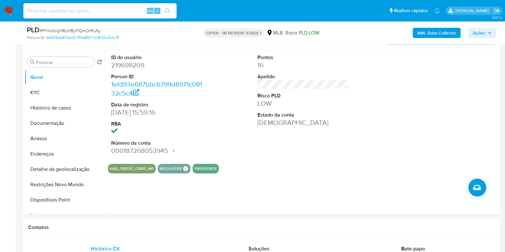
scroll to position [117, 0]
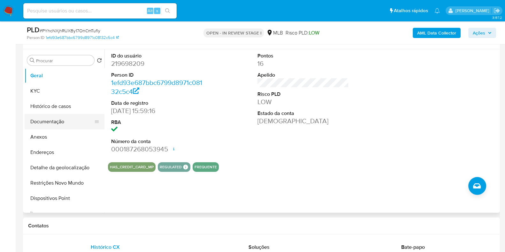
click at [80, 124] on button "Documentação" at bounding box center [62, 121] width 75 height 15
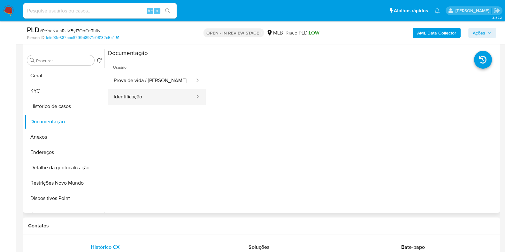
click at [137, 96] on button "Identificação" at bounding box center [152, 97] width 88 height 16
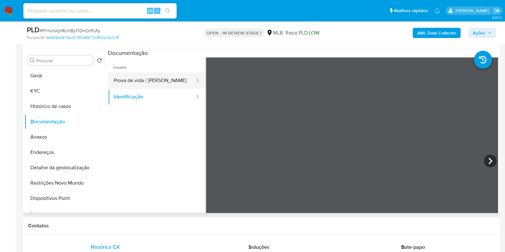
click at [142, 75] on button "Prova de vida / [PERSON_NAME]" at bounding box center [152, 81] width 88 height 16
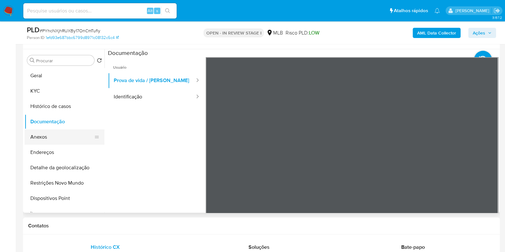
click at [74, 133] on button "Anexos" at bounding box center [62, 136] width 75 height 15
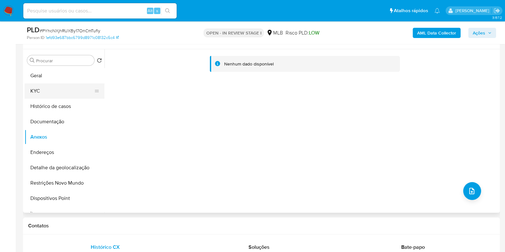
click at [69, 90] on button "KYC" at bounding box center [62, 90] width 75 height 15
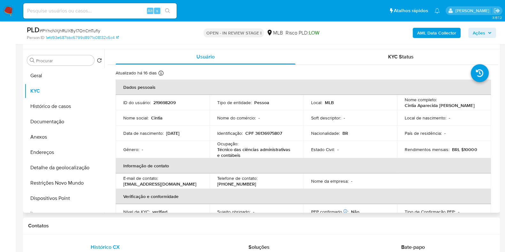
click at [275, 150] on p "Técnico das ciências administrativas e contábeis" at bounding box center [255, 153] width 76 height 12
copy div "Ocupação : Técnico das ciências administrativas e contábeis"
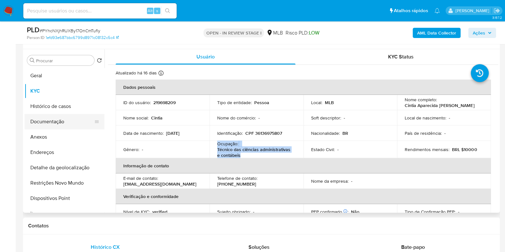
click at [62, 119] on button "Documentação" at bounding box center [62, 121] width 75 height 15
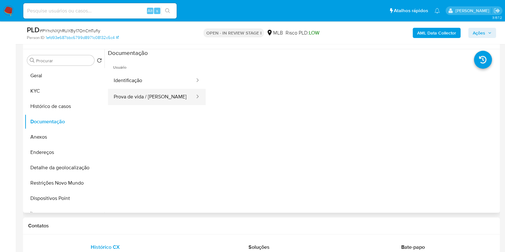
click at [148, 100] on button "Prova de vida / [PERSON_NAME]" at bounding box center [152, 97] width 88 height 16
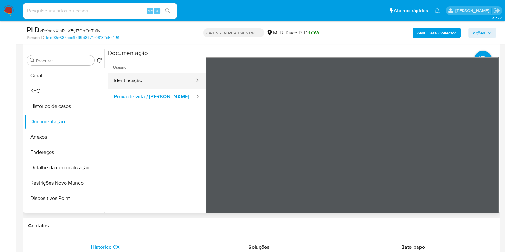
click at [176, 77] on button "Identificação" at bounding box center [152, 81] width 88 height 16
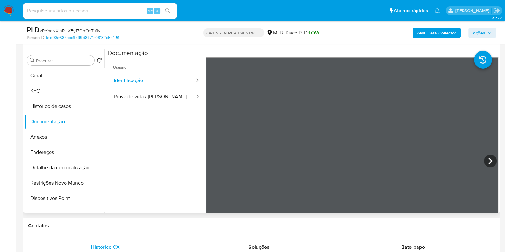
scroll to position [188, 0]
click at [59, 96] on button "KYC" at bounding box center [62, 90] width 75 height 15
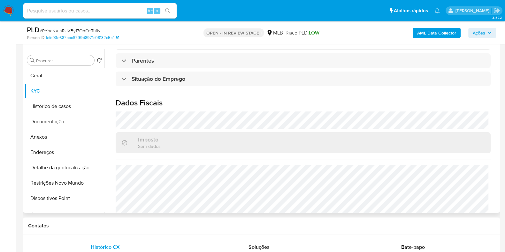
scroll to position [279, 0]
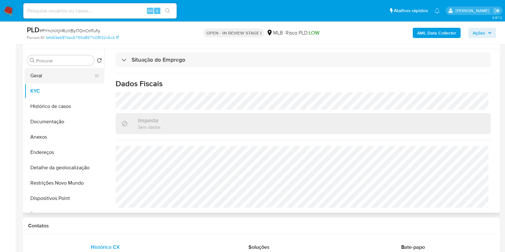
click at [52, 76] on button "Geral" at bounding box center [62, 75] width 75 height 15
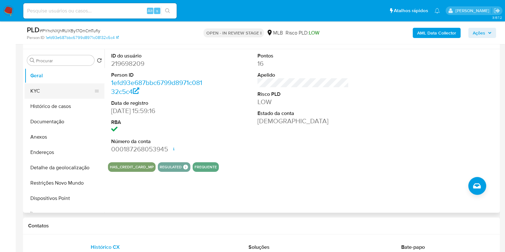
click at [63, 93] on button "KYC" at bounding box center [62, 90] width 75 height 15
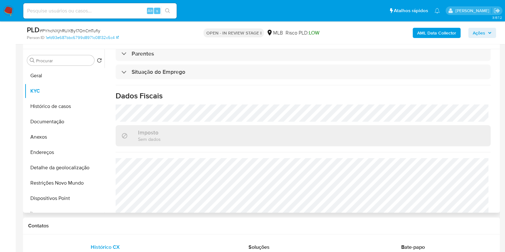
scroll to position [279, 0]
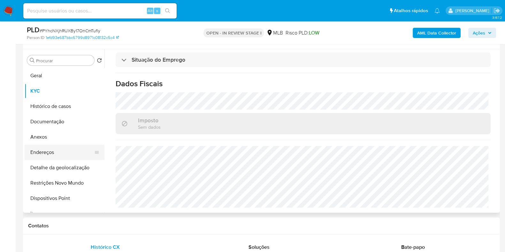
click at [77, 154] on button "Endereços" at bounding box center [62, 152] width 75 height 15
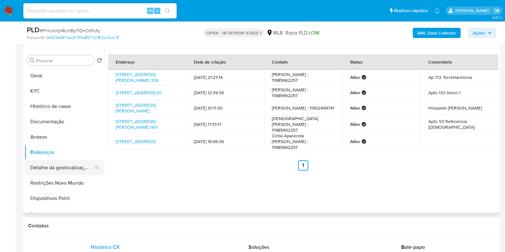
click at [74, 164] on button "Detalhe da geolocalização" at bounding box center [62, 167] width 75 height 15
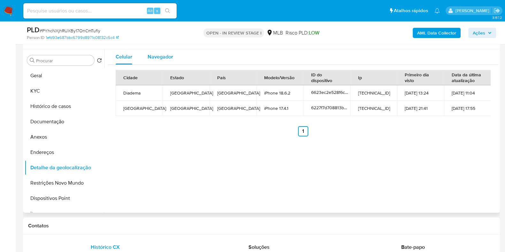
click at [173, 53] on button "Navegador" at bounding box center [160, 56] width 41 height 15
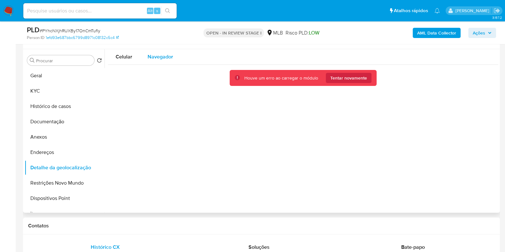
click at [156, 58] on span "Navegador" at bounding box center [161, 56] width 26 height 7
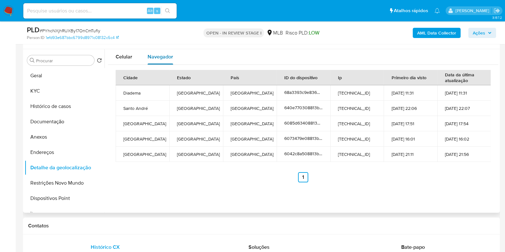
type button "1"
click at [66, 186] on button "Restrições Novo Mundo" at bounding box center [62, 182] width 75 height 15
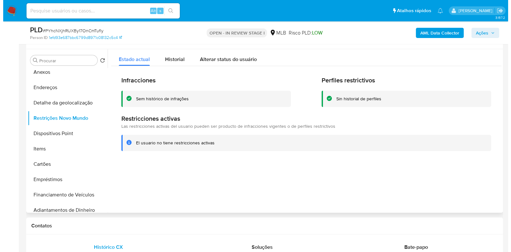
scroll to position [65, 0]
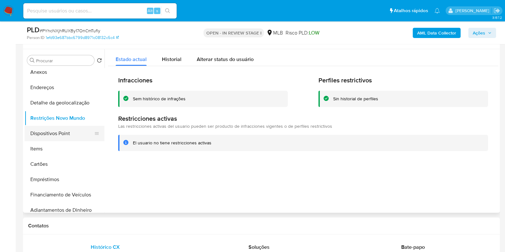
click at [69, 131] on button "Dispositivos Point" at bounding box center [62, 133] width 75 height 15
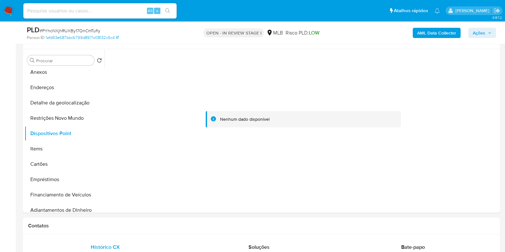
click at [439, 29] on b "AML Data Collector" at bounding box center [436, 33] width 39 height 10
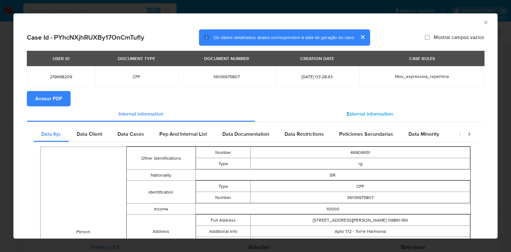
drag, startPoint x: 39, startPoint y: 96, endPoint x: 343, endPoint y: 116, distance: 305.1
click at [347, 116] on span "External information" at bounding box center [370, 113] width 46 height 7
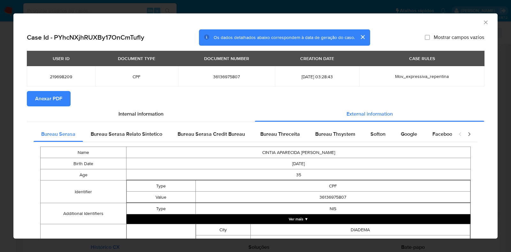
click at [33, 92] on button "Anexar PDF" at bounding box center [49, 98] width 44 height 15
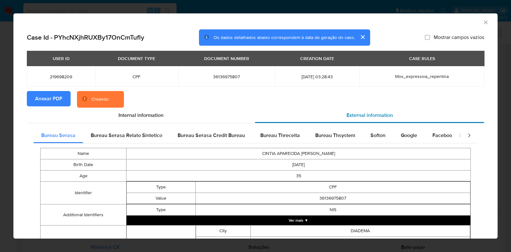
click at [374, 114] on span "External information" at bounding box center [370, 115] width 46 height 7
click at [67, 140] on div "Bureau Serasa" at bounding box center [59, 135] width 50 height 15
click at [367, 225] on button "Ver mais ▼" at bounding box center [299, 221] width 344 height 10
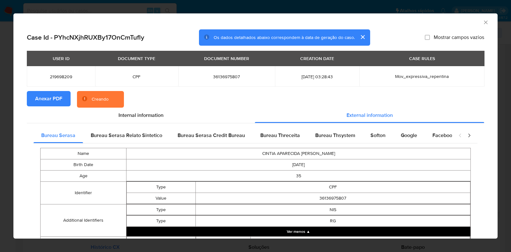
click at [492, 137] on div "AML Data Collector Case Id - PYhcNXjhRUXBy17OnCmTufly Os dados detalhados abaix…" at bounding box center [255, 126] width 511 height 252
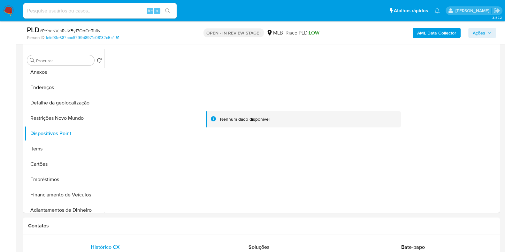
click at [440, 27] on div "AML Data Collector Ações" at bounding box center [419, 32] width 155 height 15
click at [441, 34] on b "AML Data Collector" at bounding box center [436, 33] width 39 height 10
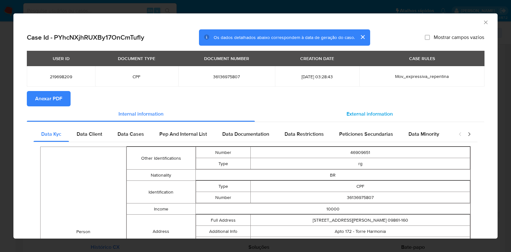
click at [364, 107] on div "External information" at bounding box center [369, 113] width 229 height 15
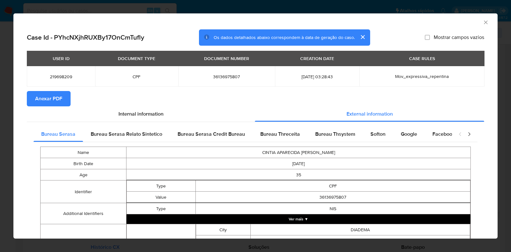
click at [334, 221] on button "Ver mais ▼" at bounding box center [299, 219] width 344 height 10
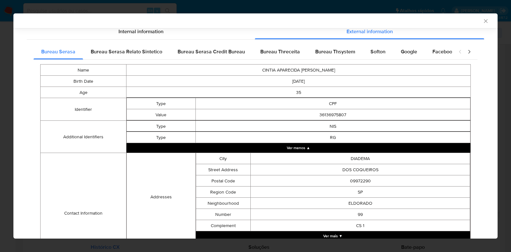
scroll to position [174, 0]
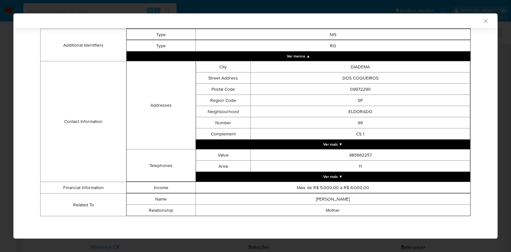
click at [319, 176] on button "Ver mais ▼" at bounding box center [333, 177] width 275 height 10
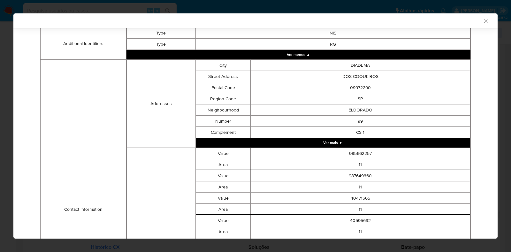
click at [328, 143] on button "Ver mais ▼" at bounding box center [333, 143] width 275 height 10
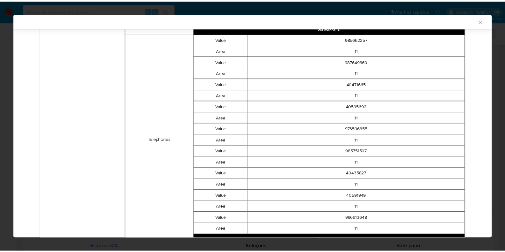
scroll to position [749, 0]
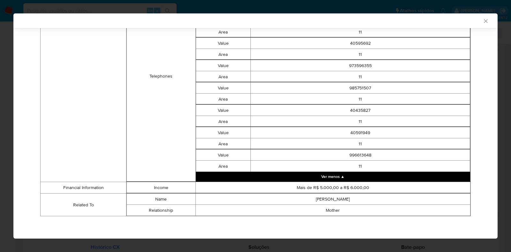
click at [481, 17] on div "AML Data Collector" at bounding box center [255, 20] width 484 height 15
click at [483, 24] on icon "Fechar a janela" at bounding box center [486, 21] width 6 height 6
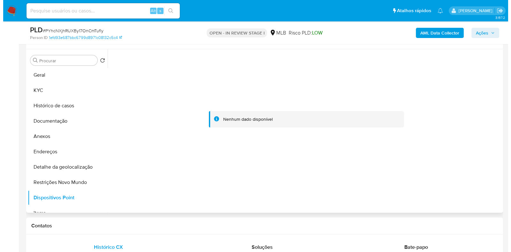
scroll to position [0, 0]
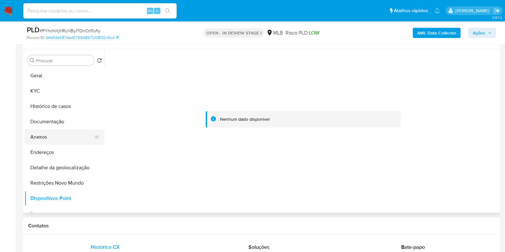
click at [74, 138] on button "Anexos" at bounding box center [62, 136] width 75 height 15
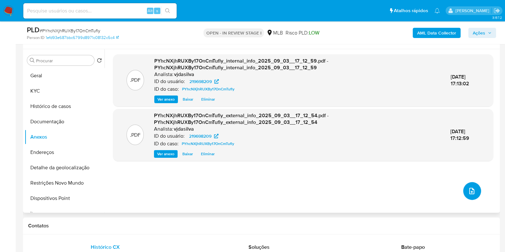
click at [471, 191] on icon "upload-file" at bounding box center [471, 191] width 5 height 6
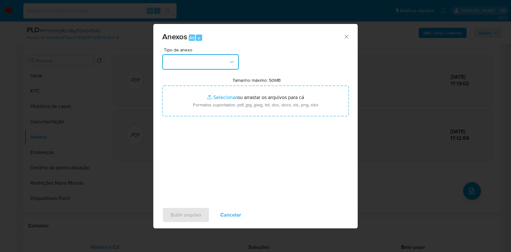
click at [219, 55] on button "button" at bounding box center [200, 61] width 77 height 15
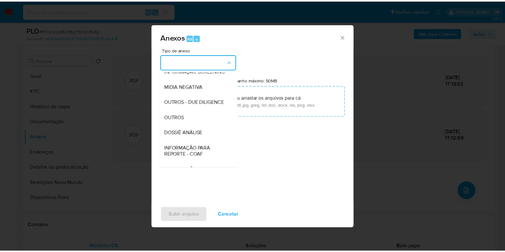
scroll to position [98, 0]
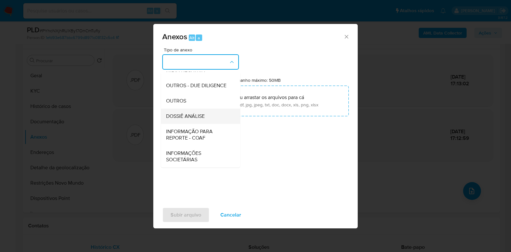
click at [200, 119] on span "DOSSIÊ ANÁLISE" at bounding box center [185, 116] width 39 height 6
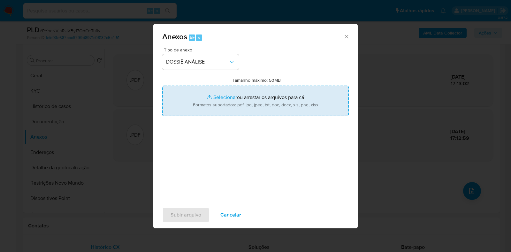
type input "C:\fakepath\SAR - XXXX - CPF 36136975807 - CINTIA APARECIDA PENHA GOMES.pdf"
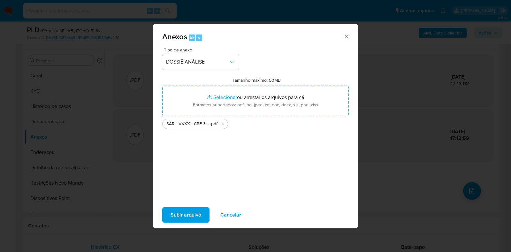
click at [179, 219] on span "Subir arquivo" at bounding box center [186, 215] width 31 height 14
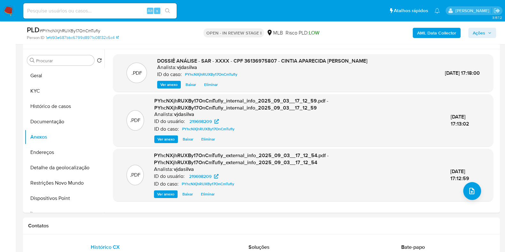
click at [486, 31] on span "Ações" at bounding box center [482, 32] width 19 height 9
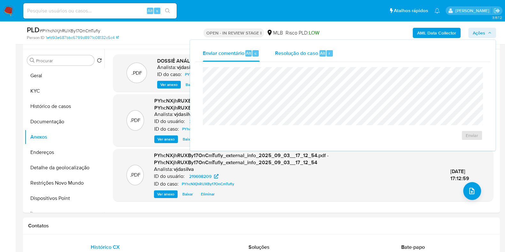
click at [305, 53] on span "Resolução do caso" at bounding box center [296, 52] width 43 height 7
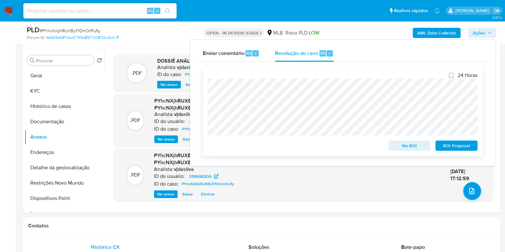
click at [450, 144] on span "ROI Proposal" at bounding box center [456, 145] width 33 height 9
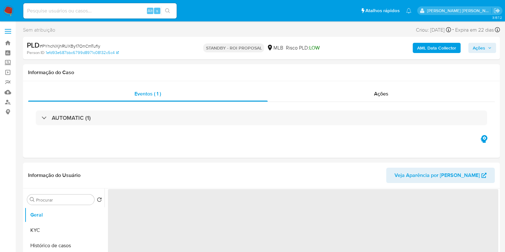
select select "10"
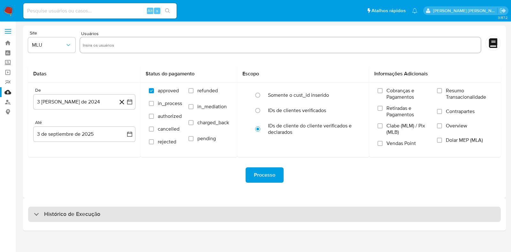
click at [59, 221] on div "Histórico de Execução" at bounding box center [264, 214] width 473 height 15
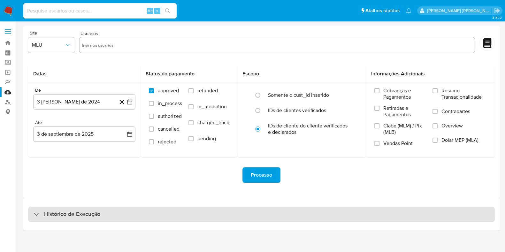
select select "10"
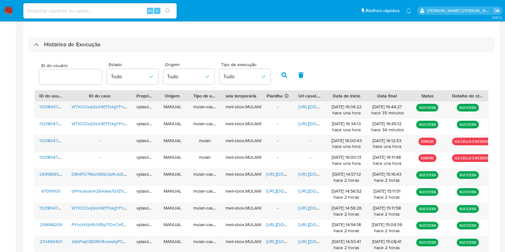
scroll to position [169, 0]
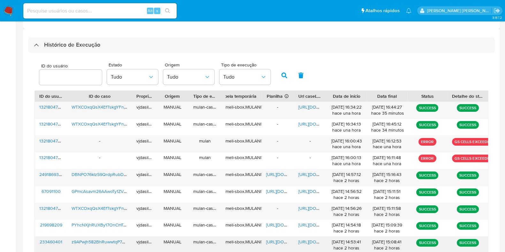
click at [310, 241] on span "[URL][DOMAIN_NAME]" at bounding box center [320, 242] width 44 height 6
click at [277, 239] on span "[URL][DOMAIN_NAME]" at bounding box center [288, 242] width 44 height 6
click at [103, 241] on span "z9APwjh582BhRuwwtqP7KLux" at bounding box center [102, 242] width 60 height 6
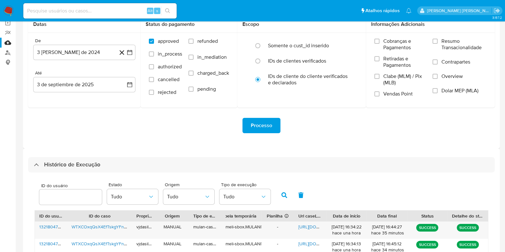
scroll to position [0, 0]
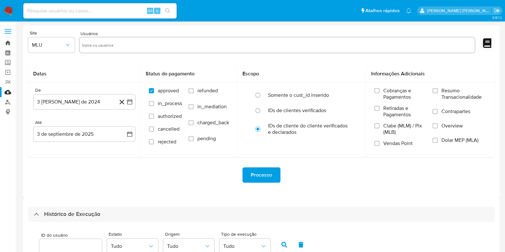
click at [6, 41] on link "Bandeja" at bounding box center [38, 43] width 76 height 10
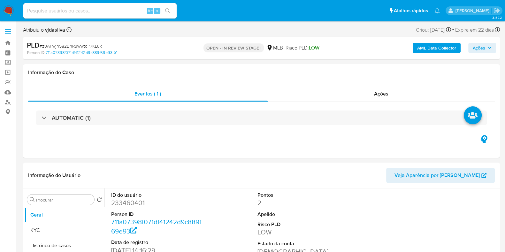
select select "10"
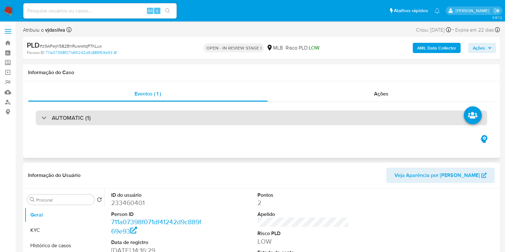
click at [245, 119] on div "AUTOMATIC (1)" at bounding box center [261, 118] width 451 height 15
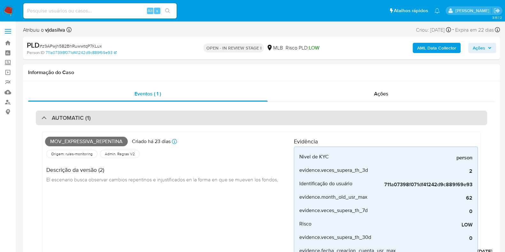
click at [245, 119] on div "AUTOMATIC (1)" at bounding box center [261, 118] width 451 height 15
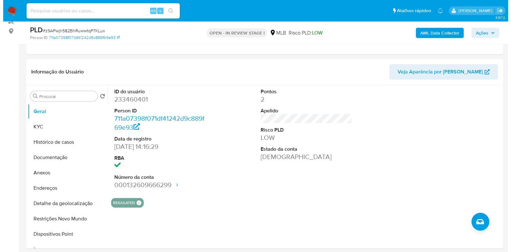
scroll to position [94, 0]
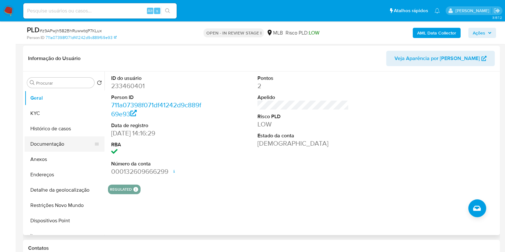
click at [54, 142] on button "Documentação" at bounding box center [62, 143] width 75 height 15
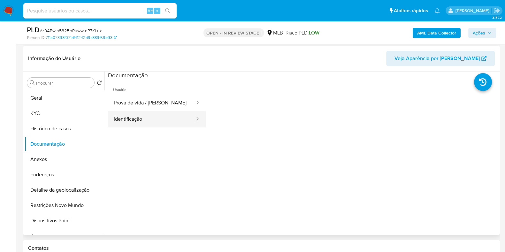
click at [169, 122] on button "Identificação" at bounding box center [152, 119] width 88 height 16
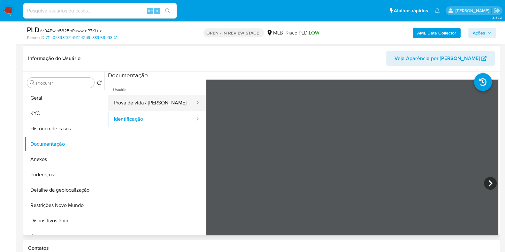
click at [161, 96] on button "Prova de vida / Selfie" at bounding box center [152, 103] width 88 height 16
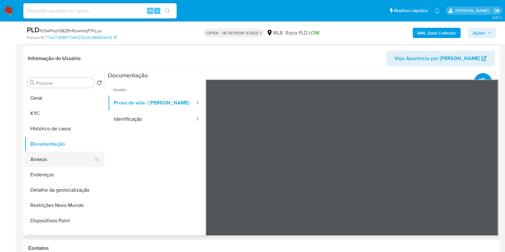
click at [58, 163] on button "Anexos" at bounding box center [62, 159] width 75 height 15
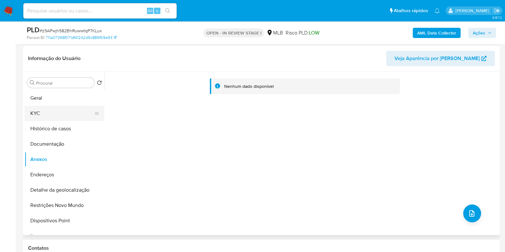
click at [63, 107] on button "KYC" at bounding box center [62, 113] width 75 height 15
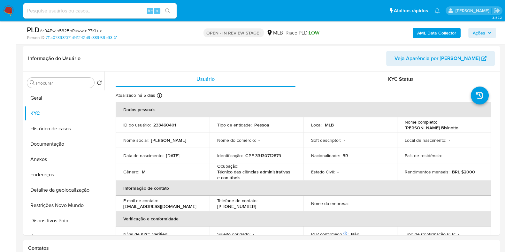
click at [263, 169] on p "Técnico das ciências administrativas e contábeis" at bounding box center [255, 175] width 76 height 12
copy div "Ocupação : Técnico das ciências administrativas e contábeis"
click at [439, 27] on div "AML Data Collector Ações" at bounding box center [419, 32] width 155 height 15
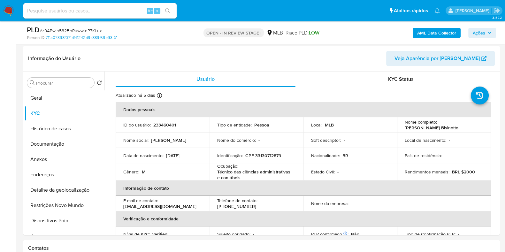
click at [438, 32] on b "AML Data Collector" at bounding box center [436, 33] width 39 height 10
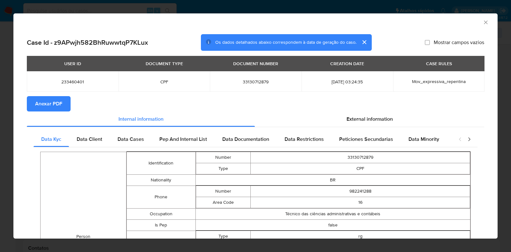
click at [60, 99] on span "Anexar PDF" at bounding box center [48, 104] width 27 height 14
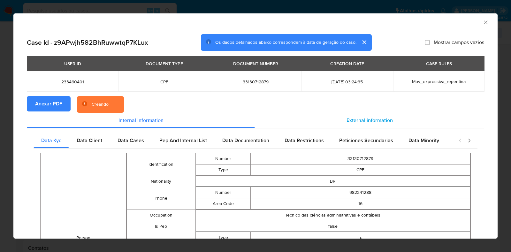
click at [375, 119] on span "External information" at bounding box center [370, 120] width 46 height 7
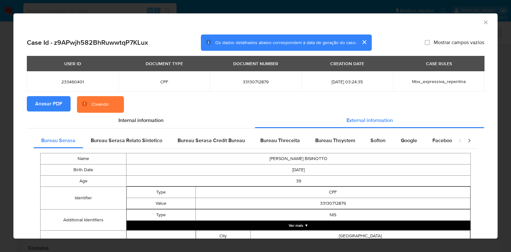
click at [301, 229] on button "Ver mais ▼" at bounding box center [299, 226] width 344 height 10
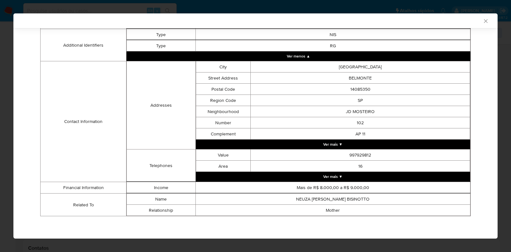
scroll to position [180, 0]
click at [327, 176] on button "Ver mais ▼" at bounding box center [333, 177] width 275 height 10
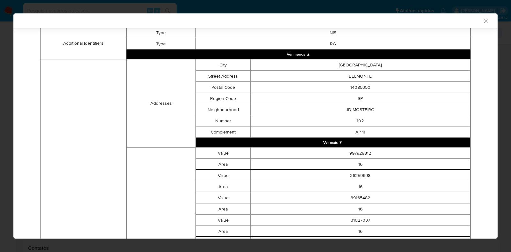
click at [324, 144] on button "Ver mais ▼" at bounding box center [333, 143] width 275 height 10
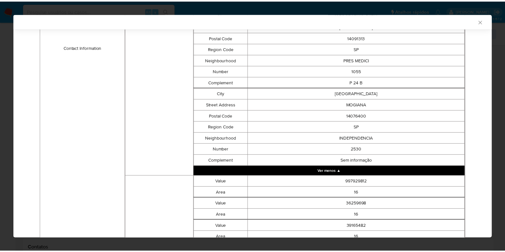
scroll to position [923, 0]
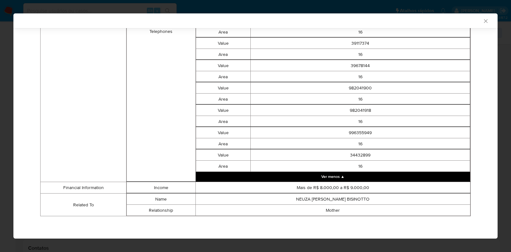
click at [483, 19] on icon "Fechar a janela" at bounding box center [486, 21] width 6 height 6
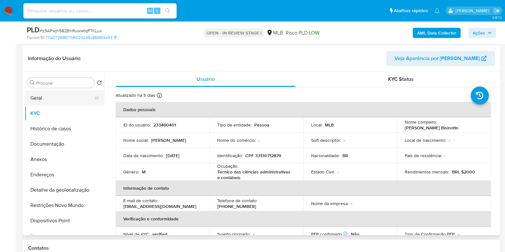
click at [70, 100] on button "Geral" at bounding box center [62, 97] width 75 height 15
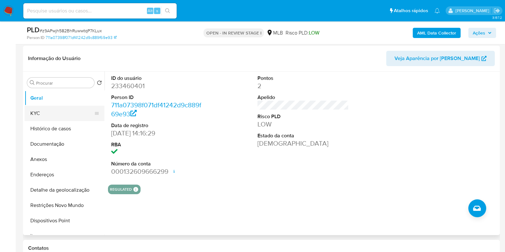
click at [35, 109] on button "KYC" at bounding box center [62, 113] width 75 height 15
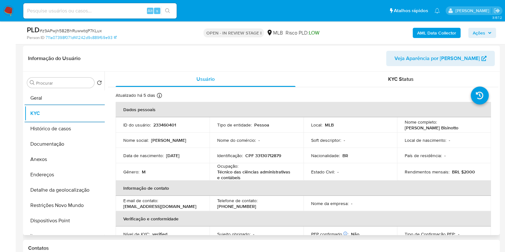
click at [129, 118] on td "ID do usuário : 233460401" at bounding box center [163, 124] width 94 height 15
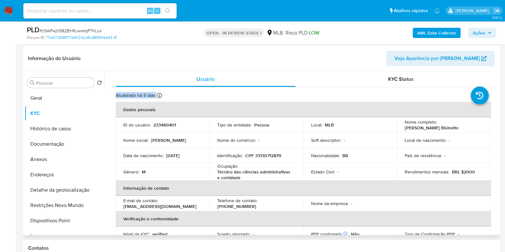
drag, startPoint x: 498, startPoint y: 80, endPoint x: 490, endPoint y: 163, distance: 82.8
click at [490, 163] on div "Procurar Retornar ao pedido padrão Geral KYC Histórico de casos Documentação An…" at bounding box center [261, 154] width 477 height 164
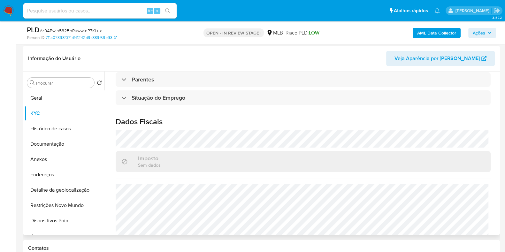
scroll to position [279, 0]
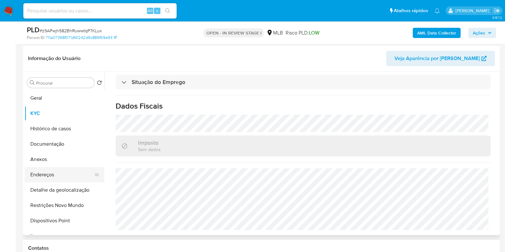
click at [78, 173] on button "Endereços" at bounding box center [62, 174] width 75 height 15
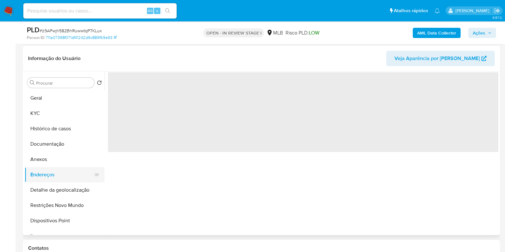
scroll to position [0, 0]
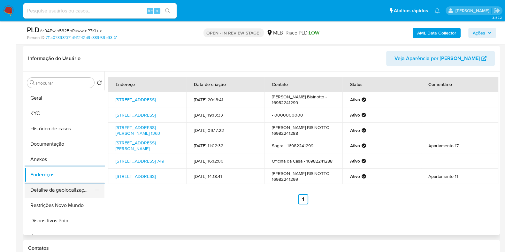
click at [83, 190] on button "Detalhe da geolocalização" at bounding box center [62, 189] width 75 height 15
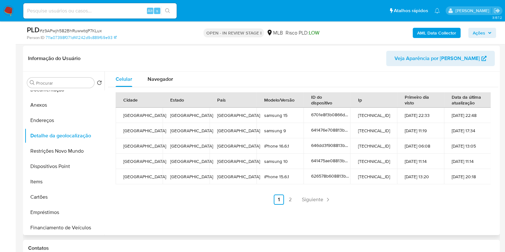
scroll to position [56, 0]
click at [156, 74] on div "Navegador" at bounding box center [161, 79] width 26 height 15
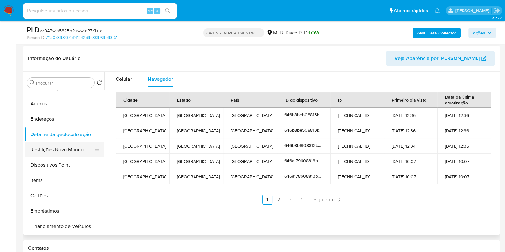
click at [60, 150] on button "Restrições Novo Mundo" at bounding box center [62, 149] width 75 height 15
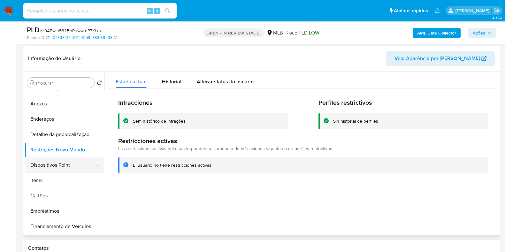
click at [56, 165] on button "Dispositivos Point" at bounding box center [62, 165] width 75 height 15
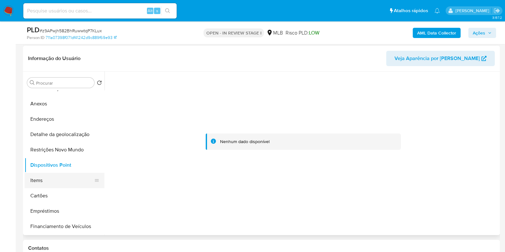
click at [65, 184] on button "Items" at bounding box center [62, 180] width 75 height 15
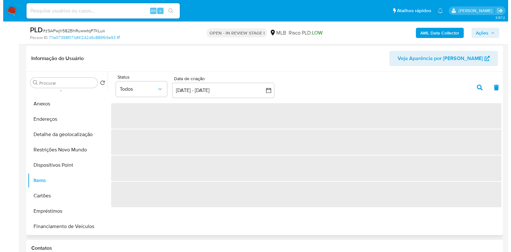
scroll to position [0, 0]
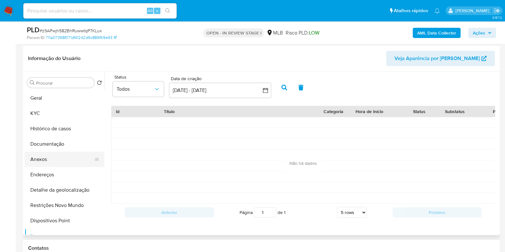
click at [65, 154] on button "Anexos" at bounding box center [62, 159] width 75 height 15
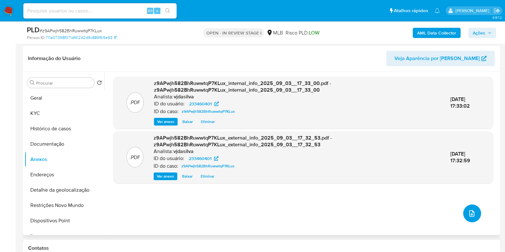
click at [475, 212] on button "upload-file" at bounding box center [472, 213] width 18 height 18
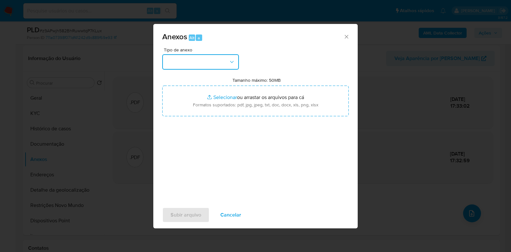
click at [235, 63] on button "button" at bounding box center [200, 61] width 77 height 15
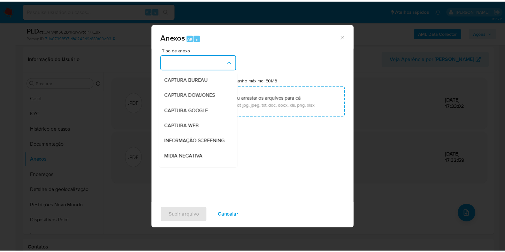
scroll to position [98, 0]
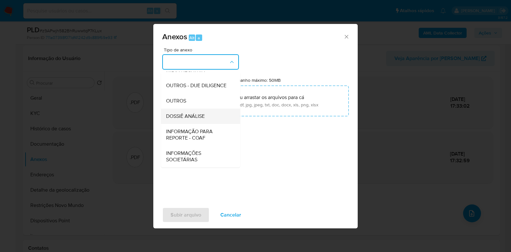
click at [204, 116] on span "DOSSIÊ ANÁLISE" at bounding box center [185, 116] width 39 height 6
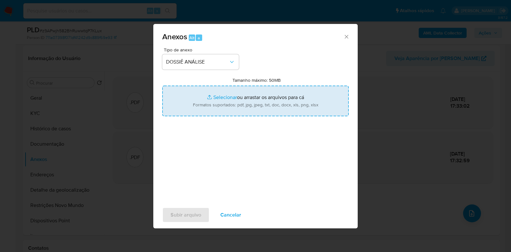
type input "C:\fakepath\SAR - XXXX - CPF 33130712879 - GUILHERME PONTES BISINOTTO.pdf"
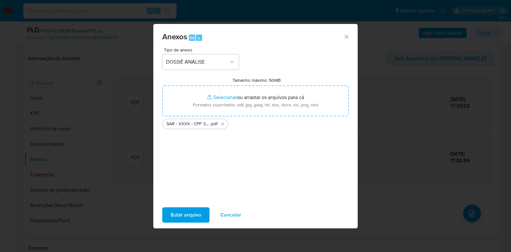
click at [188, 213] on span "Subir arquivo" at bounding box center [186, 215] width 31 height 14
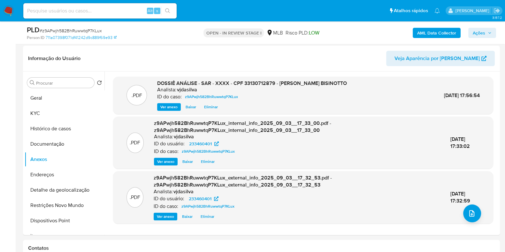
click at [486, 30] on span "Ações" at bounding box center [482, 32] width 19 height 9
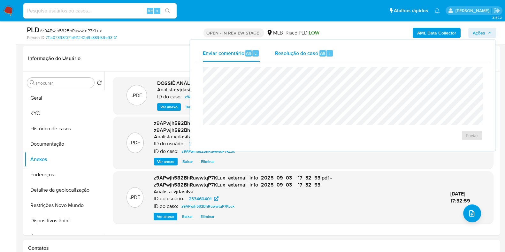
click at [292, 53] on span "Resolução do caso" at bounding box center [296, 52] width 43 height 7
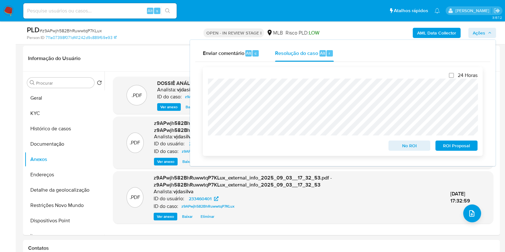
click at [461, 148] on span "ROI Proposal" at bounding box center [456, 145] width 33 height 9
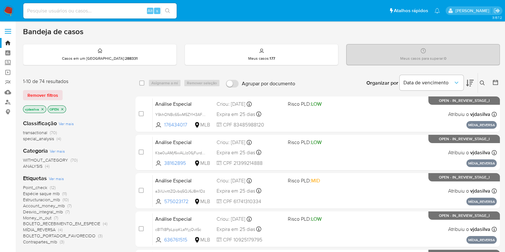
click at [56, 176] on span "Ver mais" at bounding box center [56, 179] width 15 height 6
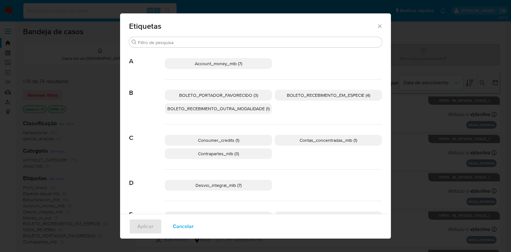
click at [232, 64] on span "Account_money_mlb (7)" at bounding box center [218, 63] width 47 height 6
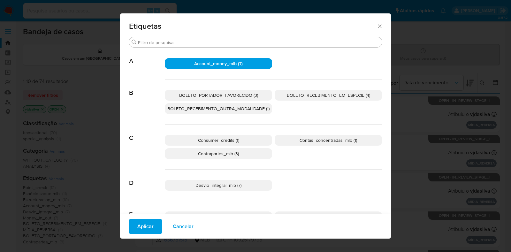
click at [139, 227] on span "Aplicar" at bounding box center [145, 226] width 16 height 14
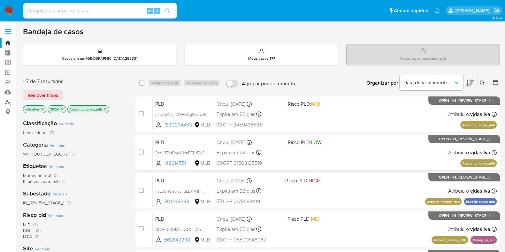
click at [468, 85] on icon at bounding box center [470, 83] width 8 height 7
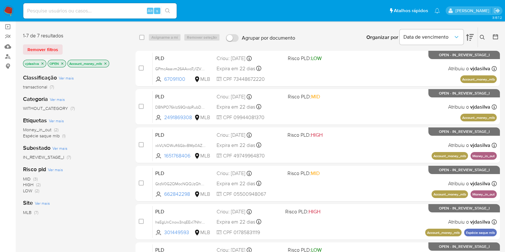
scroll to position [46, 0]
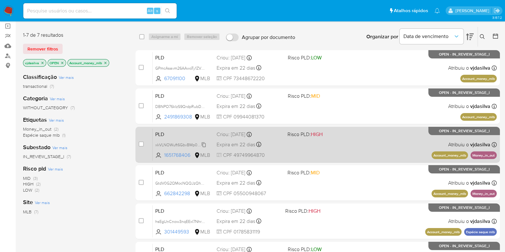
click at [204, 144] on span "xkVLNOWuft6GbvBMp0AZNI4L" at bounding box center [182, 144] width 55 height 7
click at [335, 139] on div "PLD xkVLNOWuft6GbvBMp0AZNI4L Copiado Copiado 1651768406 MLB Risco PLD: HIGH Cri…" at bounding box center [325, 144] width 344 height 32
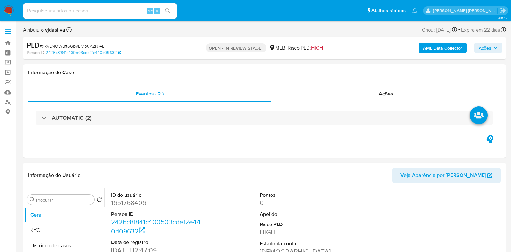
select select "10"
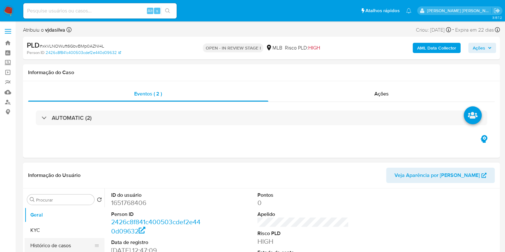
click at [54, 245] on button "Histórico de casos" at bounding box center [62, 245] width 75 height 15
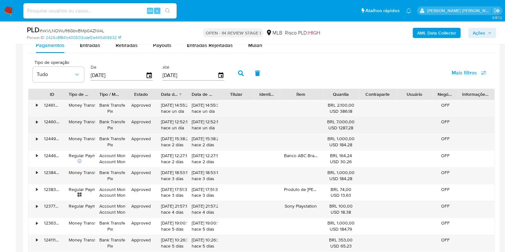
scroll to position [691, 0]
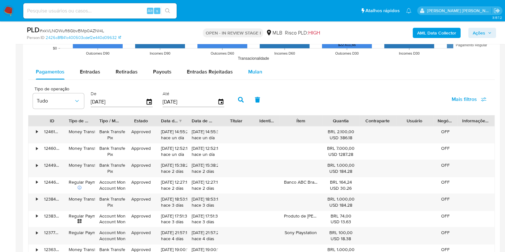
click at [254, 68] on span "Mulan" at bounding box center [255, 71] width 14 height 7
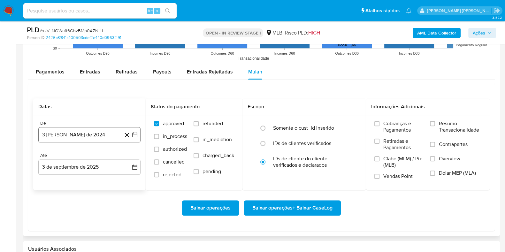
click at [68, 133] on button "3 [PERSON_NAME] de 2024" at bounding box center [89, 134] width 102 height 15
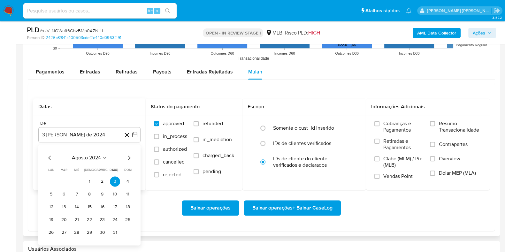
click at [104, 158] on icon "Seleccionar mes y año" at bounding box center [104, 157] width 5 height 5
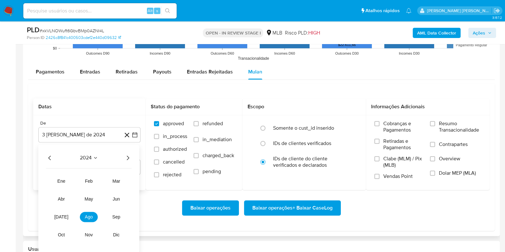
click at [133, 158] on div "2024 2024 ene feb mar abr may jun [DATE] ago sep oct nov dic" at bounding box center [88, 198] width 101 height 108
click at [129, 157] on icon "Año siguiente" at bounding box center [128, 158] width 8 height 8
click at [66, 217] on button "[DATE]" at bounding box center [61, 217] width 18 height 10
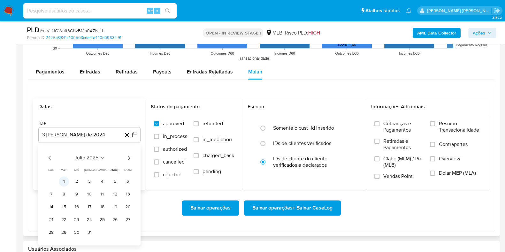
click at [66, 181] on button "1" at bounding box center [64, 181] width 10 height 10
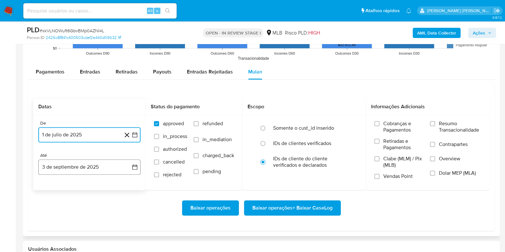
click at [83, 170] on button "3 de septiembre de 2025" at bounding box center [89, 166] width 102 height 15
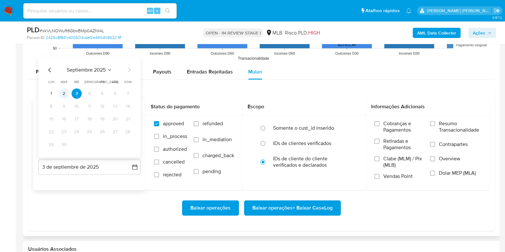
click at [65, 95] on button "2" at bounding box center [64, 93] width 10 height 10
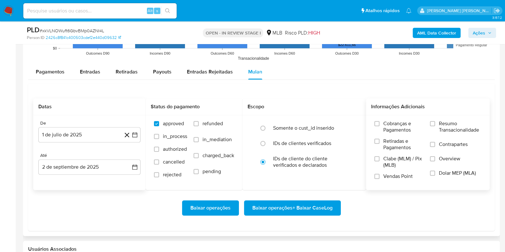
click at [459, 126] on span "Resumo Transacionalidade" at bounding box center [460, 126] width 42 height 13
click at [435, 126] on input "Resumo Transacionalidade" at bounding box center [432, 123] width 5 height 5
click at [454, 143] on span "Contrapartes" at bounding box center [453, 144] width 29 height 6
click at [435, 143] on input "Contrapartes" at bounding box center [432, 144] width 5 height 5
click at [318, 204] on span "Baixar operações + Baixar CaseLog" at bounding box center [292, 208] width 80 height 14
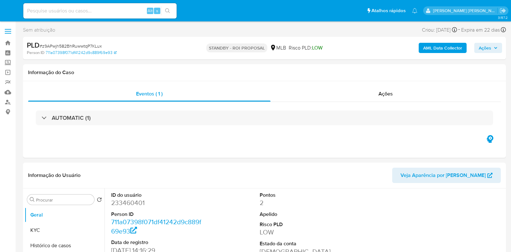
select select "10"
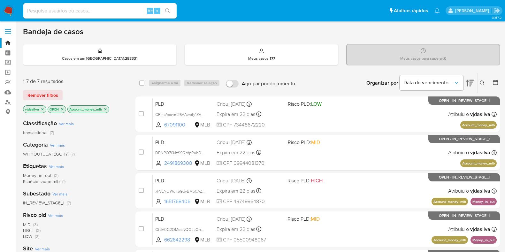
scroll to position [46, 0]
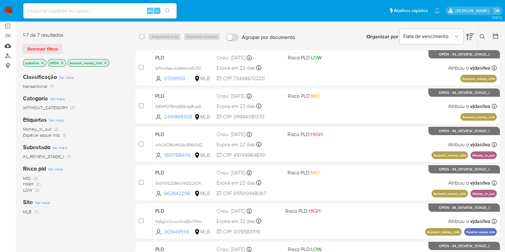
click at [8, 46] on link "Mulan" at bounding box center [38, 46] width 76 height 10
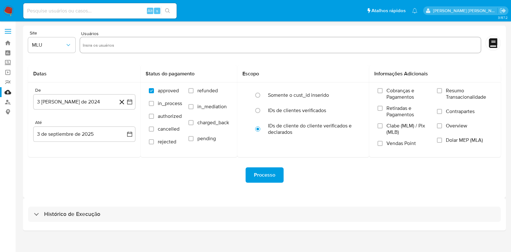
click at [98, 215] on h3 "Histórico de Execução" at bounding box center [72, 215] width 56 height 8
select select "10"
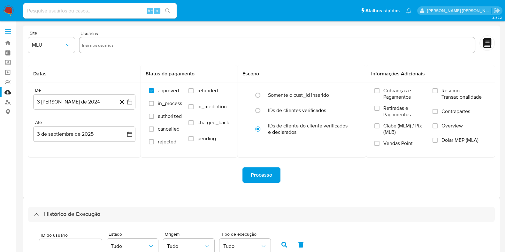
scroll to position [223, 0]
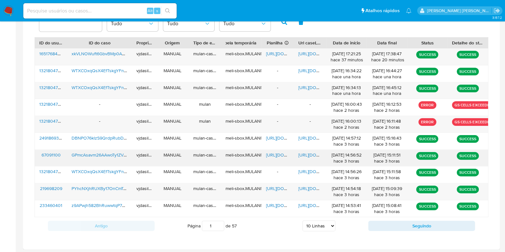
click at [310, 154] on span "[URL][DOMAIN_NAME]" at bounding box center [320, 155] width 44 height 6
click at [273, 152] on span "[URL][DOMAIN_NAME]" at bounding box center [288, 155] width 44 height 6
click at [104, 152] on span "GPmcAsavm26AAwoTy1ZVZdg9" at bounding box center [103, 155] width 62 height 6
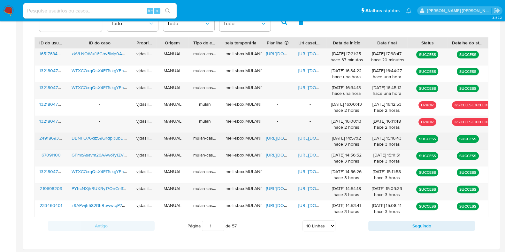
click at [307, 137] on span "[URL][DOMAIN_NAME]" at bounding box center [320, 138] width 44 height 6
click at [277, 135] on span "[URL][DOMAIN_NAME]" at bounding box center [288, 138] width 44 height 6
click at [111, 137] on span "DBNPO76klzS9QrdpRubDLCcU" at bounding box center [103, 138] width 63 height 6
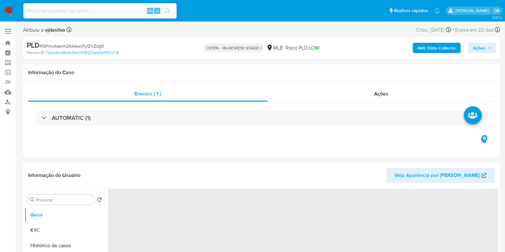
select select "10"
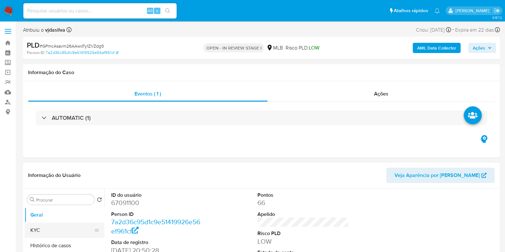
click at [65, 228] on button "KYC" at bounding box center [62, 230] width 75 height 15
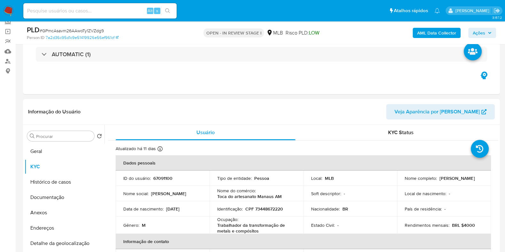
scroll to position [79, 0]
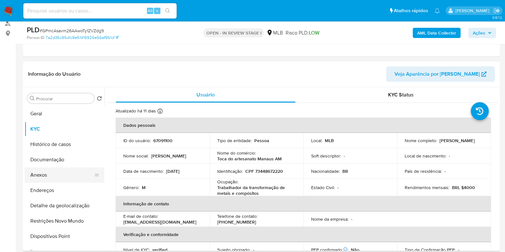
click at [65, 171] on button "Anexos" at bounding box center [62, 174] width 75 height 15
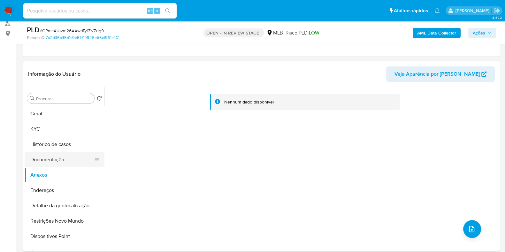
click at [63, 160] on button "Documentação" at bounding box center [62, 159] width 75 height 15
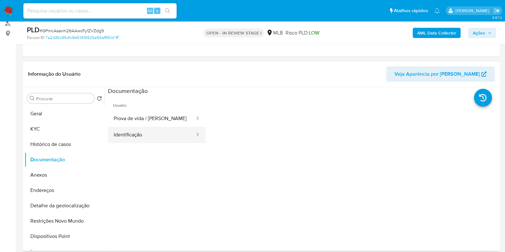
click at [167, 136] on button "Identificação" at bounding box center [152, 135] width 88 height 16
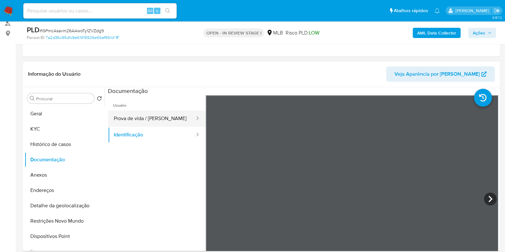
click at [166, 116] on button "Prova de vida / [PERSON_NAME]" at bounding box center [152, 119] width 88 height 16
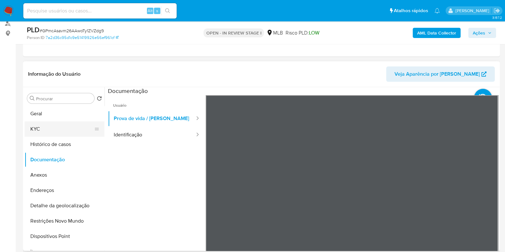
click at [67, 131] on button "KYC" at bounding box center [62, 128] width 75 height 15
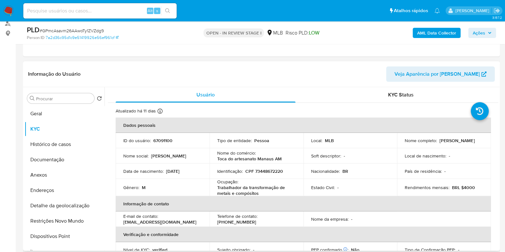
click at [269, 188] on p "Trabalhador da transformação de metais e compósitos" at bounding box center [255, 191] width 76 height 12
copy div "Ocupação : Trabalhador da transformação de metais e compósitos"
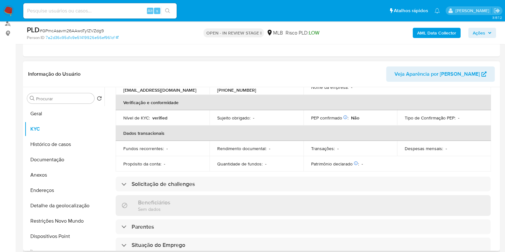
scroll to position [279, 0]
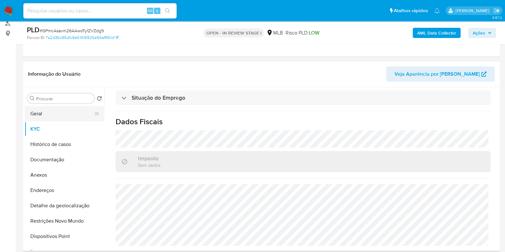
click at [72, 113] on button "Geral" at bounding box center [62, 113] width 75 height 15
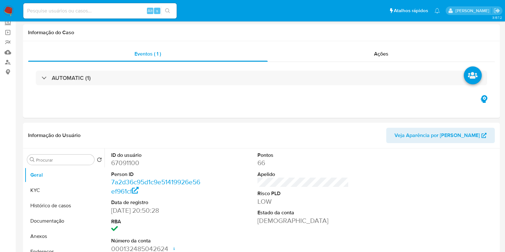
scroll to position [9, 0]
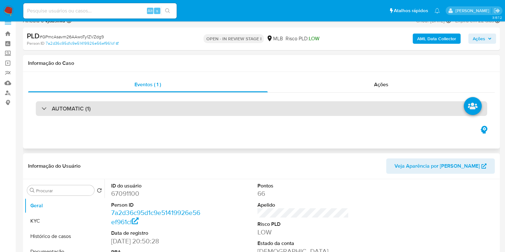
click at [410, 108] on div "AUTOMATIC (1)" at bounding box center [261, 108] width 451 height 15
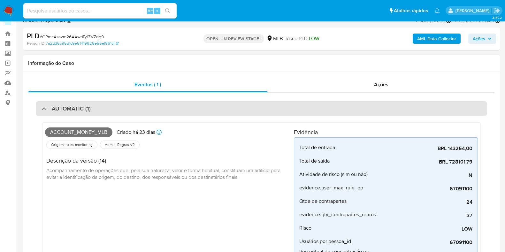
click at [255, 103] on div "AUTOMATIC (1)" at bounding box center [261, 108] width 451 height 15
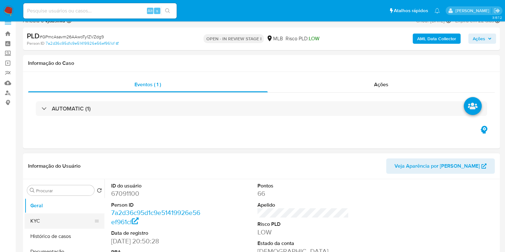
click at [97, 222] on button "KYC" at bounding box center [62, 220] width 75 height 15
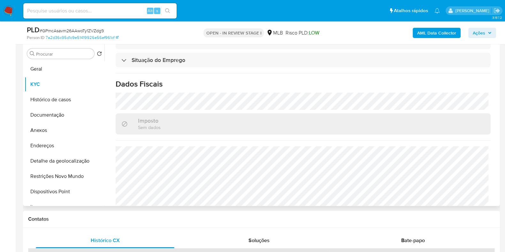
scroll to position [279, 0]
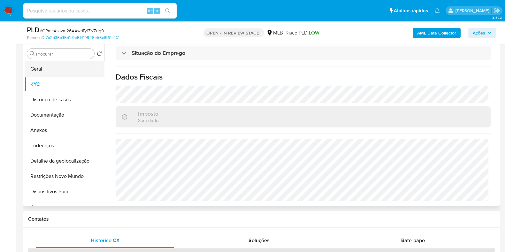
click at [67, 67] on button "Geral" at bounding box center [62, 68] width 75 height 15
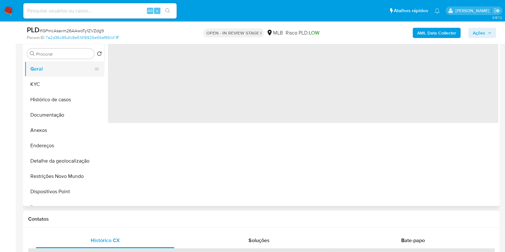
scroll to position [0, 0]
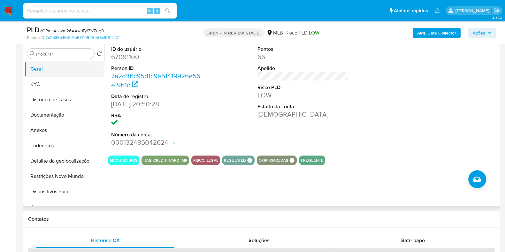
click at [64, 65] on button "Geral" at bounding box center [62, 68] width 75 height 15
click at [76, 81] on button "KYC" at bounding box center [62, 84] width 75 height 15
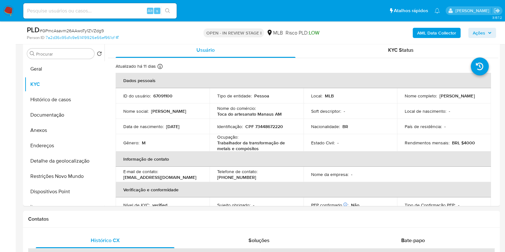
click at [193, 126] on div "Data de nascimento : 31/08/1983" at bounding box center [162, 127] width 79 height 6
click at [187, 119] on td "Data de nascimento : 31/08/1983" at bounding box center [163, 126] width 94 height 15
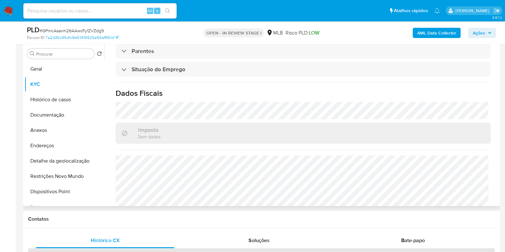
scroll to position [279, 0]
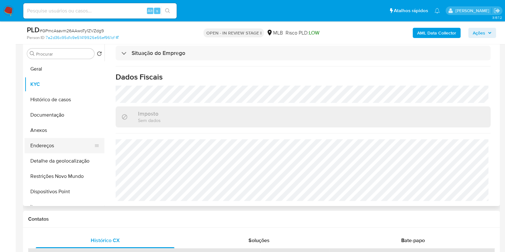
click at [65, 149] on button "Endereços" at bounding box center [62, 145] width 75 height 15
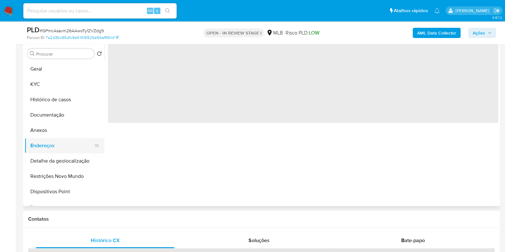
scroll to position [0, 0]
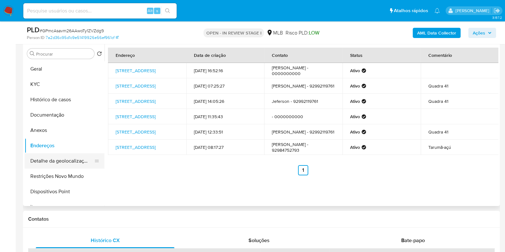
click at [69, 160] on button "Detalhe da geolocalização" at bounding box center [62, 160] width 75 height 15
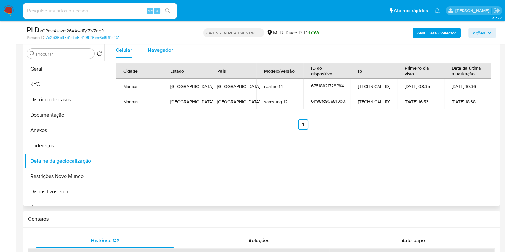
click at [165, 48] on span "Navegador" at bounding box center [161, 49] width 26 height 7
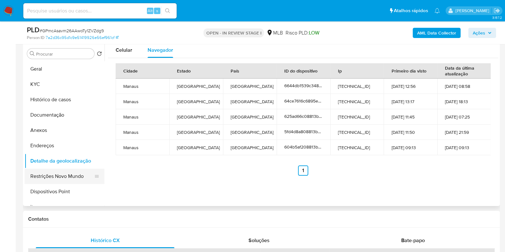
click at [64, 173] on button "Restrições Novo Mundo" at bounding box center [62, 176] width 75 height 15
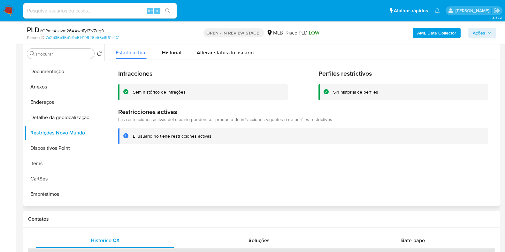
scroll to position [44, 0]
click at [71, 147] on button "Dispositivos Point" at bounding box center [62, 147] width 75 height 15
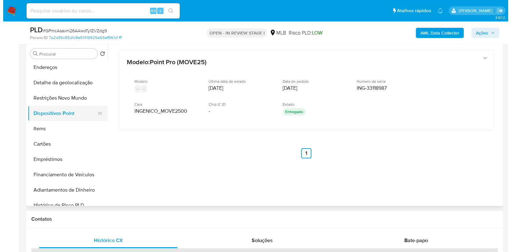
scroll to position [75, 0]
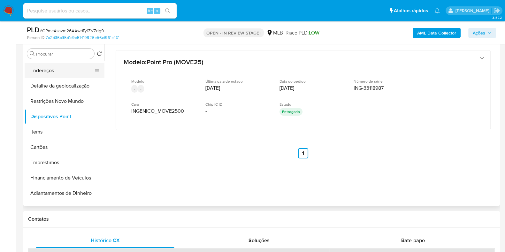
click at [83, 72] on button "Endereços" at bounding box center [62, 70] width 75 height 15
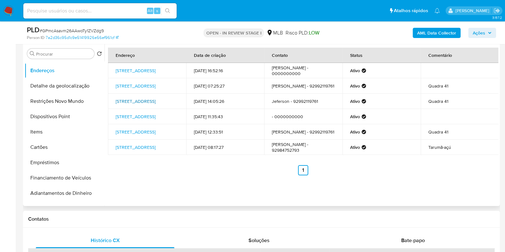
click at [128, 104] on link "Rua 21 52, Manaus, Amazonas, 69038293, Brasil 52" at bounding box center [136, 101] width 40 height 6
click at [432, 32] on b "AML Data Collector" at bounding box center [436, 33] width 39 height 10
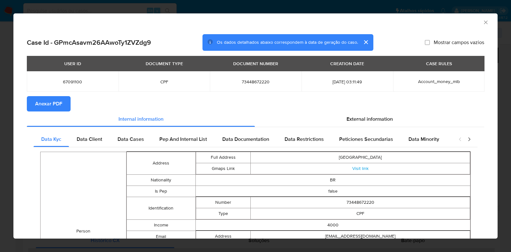
click at [44, 101] on span "Anexar PDF" at bounding box center [48, 104] width 27 height 14
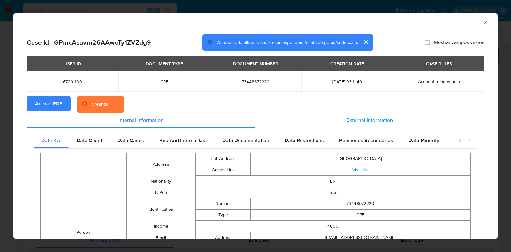
click at [352, 116] on div "External information" at bounding box center [369, 120] width 229 height 15
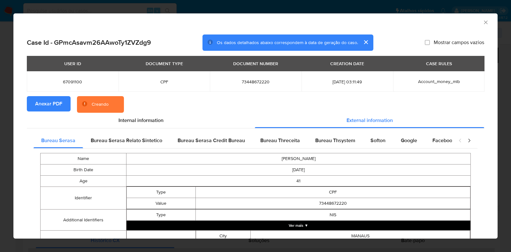
click at [297, 226] on button "Ver mais ▼" at bounding box center [299, 226] width 344 height 10
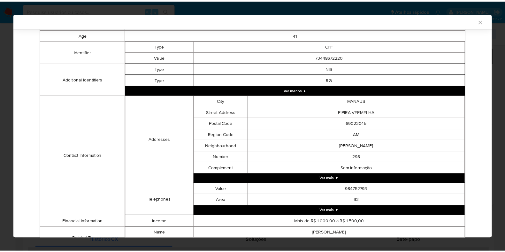
scroll to position [180, 0]
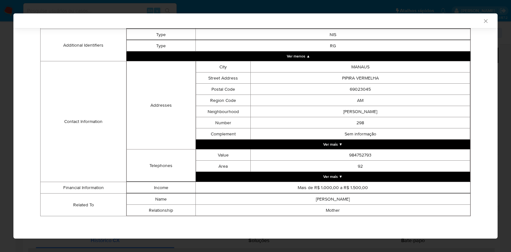
click at [483, 21] on icon "Fechar a janela" at bounding box center [486, 21] width 6 height 6
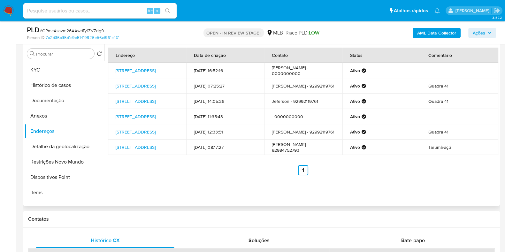
scroll to position [7, 0]
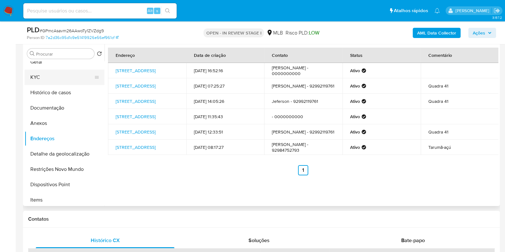
click at [79, 76] on button "KYC" at bounding box center [62, 77] width 75 height 15
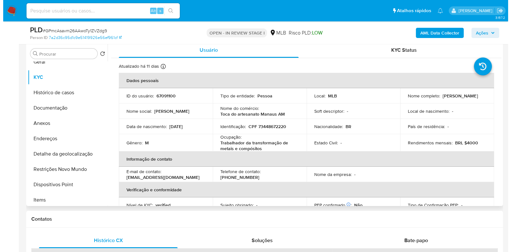
scroll to position [0, 0]
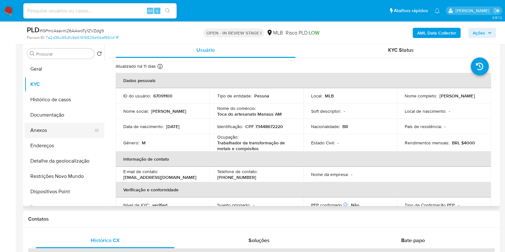
click at [83, 129] on button "Anexos" at bounding box center [62, 130] width 75 height 15
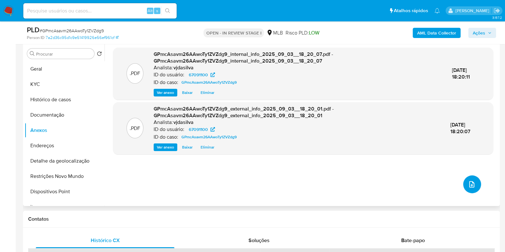
click at [465, 179] on button "upload-file" at bounding box center [472, 184] width 18 height 18
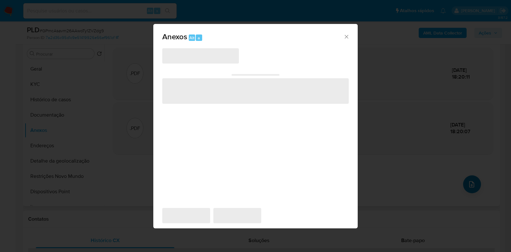
click at [465, 179] on div "Anexos Alt a ‌ ‌ ‌ ‌ ‌" at bounding box center [255, 126] width 511 height 252
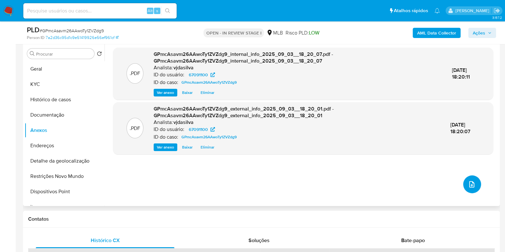
click at [471, 187] on span "upload-file" at bounding box center [472, 185] width 8 height 8
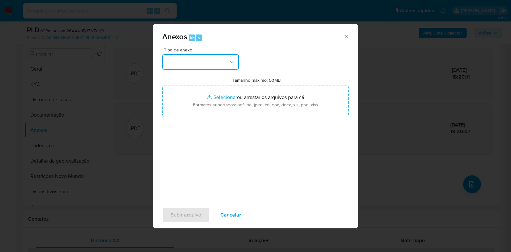
click at [236, 60] on button "button" at bounding box center [200, 61] width 77 height 15
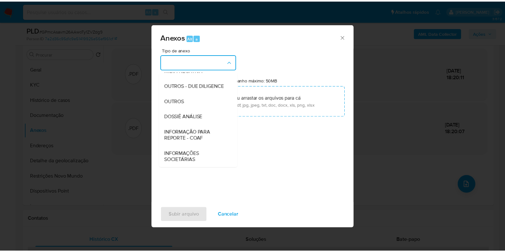
scroll to position [98, 0]
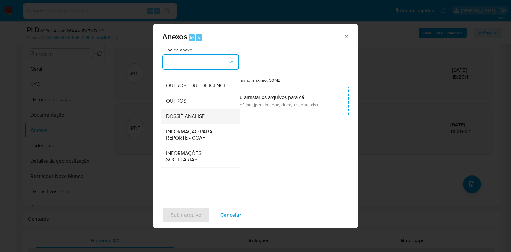
click at [217, 118] on div "DOSSIÊ ANÁLISE" at bounding box center [198, 116] width 65 height 15
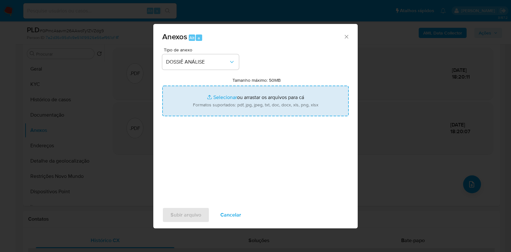
type input "C:\fakepath\SAR - XXXX - CPF 73448672220 - JEFERSON DOS SANTOS COSTA.pdf"
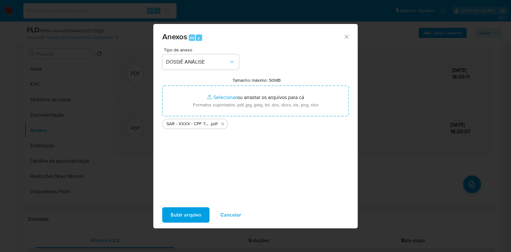
click at [194, 211] on span "Subir arquivo" at bounding box center [186, 215] width 31 height 14
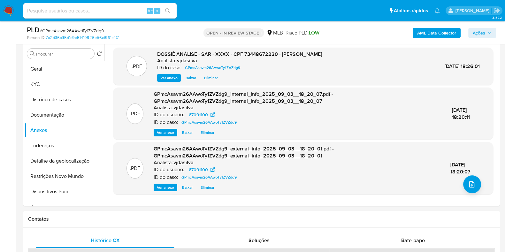
click at [485, 32] on span "Ações" at bounding box center [479, 33] width 12 height 10
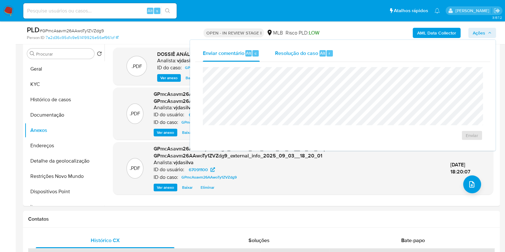
click at [301, 57] on div "Resolução do caso Alt r" at bounding box center [304, 53] width 58 height 17
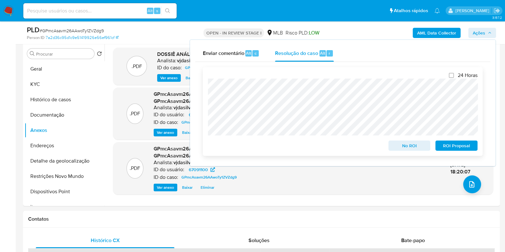
click at [456, 148] on span "ROI Proposal" at bounding box center [456, 145] width 33 height 9
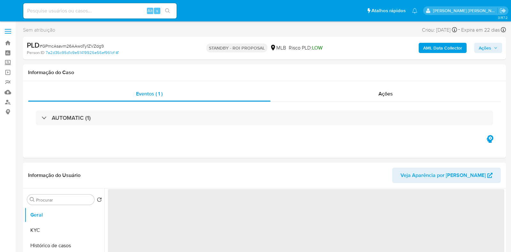
select select "10"
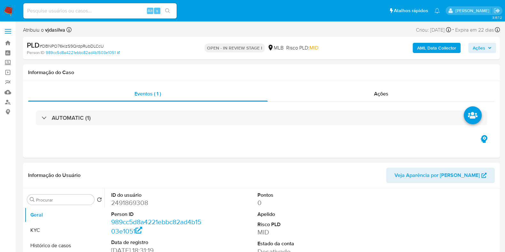
select select "10"
click at [68, 234] on button "KYC" at bounding box center [62, 230] width 75 height 15
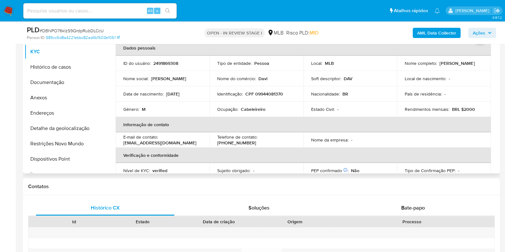
scroll to position [157, 0]
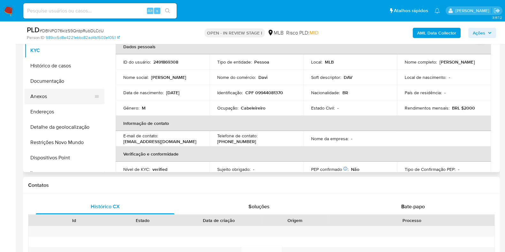
click at [58, 100] on button "Anexos" at bounding box center [62, 96] width 75 height 15
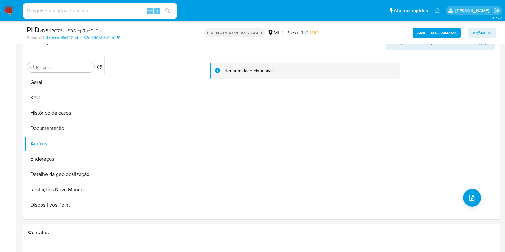
scroll to position [87, 0]
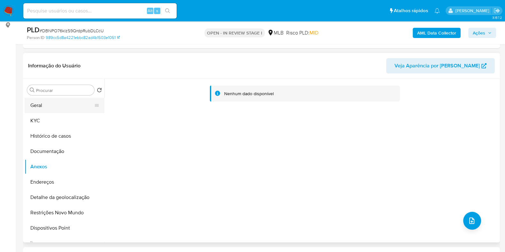
click at [78, 106] on button "Geral" at bounding box center [62, 105] width 75 height 15
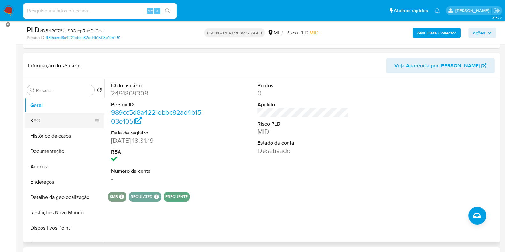
click at [89, 115] on button "KYC" at bounding box center [62, 120] width 75 height 15
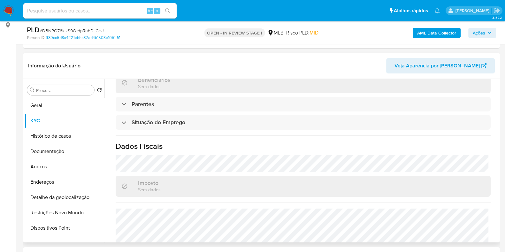
scroll to position [278, 0]
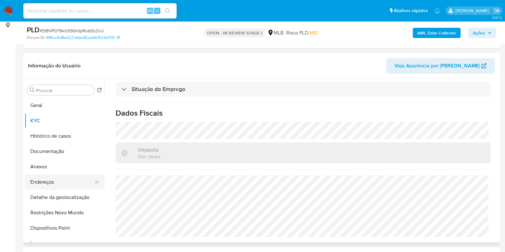
click at [69, 181] on button "Endereços" at bounding box center [62, 181] width 75 height 15
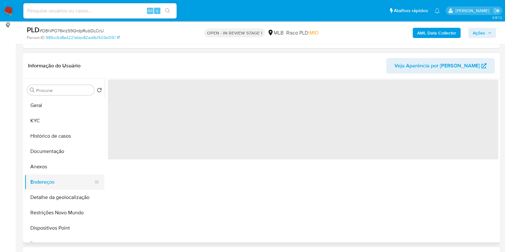
scroll to position [0, 0]
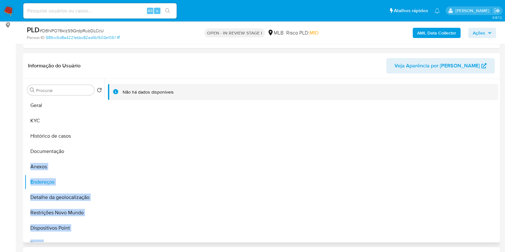
drag, startPoint x: 104, startPoint y: 137, endPoint x: 104, endPoint y: 149, distance: 11.2
click at [104, 149] on div "Procurar Retornar ao pedido padrão Geral KYC Histórico de casos Documentação An…" at bounding box center [262, 161] width 474 height 164
click at [76, 201] on button "Detalhe da geolocalização" at bounding box center [62, 197] width 75 height 15
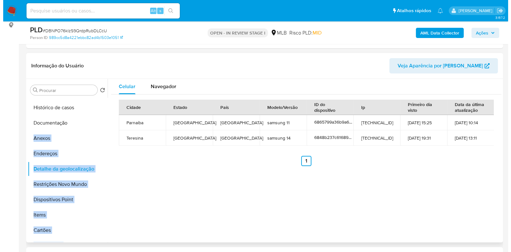
scroll to position [32, 0]
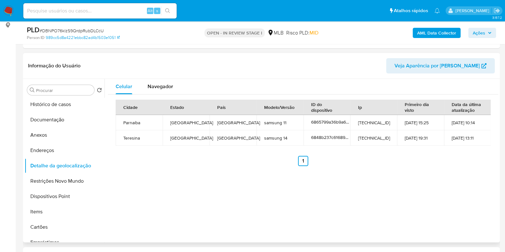
click at [135, 173] on div "Celular Navegador Cidade Estado País Modelo/Versão ID do dispositivo Ip Primeir…" at bounding box center [301, 161] width 394 height 164
click at [160, 85] on span "Navegador" at bounding box center [161, 86] width 26 height 7
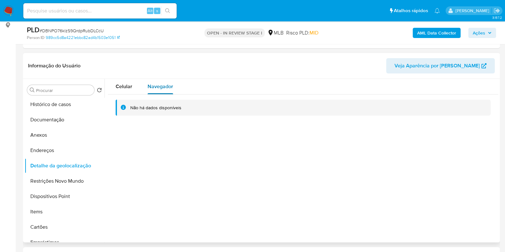
click at [160, 85] on span "Navegador" at bounding box center [161, 86] width 26 height 7
click at [86, 184] on button "Restrições Novo Mundo" at bounding box center [62, 180] width 75 height 15
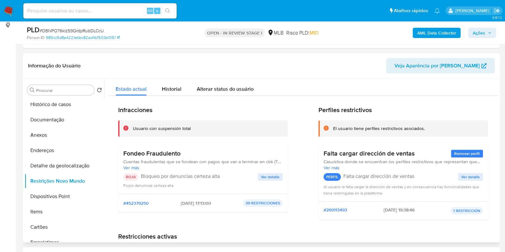
click at [265, 177] on span "Ver detalle" at bounding box center [270, 177] width 19 height 6
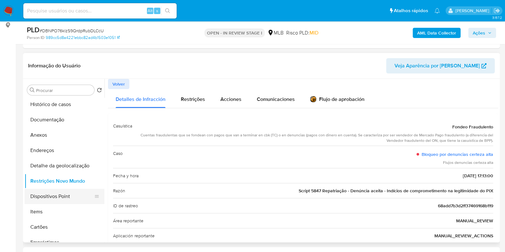
click at [75, 195] on button "Dispositivos Point" at bounding box center [62, 196] width 75 height 15
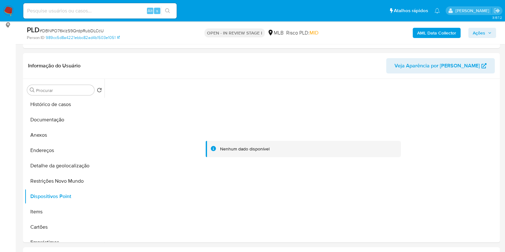
click at [433, 33] on b "AML Data Collector" at bounding box center [436, 33] width 39 height 10
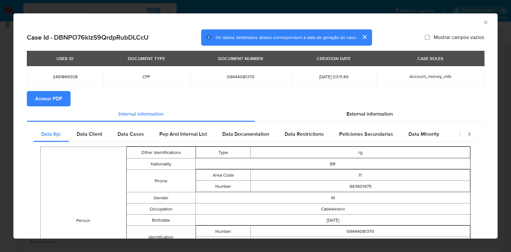
click at [49, 98] on span "Anexar PDF" at bounding box center [48, 99] width 27 height 14
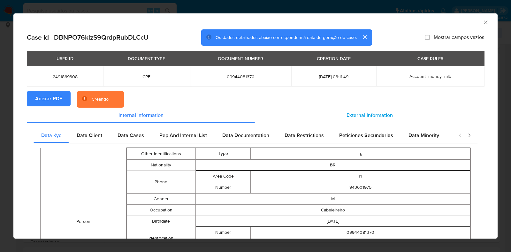
click at [365, 115] on span "External information" at bounding box center [370, 115] width 46 height 7
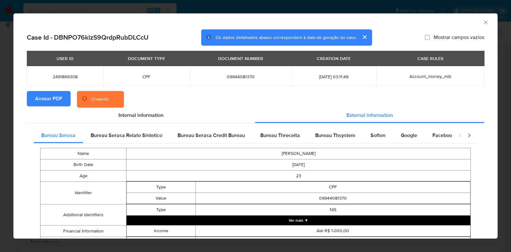
click at [311, 220] on button "Ver mais ▼" at bounding box center [299, 221] width 344 height 10
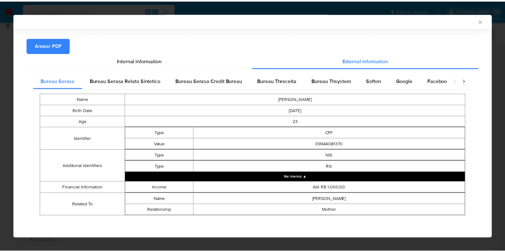
scroll to position [53, 0]
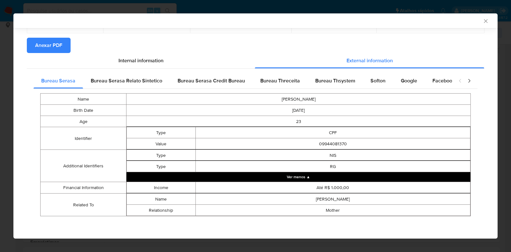
click at [483, 21] on div "AML Data Collector" at bounding box center [255, 20] width 484 height 15
click at [483, 23] on icon "Fechar a janela" at bounding box center [486, 21] width 6 height 6
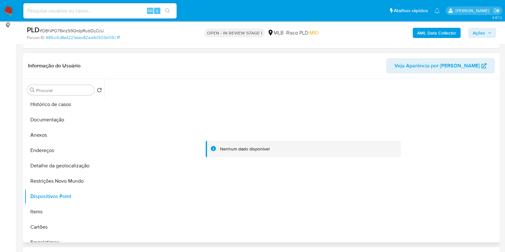
scroll to position [0, 0]
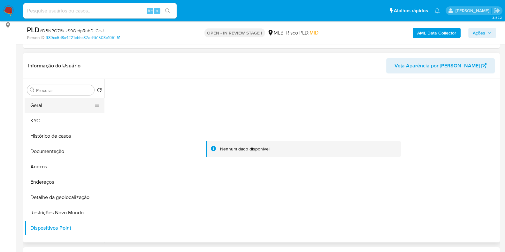
click at [82, 102] on button "Geral" at bounding box center [62, 105] width 75 height 15
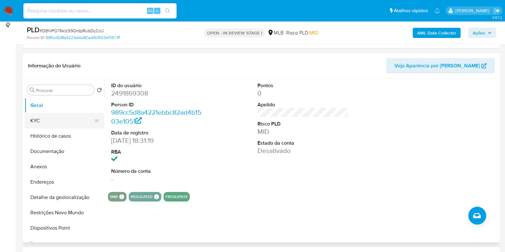
click at [86, 117] on button "KYC" at bounding box center [62, 120] width 75 height 15
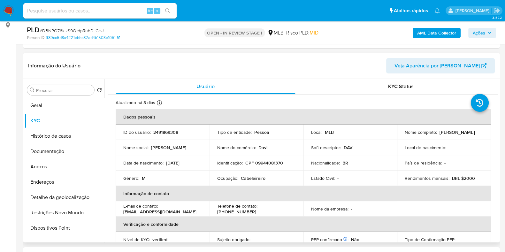
click at [253, 180] on p "Cabeleireiro" at bounding box center [253, 178] width 25 height 6
copy div "Ocupação : Cabeleireiro"
click at [75, 210] on button "Restrições Novo Mundo" at bounding box center [62, 212] width 75 height 15
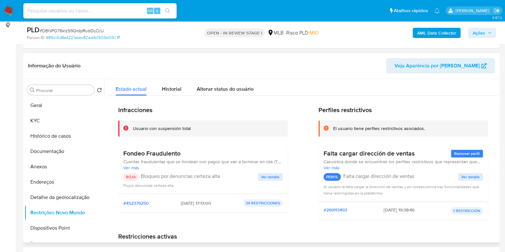
click at [179, 154] on h3 "Fondeo Fraudulento" at bounding box center [202, 154] width 159 height 8
click at [263, 175] on span "Ver detalle" at bounding box center [270, 177] width 19 height 6
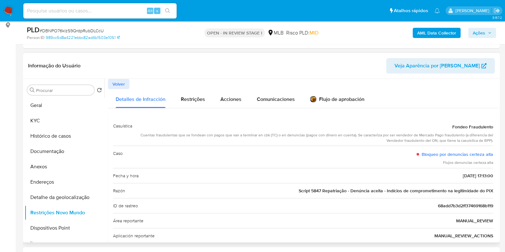
click at [304, 136] on div "Cuentas fraudulentas que se fondean con pagos que van a terminar en cbk (TC) o …" at bounding box center [315, 138] width 356 height 11
click at [324, 190] on span "Script 5847 Repatriação - Denúncia aceita - Indícios de comprometimento na legi…" at bounding box center [396, 191] width 195 height 6
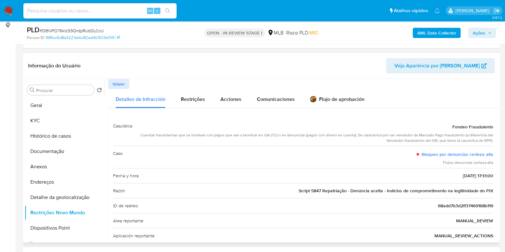
click at [324, 190] on span "Script 5847 Repatriação - Denúncia aceita - Indícios de comprometimento na legi…" at bounding box center [396, 191] width 195 height 6
click at [73, 164] on button "Anexos" at bounding box center [62, 166] width 75 height 15
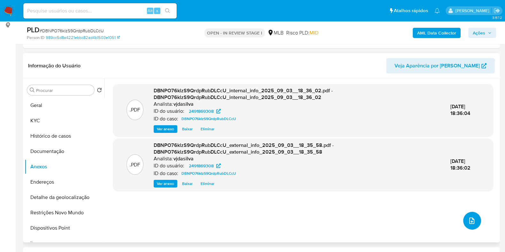
click at [468, 224] on span "upload-file" at bounding box center [472, 221] width 8 height 8
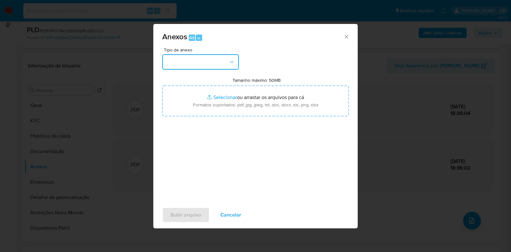
click at [230, 60] on icon "button" at bounding box center [232, 62] width 6 height 6
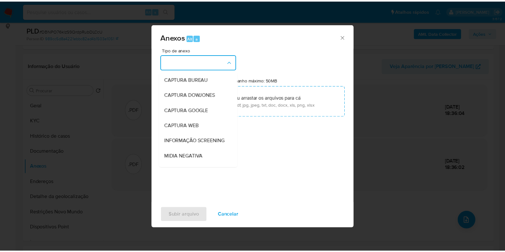
scroll to position [98, 0]
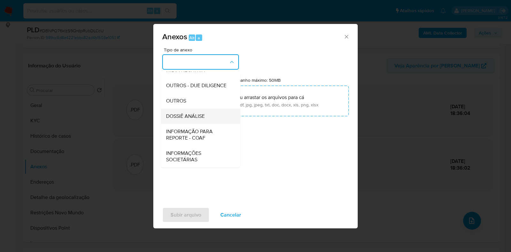
click at [203, 116] on span "DOSSIÊ ANÁLISE" at bounding box center [185, 116] width 39 height 6
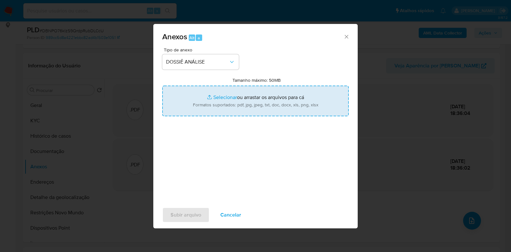
type input "C:\fakepath\SAR - XXXX - CPF 09944081370 - DAVI SOUSA DOS SANTOS.pdf"
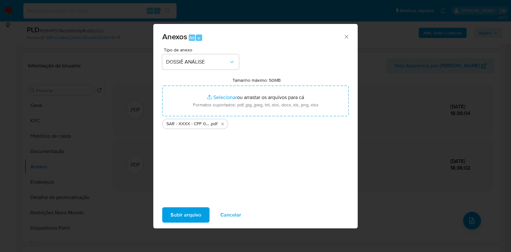
click at [165, 216] on button "Subir arquivo" at bounding box center [185, 214] width 47 height 15
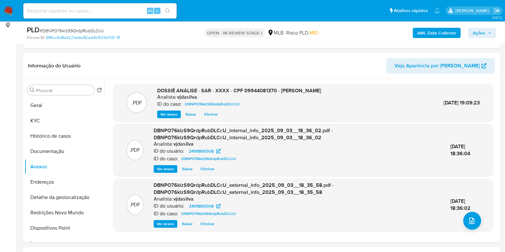
click at [478, 29] on span "Ações" at bounding box center [479, 33] width 12 height 10
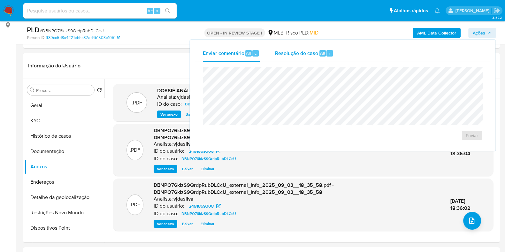
click at [283, 58] on div "Resolução do caso Alt r" at bounding box center [304, 53] width 58 height 17
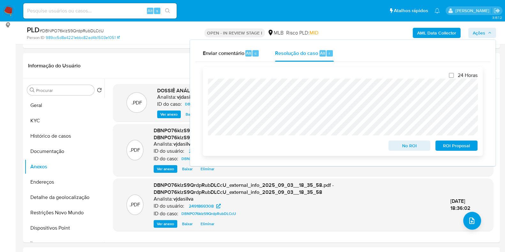
click at [464, 145] on span "ROI Proposal" at bounding box center [456, 145] width 33 height 9
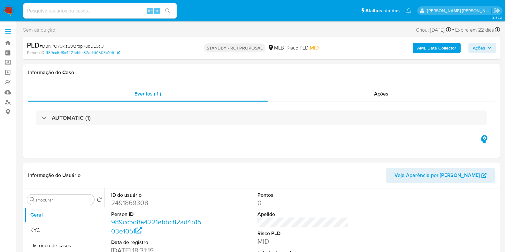
select select "10"
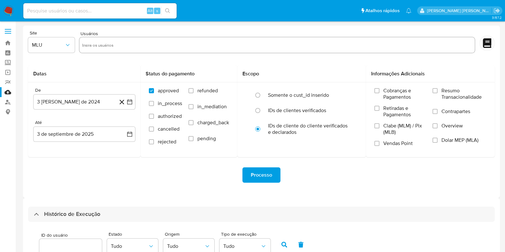
select select "10"
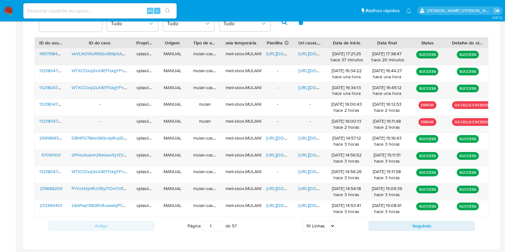
click at [311, 50] on span "[URL][DOMAIN_NAME]" at bounding box center [320, 53] width 44 height 6
click at [271, 50] on span "[URL][DOMAIN_NAME]" at bounding box center [288, 53] width 44 height 6
click at [105, 51] on span "xkVLNOWuft6GbvBMp0AZNI4L" at bounding box center [103, 53] width 62 height 6
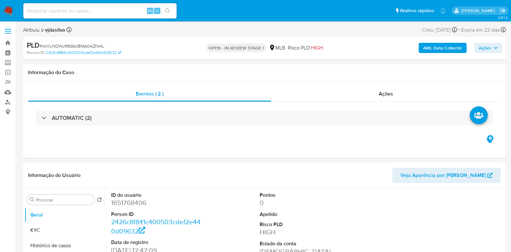
select select "10"
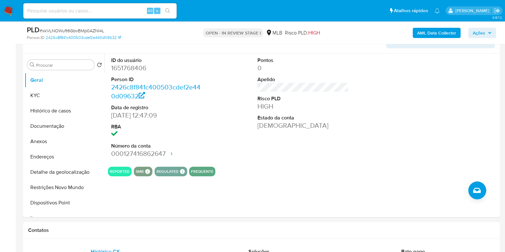
scroll to position [109, 0]
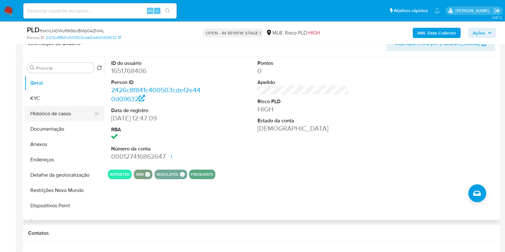
click at [69, 106] on button "Histórico de casos" at bounding box center [62, 113] width 75 height 15
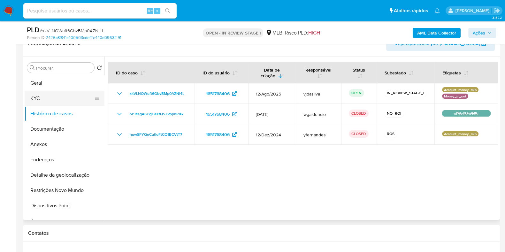
click at [68, 101] on button "KYC" at bounding box center [62, 98] width 75 height 15
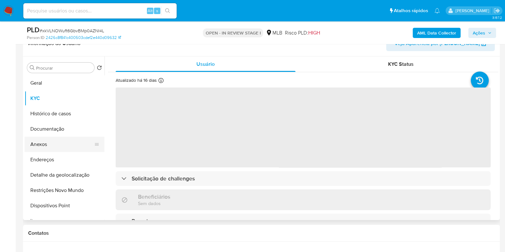
click at [74, 145] on button "Anexos" at bounding box center [62, 144] width 75 height 15
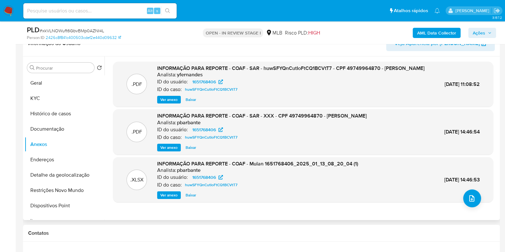
click at [165, 103] on span "Ver anexo" at bounding box center [168, 99] width 17 height 6
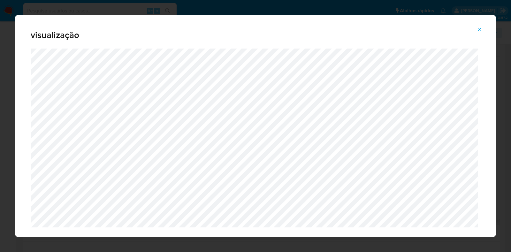
click at [481, 29] on icon "Attachment preview" at bounding box center [479, 29] width 5 height 5
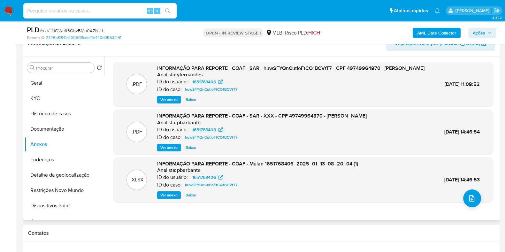
click at [455, 84] on span "[DATE] 11:08:52" at bounding box center [462, 84] width 35 height 7
copy div "[DATE] 11:08:52"
click at [61, 132] on button "Documentação" at bounding box center [62, 128] width 75 height 15
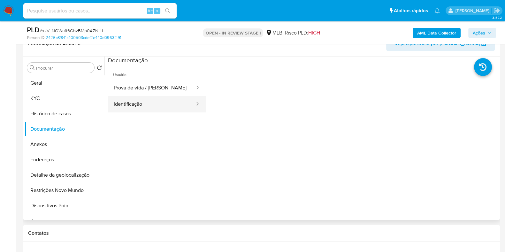
click at [147, 109] on button "Identificação" at bounding box center [152, 104] width 88 height 16
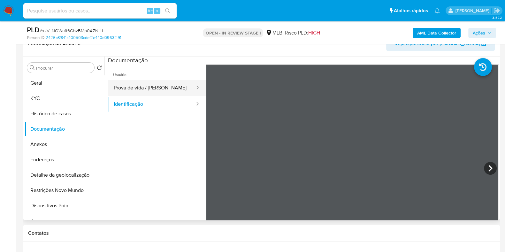
click at [154, 85] on button "Prova de vida / [PERSON_NAME]" at bounding box center [152, 88] width 88 height 16
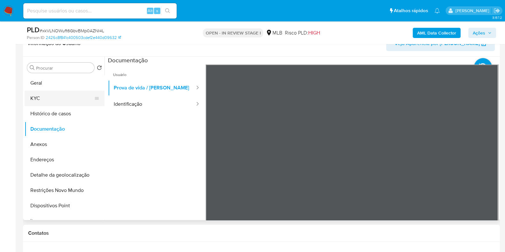
click at [68, 96] on button "KYC" at bounding box center [62, 98] width 75 height 15
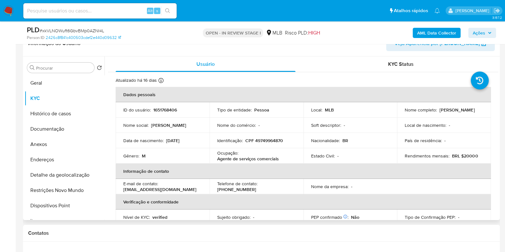
click at [266, 156] on p "Agente de serviços comerciais" at bounding box center [248, 159] width 62 height 6
copy div "Ocupação : Agente de serviços comerciais"
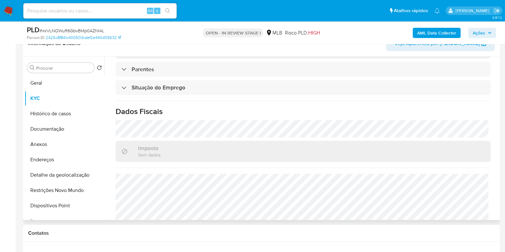
scroll to position [257, 0]
click at [77, 193] on button "Restrições Novo Mundo" at bounding box center [62, 190] width 75 height 15
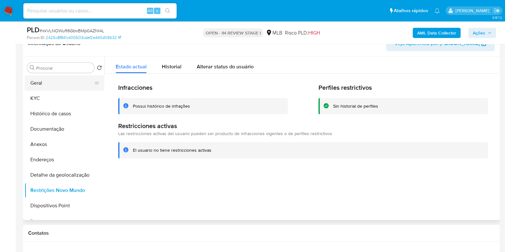
click at [70, 82] on button "Geral" at bounding box center [62, 82] width 75 height 15
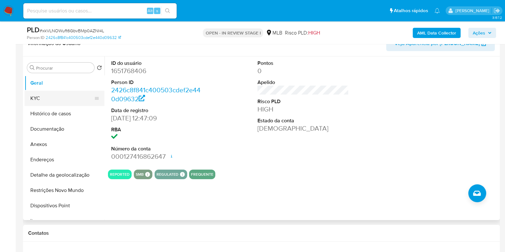
click at [59, 99] on button "KYC" at bounding box center [62, 98] width 75 height 15
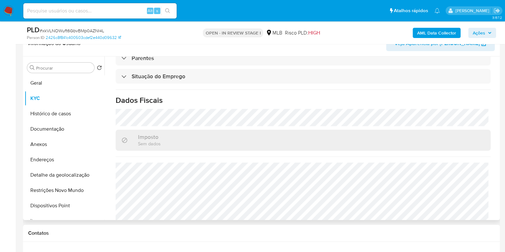
scroll to position [278, 0]
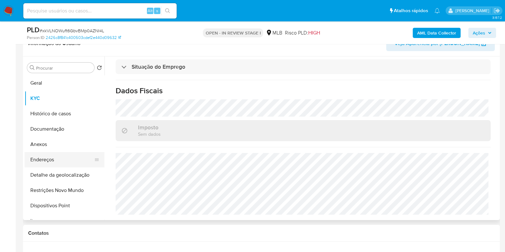
click at [74, 157] on button "Endereços" at bounding box center [62, 159] width 75 height 15
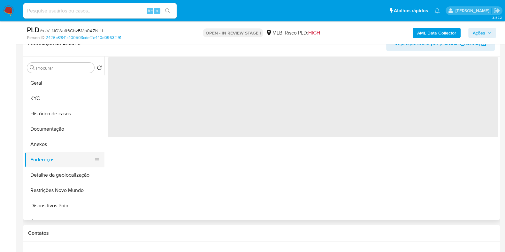
scroll to position [0, 0]
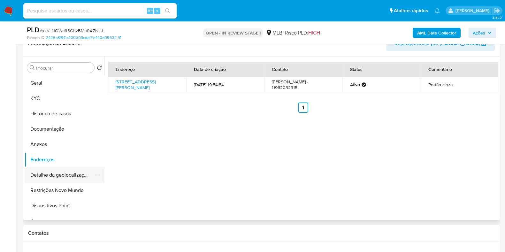
click at [64, 174] on button "Detalhe da geolocalização" at bounding box center [62, 174] width 75 height 15
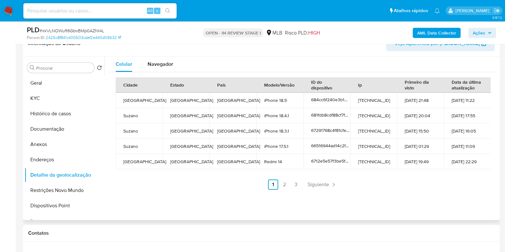
click at [163, 167] on td "São Paulo" at bounding box center [186, 161] width 47 height 15
click at [166, 66] on span "Navegador" at bounding box center [161, 63] width 26 height 7
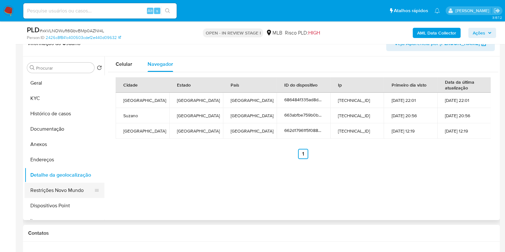
click at [74, 191] on button "Restrições Novo Mundo" at bounding box center [62, 190] width 75 height 15
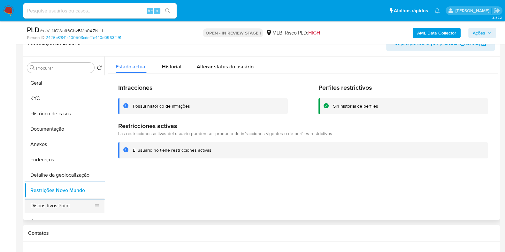
click at [63, 204] on button "Dispositivos Point" at bounding box center [62, 205] width 75 height 15
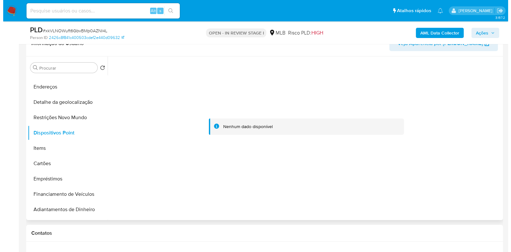
scroll to position [83, 0]
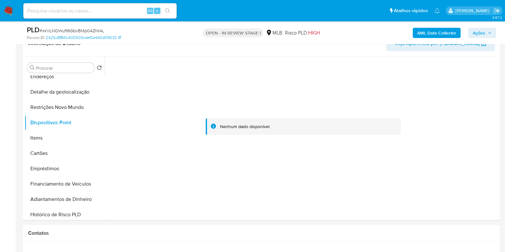
click at [427, 29] on b "AML Data Collector" at bounding box center [436, 33] width 39 height 10
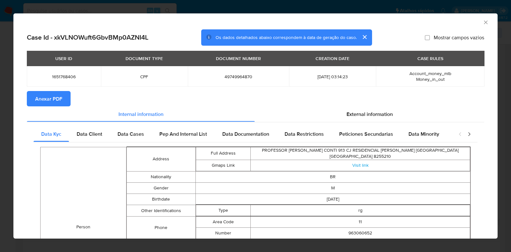
click at [36, 94] on span "Anexar PDF" at bounding box center [48, 99] width 27 height 14
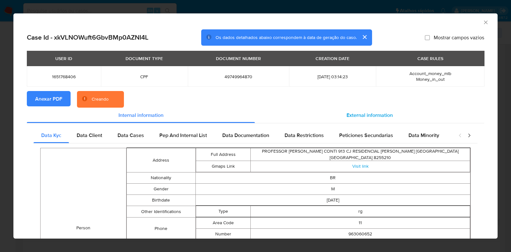
click at [378, 114] on span "External information" at bounding box center [370, 115] width 46 height 7
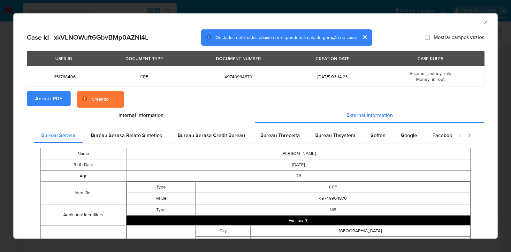
click at [328, 223] on button "Ver mais ▼" at bounding box center [299, 221] width 344 height 10
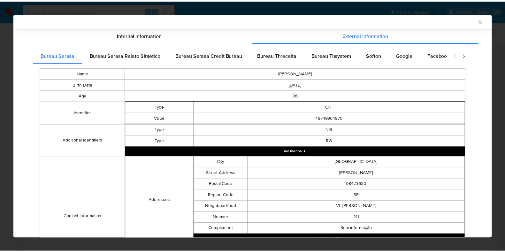
scroll to position [90, 0]
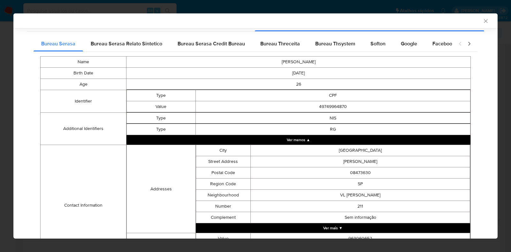
click at [342, 231] on button "Ver mais ▼" at bounding box center [333, 228] width 275 height 10
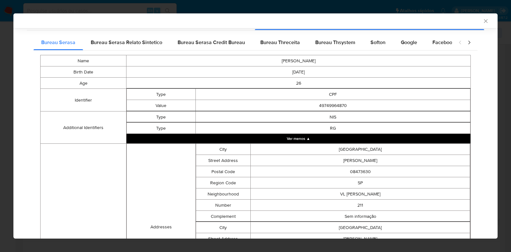
click at [483, 23] on icon "Fechar a janela" at bounding box center [486, 21] width 6 height 6
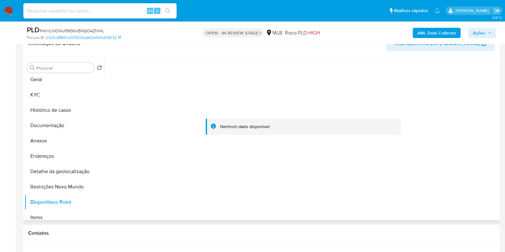
scroll to position [0, 0]
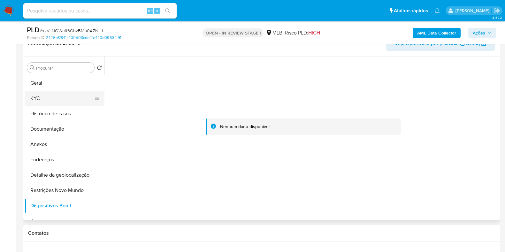
click at [72, 98] on button "KYC" at bounding box center [62, 98] width 75 height 15
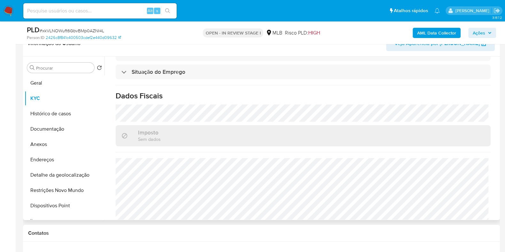
scroll to position [242, 0]
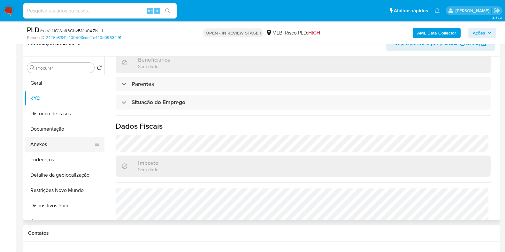
click at [53, 145] on button "Anexos" at bounding box center [62, 144] width 75 height 15
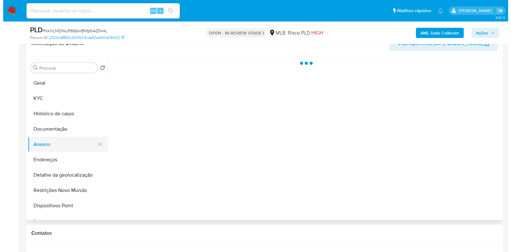
scroll to position [0, 0]
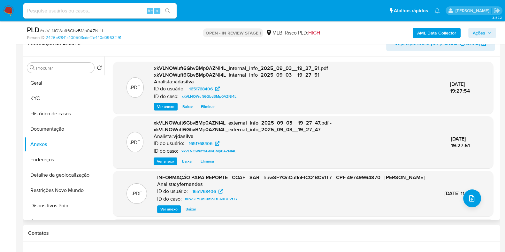
click at [163, 212] on span "Ver anexo" at bounding box center [168, 209] width 17 height 6
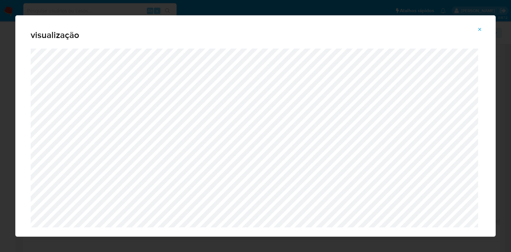
click at [479, 31] on icon "Attachment preview" at bounding box center [479, 29] width 5 height 5
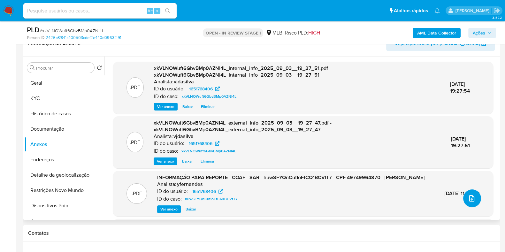
click at [470, 198] on icon "upload-file" at bounding box center [472, 199] width 8 height 8
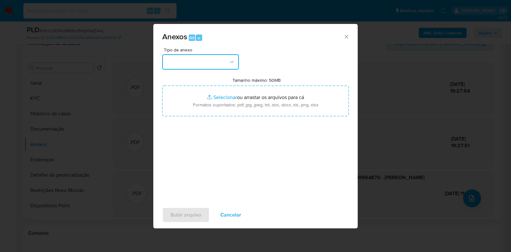
click at [229, 55] on button "button" at bounding box center [200, 61] width 77 height 15
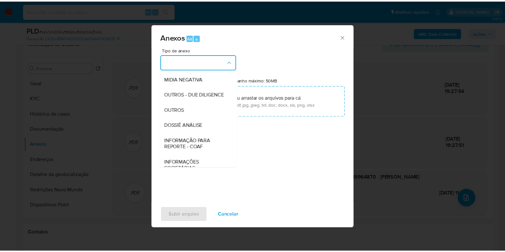
scroll to position [98, 0]
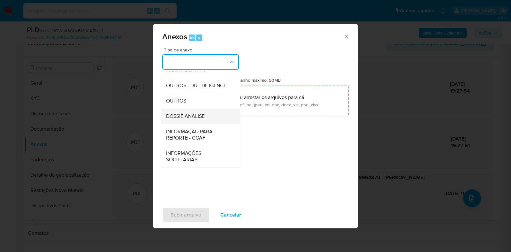
click at [206, 118] on div "DOSSIÊ ANÁLISE" at bounding box center [198, 116] width 65 height 15
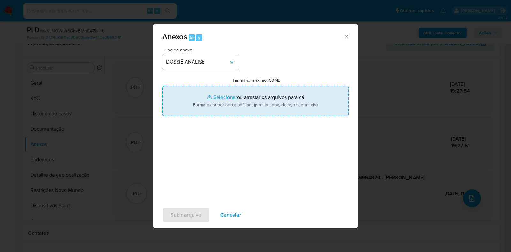
type input "C:\fakepath\SAR - XXXX - CPF 49749964870 - HENRIQUE BEZERRA DAMACENO.pdf"
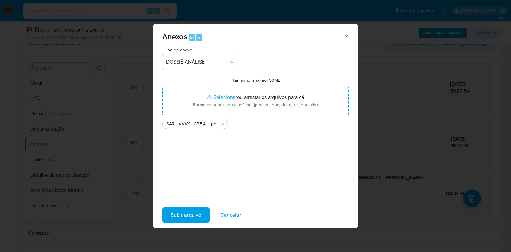
click at [183, 215] on span "Subir arquivo" at bounding box center [186, 215] width 31 height 14
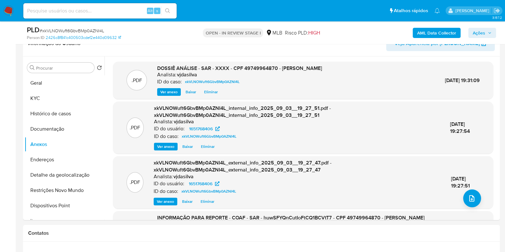
click at [481, 34] on span "Ações" at bounding box center [479, 33] width 12 height 10
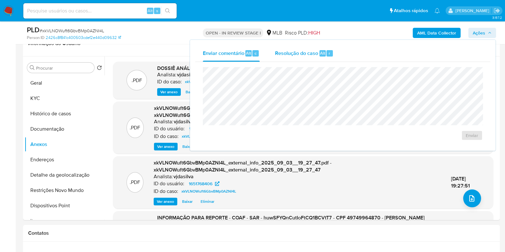
click at [297, 57] on div "Resolução do caso Alt r" at bounding box center [304, 53] width 58 height 17
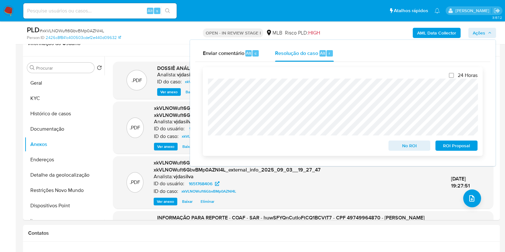
click at [457, 144] on span "ROI Proposal" at bounding box center [456, 145] width 33 height 9
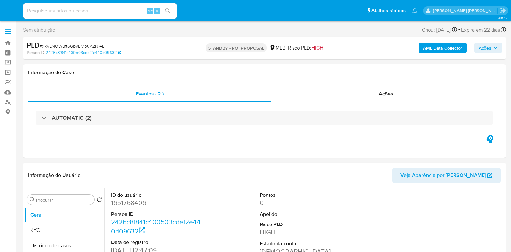
select select "10"
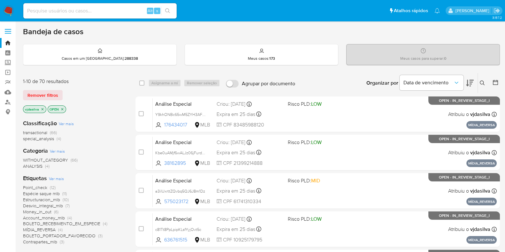
click at [61, 177] on span "Ver mais" at bounding box center [56, 179] width 15 height 6
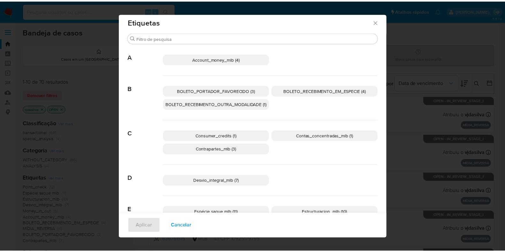
scroll to position [1, 0]
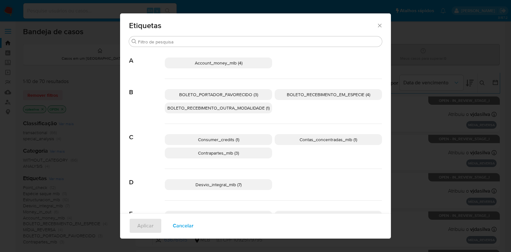
click at [233, 64] on span "Account_money_mlb (4)" at bounding box center [219, 63] width 48 height 6
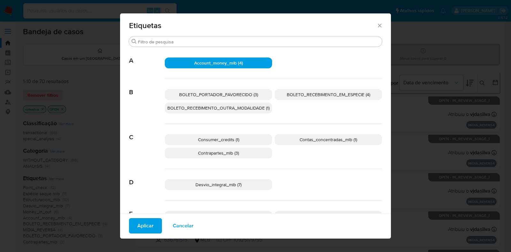
click at [150, 227] on span "Aplicar" at bounding box center [145, 226] width 16 height 14
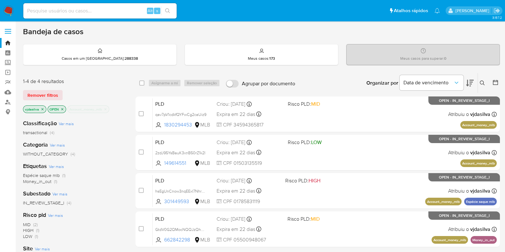
click at [472, 80] on icon at bounding box center [470, 83] width 8 height 8
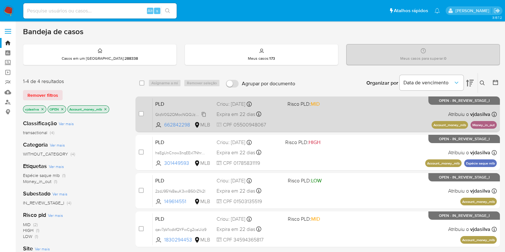
click at [203, 112] on span "GtdV0G2QMocNQQJzQhHftfM6" at bounding box center [183, 114] width 57 height 7
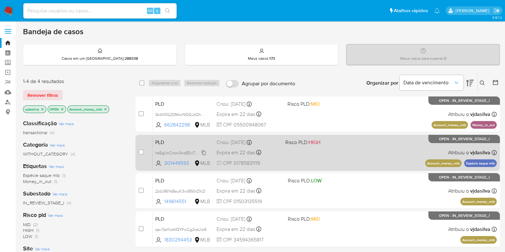
click at [204, 154] on span "hsEgUnCnow3nqEExI7NhrzGa" at bounding box center [181, 152] width 53 height 7
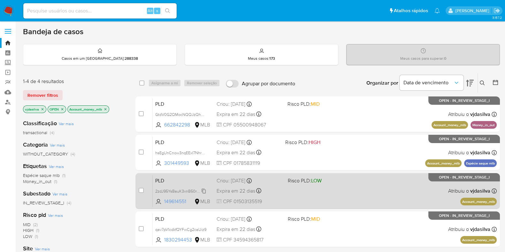
click at [204, 191] on span "2zdJ95YsBauK3xnB50rZ1k2I" at bounding box center [180, 190] width 50 height 7
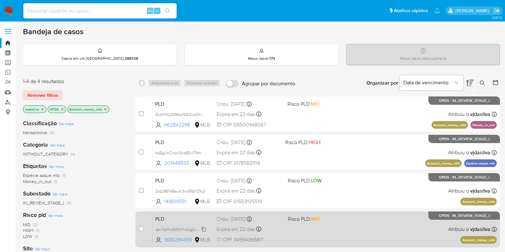
click at [204, 227] on span "qav7pV1cdkfQYFwCg2caUiz9" at bounding box center [180, 229] width 51 height 7
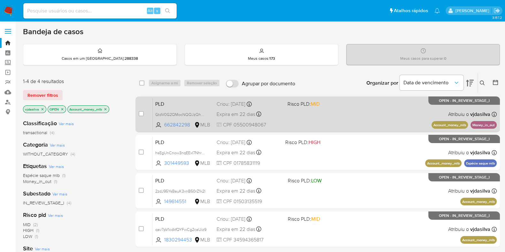
click at [318, 112] on div "PLD GtdV0G2QMocNQQJzQhHftfM6 662842298 MLB Risco PLD: MID Criou: [DATE] Criou: …" at bounding box center [325, 114] width 344 height 32
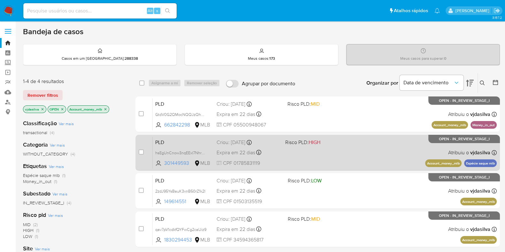
click at [374, 154] on div "PLD hsEgUnCnow3nqEExI7NhrzGa 301449593 MLB Risco PLD: HIGH Criou: [DATE] Criou:…" at bounding box center [325, 152] width 344 height 32
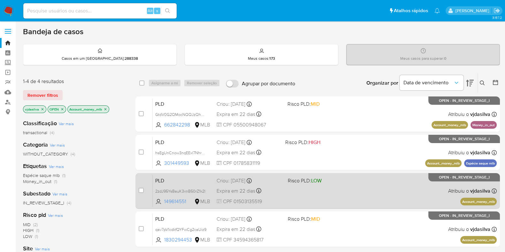
click at [396, 184] on div "PLD 2zdJ95YsBauK3xnB50rZ1k2I 149614551 MLB Risco PLD: LOW Criou: [DATE] Criou: …" at bounding box center [325, 191] width 344 height 32
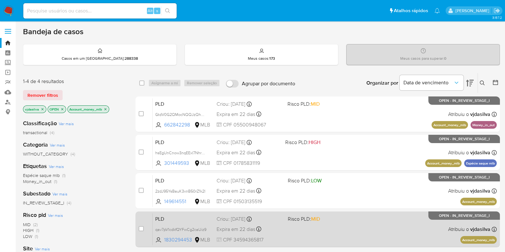
click at [344, 220] on span "Risco PLD: MID" at bounding box center [321, 218] width 66 height 8
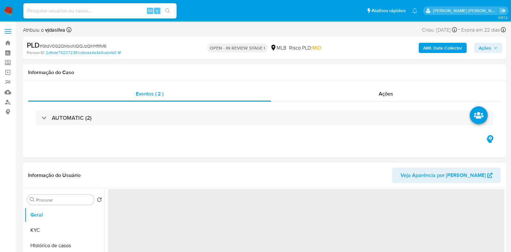
select select "10"
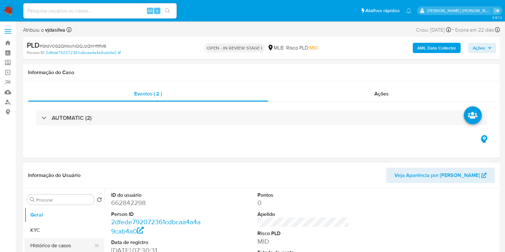
click at [75, 241] on button "Histórico de casos" at bounding box center [62, 245] width 75 height 15
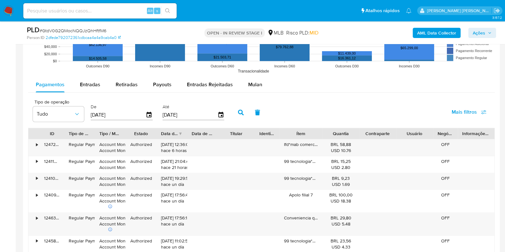
scroll to position [636, 0]
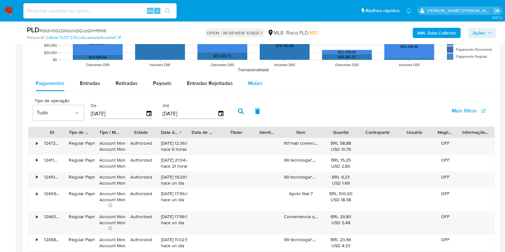
click at [253, 80] on span "Mulan" at bounding box center [255, 83] width 14 height 7
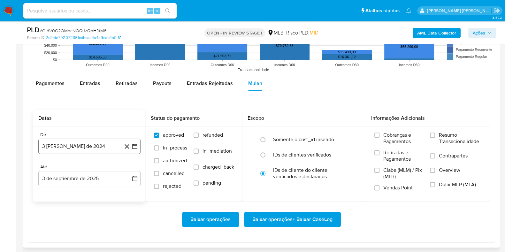
click at [103, 148] on button "3 [PERSON_NAME] de 2024" at bounding box center [89, 146] width 102 height 15
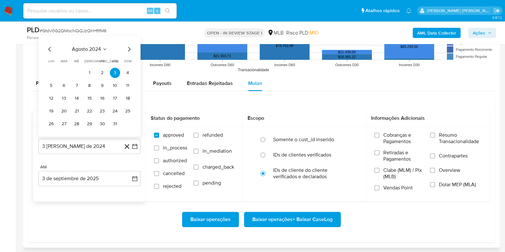
click at [98, 47] on span "agosto 2024" at bounding box center [86, 49] width 29 height 6
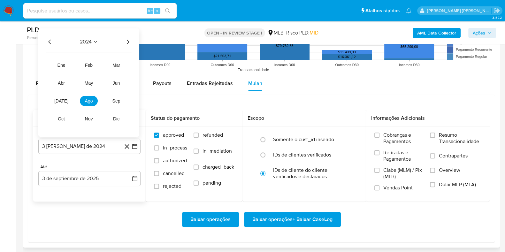
click at [127, 42] on icon "Año siguiente" at bounding box center [128, 42] width 8 height 8
click at [62, 99] on span "[DATE]" at bounding box center [61, 100] width 14 height 5
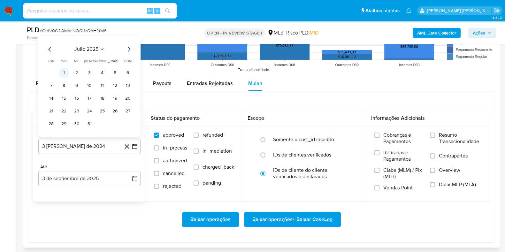
click at [63, 72] on button "1" at bounding box center [64, 73] width 10 height 10
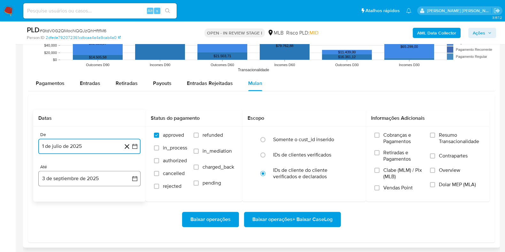
click at [95, 179] on button "3 de septiembre de 2025" at bounding box center [89, 178] width 102 height 15
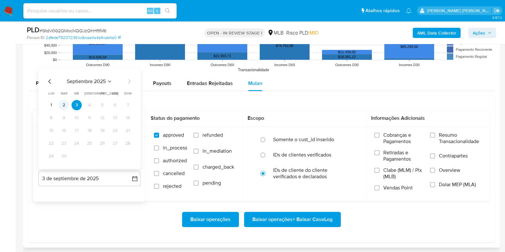
click at [67, 104] on button "2" at bounding box center [64, 105] width 10 height 10
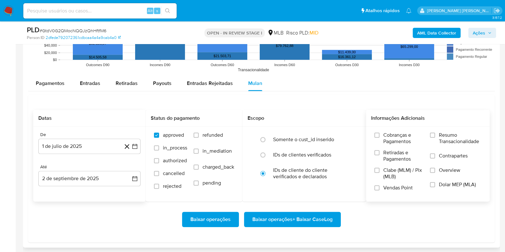
click at [440, 133] on span "Resumo Transacionalidade" at bounding box center [460, 138] width 42 height 13
click at [435, 133] on input "Resumo Transacionalidade" at bounding box center [432, 135] width 5 height 5
click at [443, 153] on span "Contrapartes" at bounding box center [453, 156] width 29 height 6
click at [435, 153] on input "Contrapartes" at bounding box center [432, 155] width 5 height 5
click at [316, 217] on span "Baixar operações + Baixar CaseLog" at bounding box center [292, 219] width 80 height 14
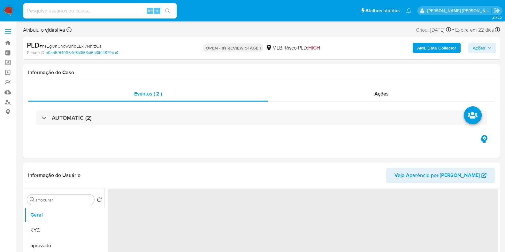
select select "10"
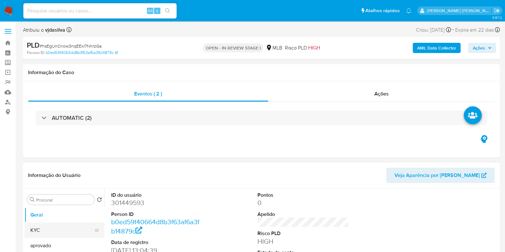
click at [83, 229] on button "KYC" at bounding box center [62, 230] width 75 height 15
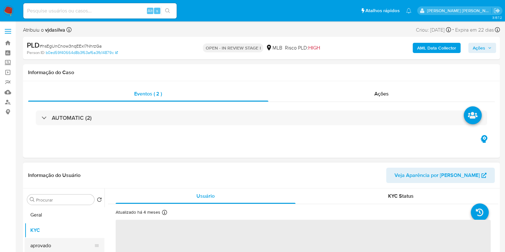
click at [82, 241] on button "aprovado" at bounding box center [62, 245] width 75 height 15
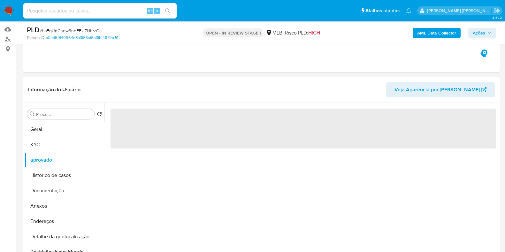
scroll to position [64, 0]
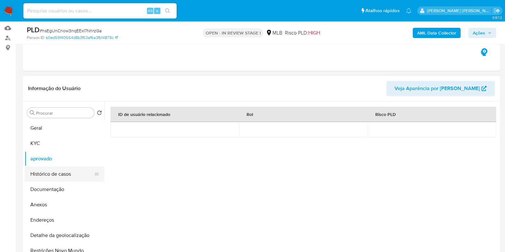
click at [63, 173] on button "Histórico de casos" at bounding box center [62, 173] width 75 height 15
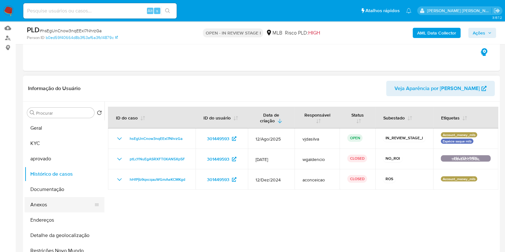
click at [77, 200] on button "Anexos" at bounding box center [62, 204] width 75 height 15
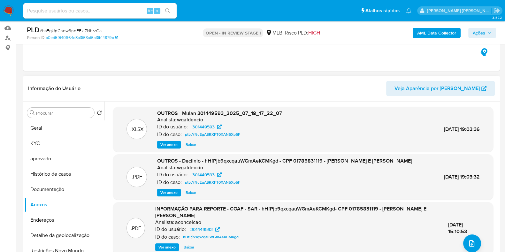
click at [171, 194] on span "Ver anexo" at bounding box center [168, 192] width 17 height 6
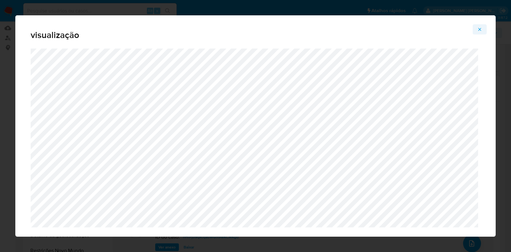
click at [482, 27] on icon "Attachment preview" at bounding box center [479, 29] width 5 height 5
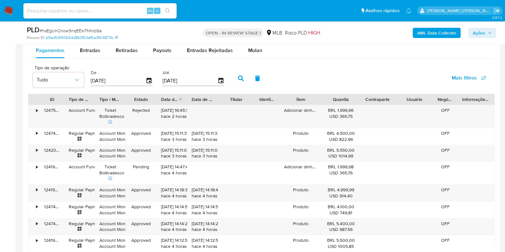
scroll to position [668, 0]
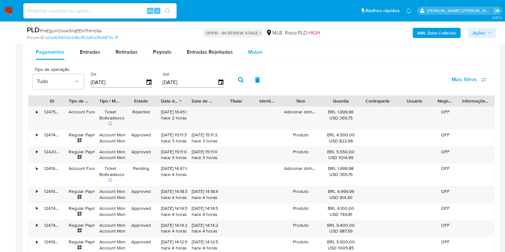
click at [252, 56] on div "Mulan" at bounding box center [255, 51] width 14 height 15
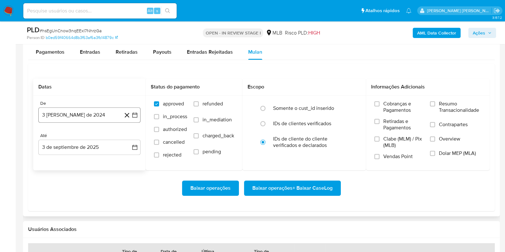
click at [103, 108] on button "3 [PERSON_NAME] de 2024" at bounding box center [89, 114] width 102 height 15
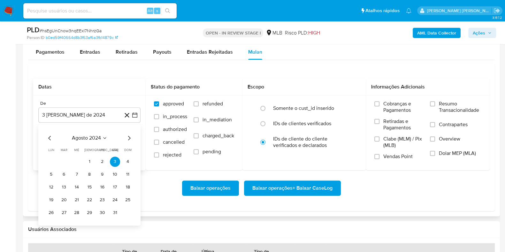
click at [92, 136] on span "agosto 2024" at bounding box center [86, 138] width 29 height 6
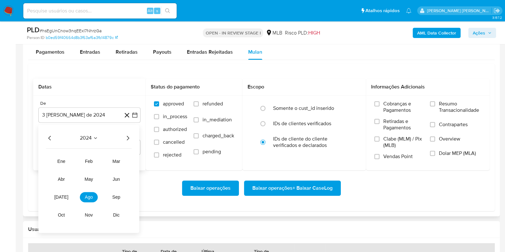
click at [129, 137] on icon "Año siguiente" at bounding box center [128, 138] width 3 height 4
click at [63, 197] on span "[DATE]" at bounding box center [61, 197] width 14 height 5
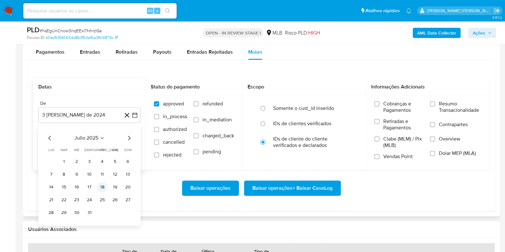
click at [103, 188] on button "18" at bounding box center [102, 187] width 10 height 10
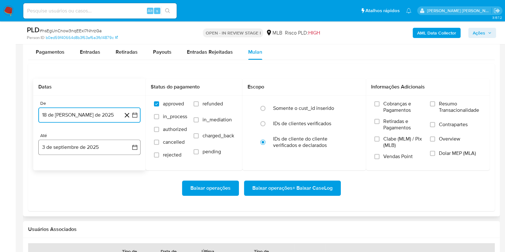
click at [81, 143] on button "3 de septiembre de 2025" at bounding box center [89, 147] width 102 height 15
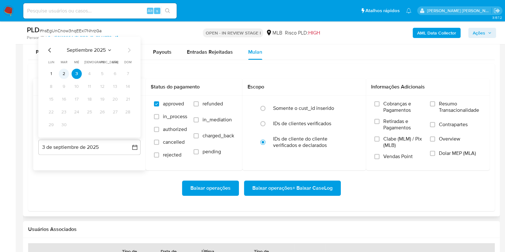
click at [64, 72] on button "2" at bounding box center [64, 74] width 10 height 10
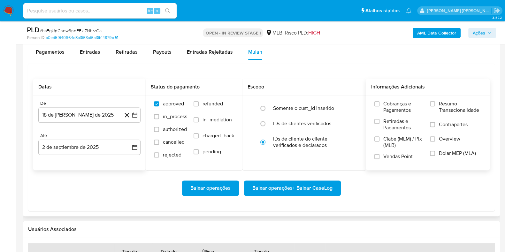
click at [450, 103] on span "Resumo Transacionalidade" at bounding box center [460, 107] width 42 height 13
click at [435, 103] on input "Resumo Transacionalidade" at bounding box center [432, 103] width 5 height 5
click at [441, 123] on span "Contrapartes" at bounding box center [453, 124] width 29 height 6
click at [435, 123] on input "Contrapartes" at bounding box center [432, 124] width 5 height 5
click at [309, 188] on span "Baixar operações + Baixar CaseLog" at bounding box center [292, 188] width 80 height 14
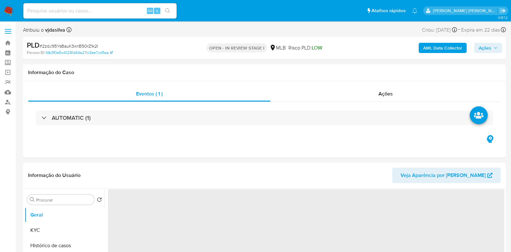
select select "10"
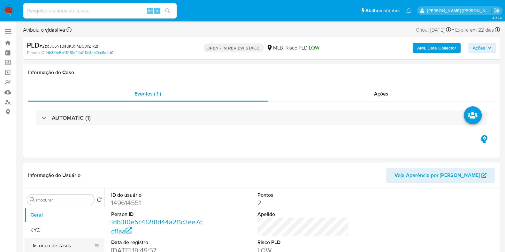
click at [63, 245] on button "Histórico de casos" at bounding box center [62, 245] width 75 height 15
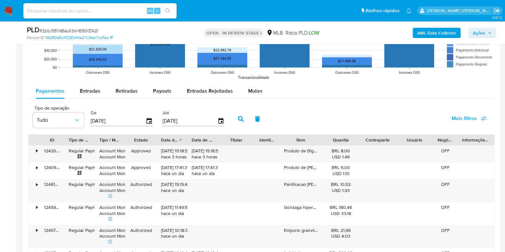
scroll to position [673, 0]
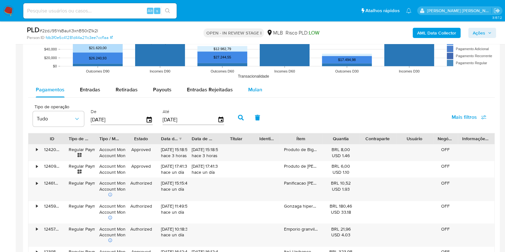
click at [251, 91] on span "Mulan" at bounding box center [255, 89] width 14 height 7
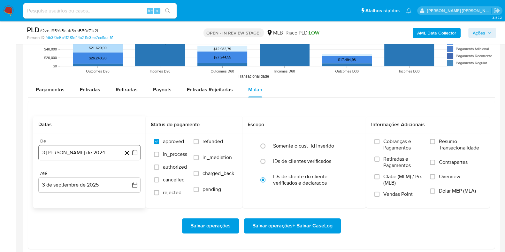
click at [102, 158] on button "3 [PERSON_NAME] de 2024" at bounding box center [89, 152] width 102 height 15
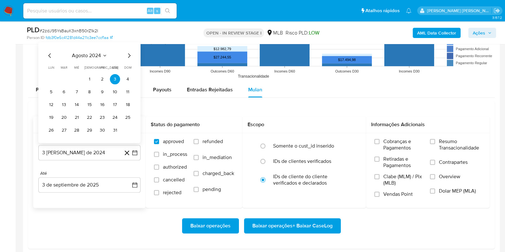
click at [92, 55] on span "agosto 2024" at bounding box center [86, 55] width 29 height 6
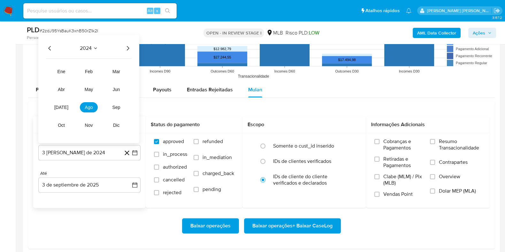
click at [130, 51] on div "2024 2024 ene feb mar abr may jun [DATE] ago sep oct nov dic" at bounding box center [88, 89] width 101 height 108
click at [128, 50] on icon "Año siguiente" at bounding box center [128, 48] width 8 height 8
click at [61, 110] on button "[DATE]" at bounding box center [61, 107] width 18 height 10
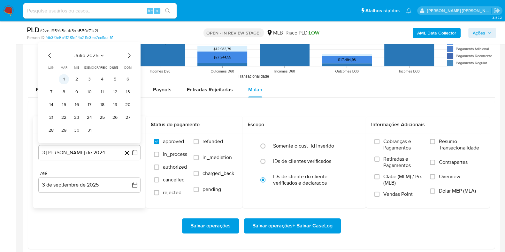
click at [65, 77] on button "1" at bounding box center [64, 79] width 10 height 10
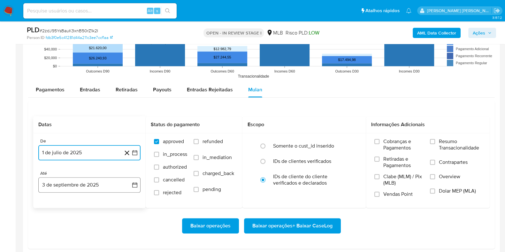
click at [98, 182] on button "3 de septiembre de 2025" at bounding box center [89, 184] width 102 height 15
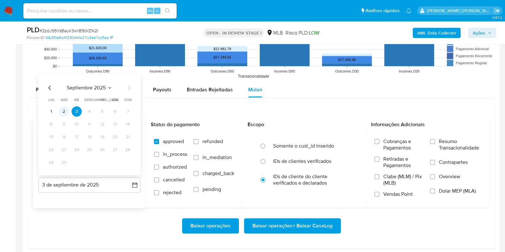
click at [69, 109] on button "2" at bounding box center [64, 111] width 10 height 10
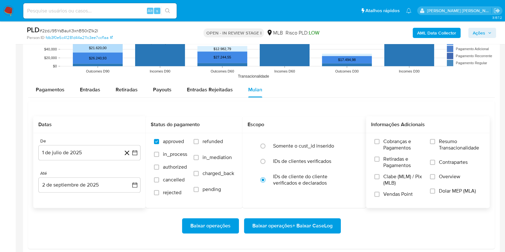
click at [460, 143] on span "Resumo Transacionalidade" at bounding box center [460, 144] width 42 height 13
click at [435, 143] on input "Resumo Transacionalidade" at bounding box center [432, 141] width 5 height 5
click at [442, 164] on span "Contrapartes" at bounding box center [453, 162] width 29 height 6
click at [435, 164] on input "Contrapartes" at bounding box center [432, 162] width 5 height 5
click at [316, 224] on span "Baixar operações + Baixar CaseLog" at bounding box center [292, 226] width 80 height 14
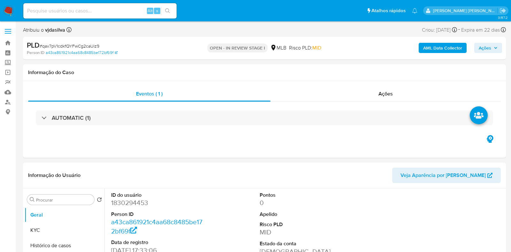
select select "10"
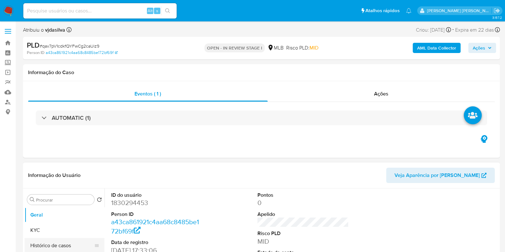
click at [81, 241] on button "Histórico de casos" at bounding box center [62, 245] width 75 height 15
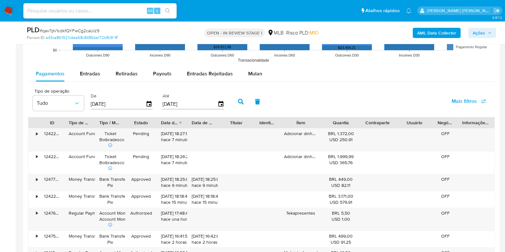
scroll to position [649, 0]
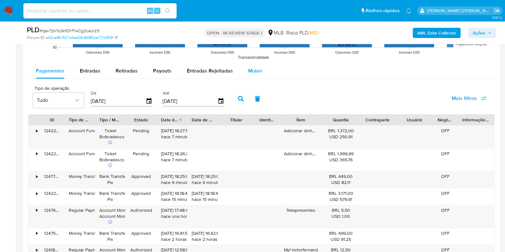
click at [258, 67] on span "Mulan" at bounding box center [255, 70] width 14 height 7
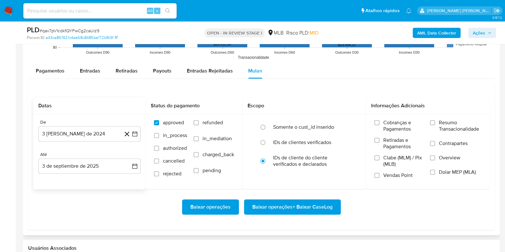
click at [99, 141] on button "3 [PERSON_NAME] de 2024" at bounding box center [89, 133] width 102 height 15
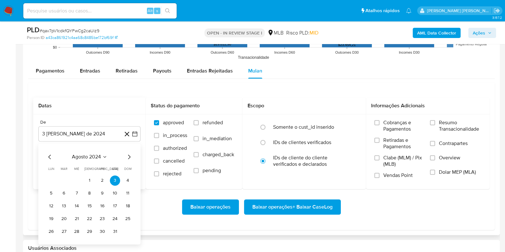
click at [87, 154] on span "agosto 2024" at bounding box center [86, 157] width 29 height 6
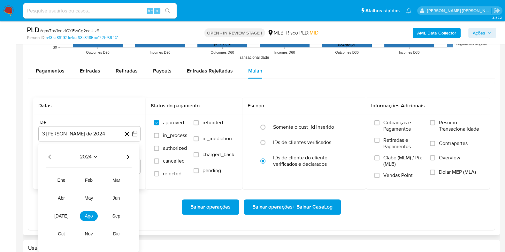
click at [129, 157] on icon "Año siguiente" at bounding box center [128, 157] width 8 height 8
click at [62, 216] on span "[DATE]" at bounding box center [61, 215] width 14 height 5
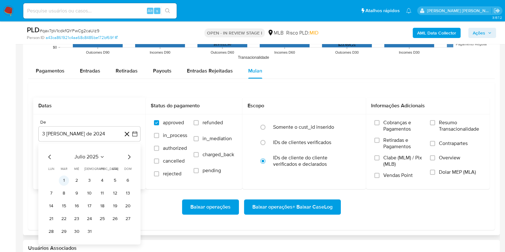
click at [66, 178] on button "1" at bounding box center [64, 180] width 10 height 10
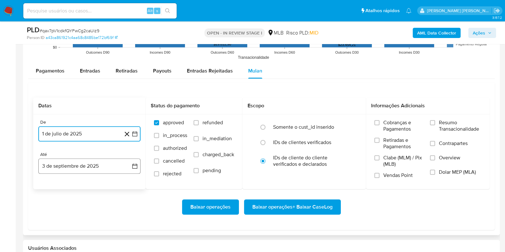
click at [82, 165] on button "3 de septiembre de 2025" at bounding box center [89, 165] width 102 height 15
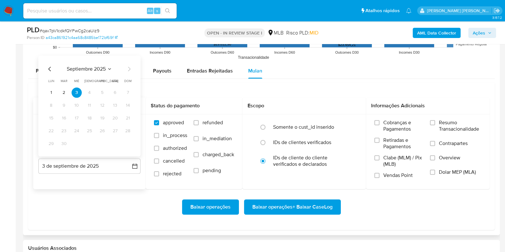
click at [67, 86] on table "lun lunes mar martes mié miércoles jue jueves vie viernes sáb sábado [PERSON_NA…" at bounding box center [89, 114] width 87 height 70
click at [65, 90] on button "2" at bounding box center [64, 93] width 10 height 10
click at [457, 117] on div "Cobranças e Pagamentos Retiradas e Pagamentos Clabe (MLM) / Pix (MLB) Vendas Po…" at bounding box center [428, 151] width 124 height 74
click at [448, 127] on span "Resumo Transacionalidade" at bounding box center [460, 125] width 42 height 13
click at [435, 125] on input "Resumo Transacionalidade" at bounding box center [432, 122] width 5 height 5
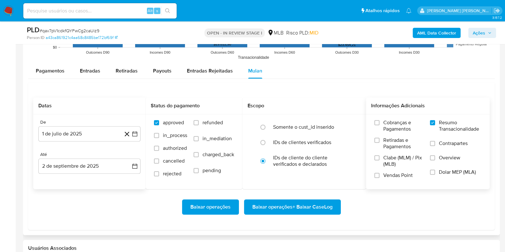
click at [441, 146] on span "Contrapartes" at bounding box center [453, 143] width 29 height 6
click at [435, 146] on input "Contrapartes" at bounding box center [432, 143] width 5 height 5
click at [307, 208] on span "Baixar operações + Baixar CaseLog" at bounding box center [292, 207] width 80 height 14
